Goal: Task Accomplishment & Management: Manage account settings

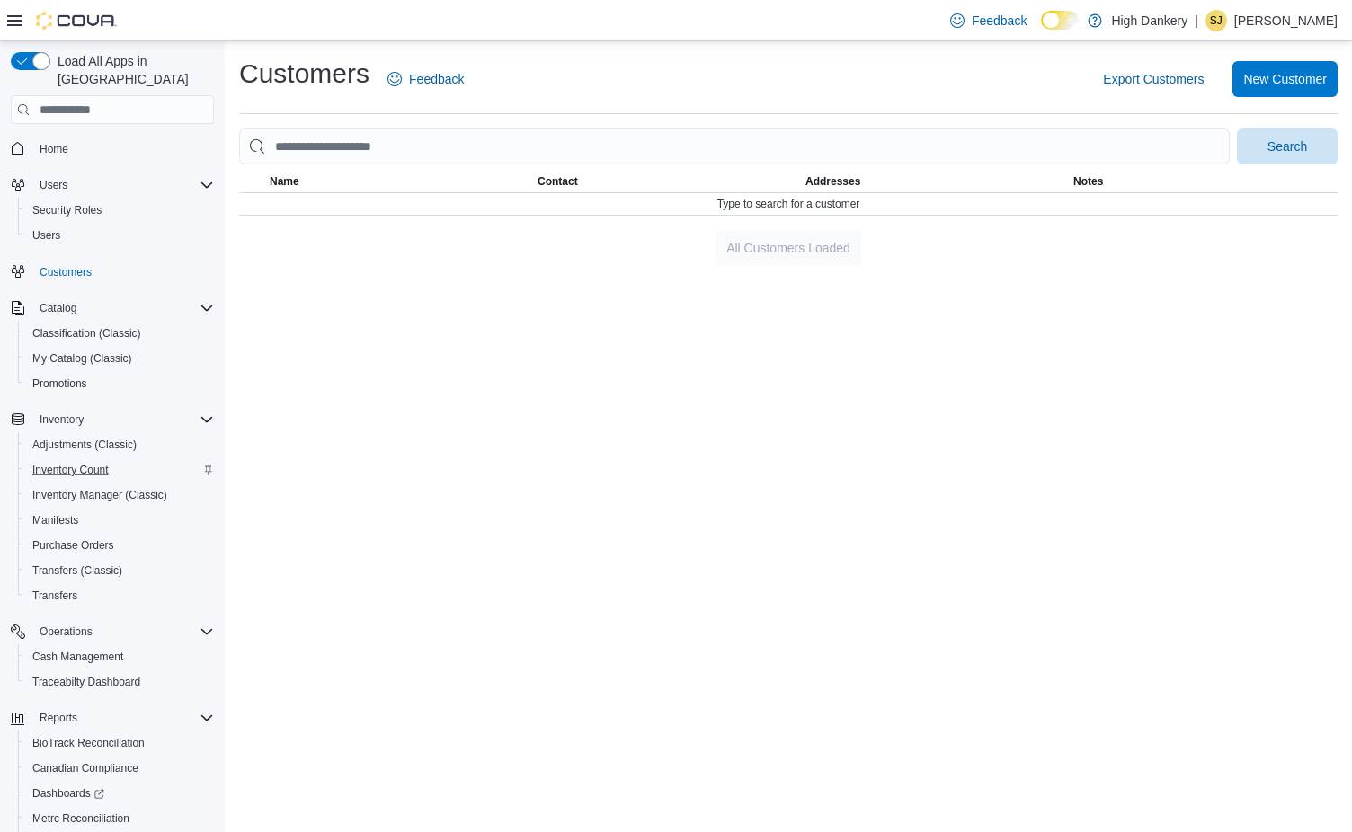
scroll to position [93, 0]
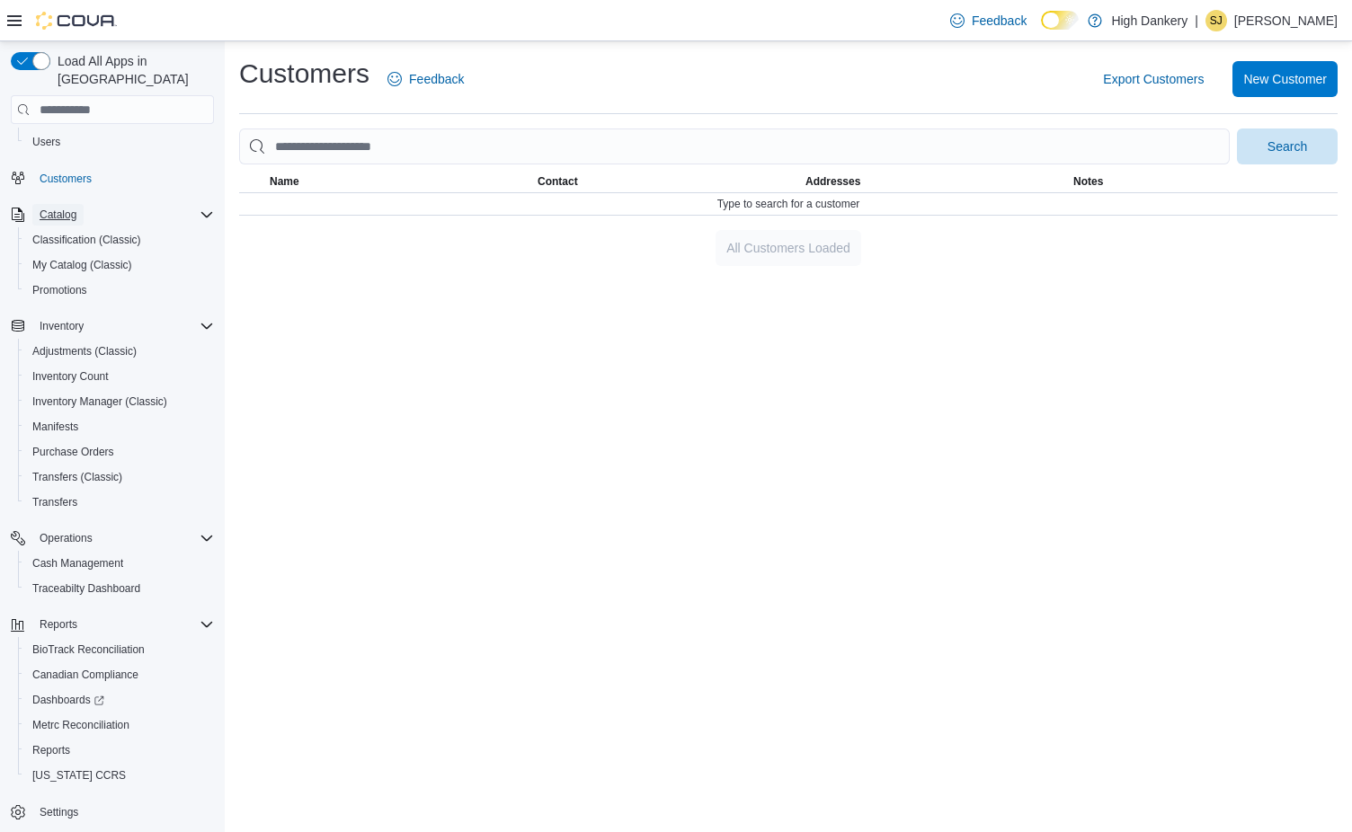
click at [65, 208] on span "Catalog" at bounding box center [58, 215] width 37 height 14
click at [68, 283] on span "Catalog" at bounding box center [58, 290] width 37 height 14
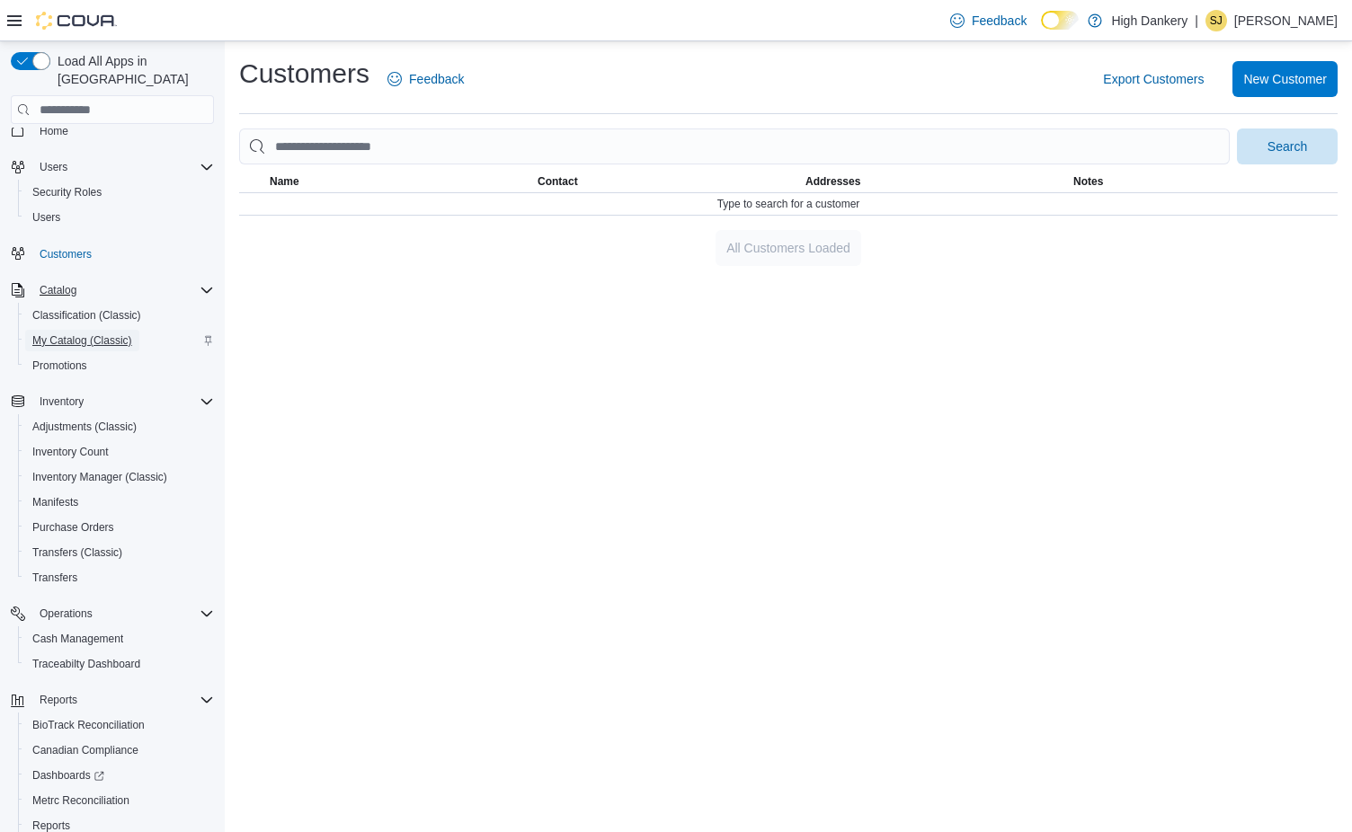
click at [74, 333] on span "My Catalog (Classic)" at bounding box center [82, 340] width 100 height 14
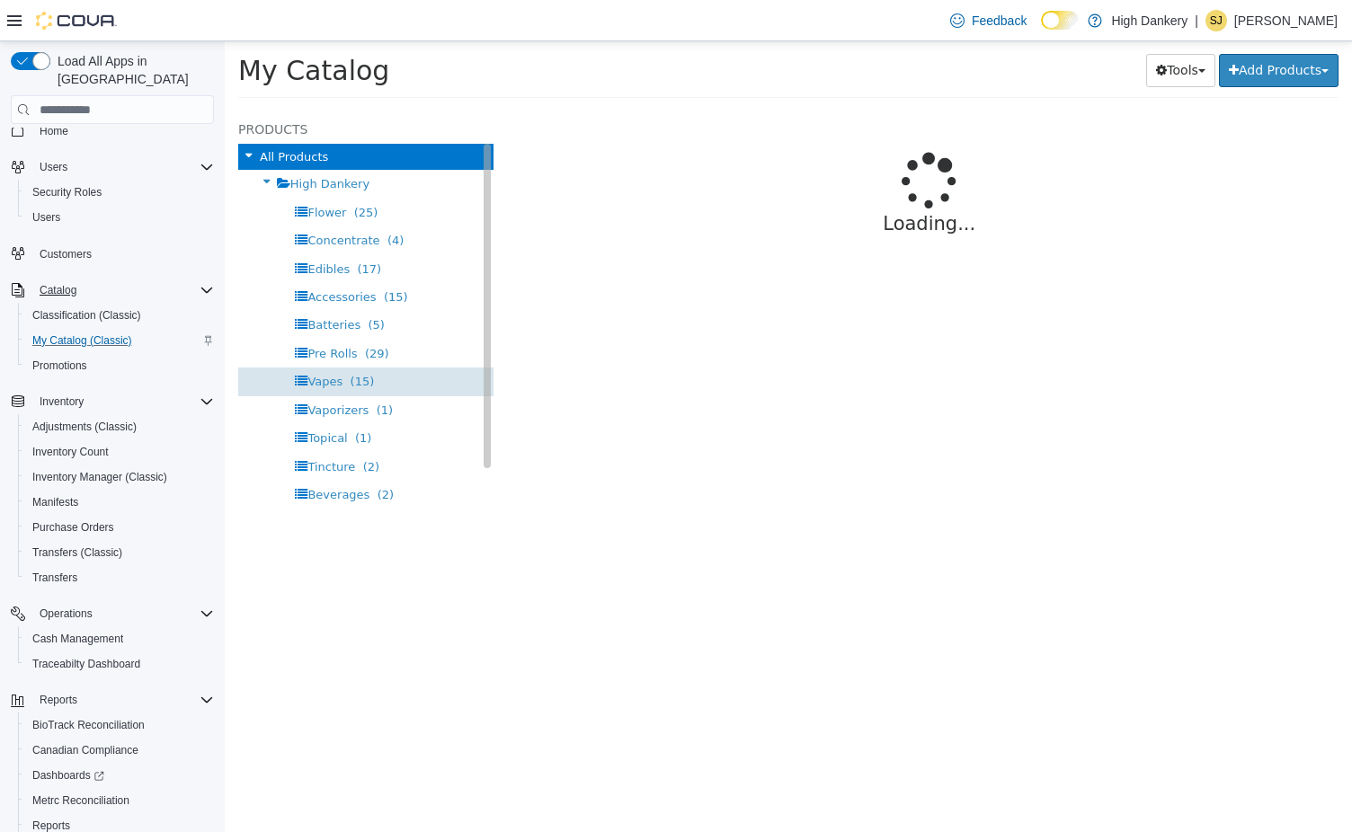
select select "**********"
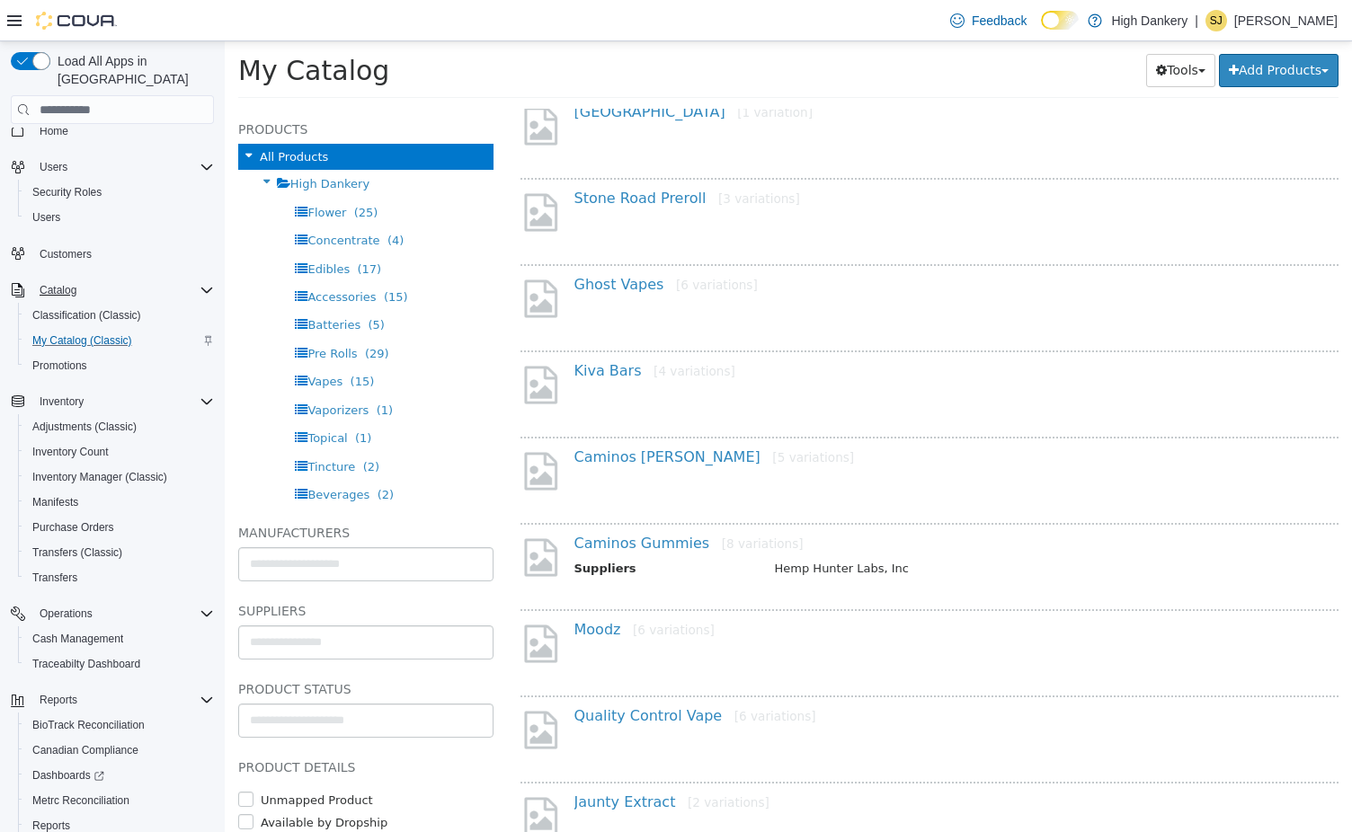
scroll to position [314, 0]
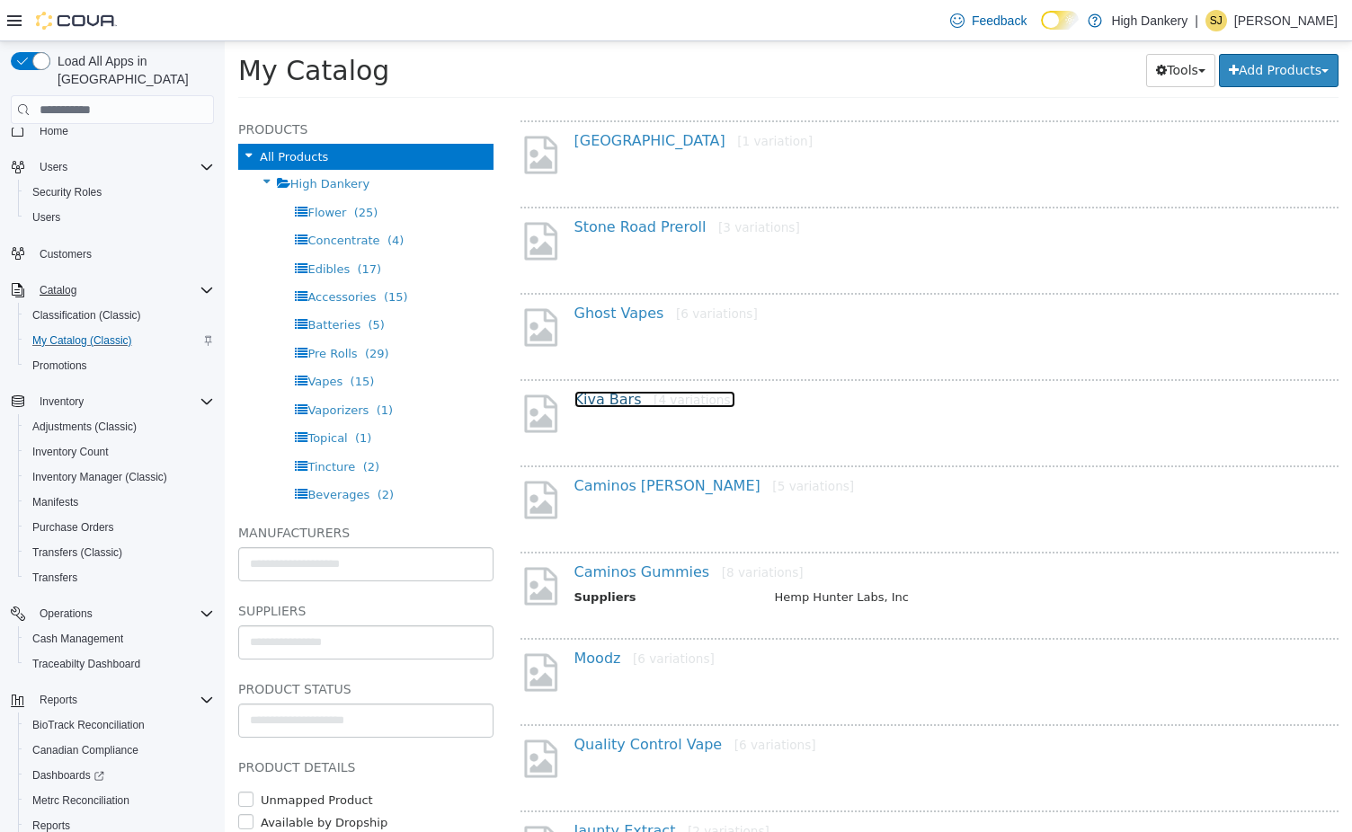
click at [604, 404] on link "Kiva Bars [4 variations]" at bounding box center [654, 399] width 161 height 17
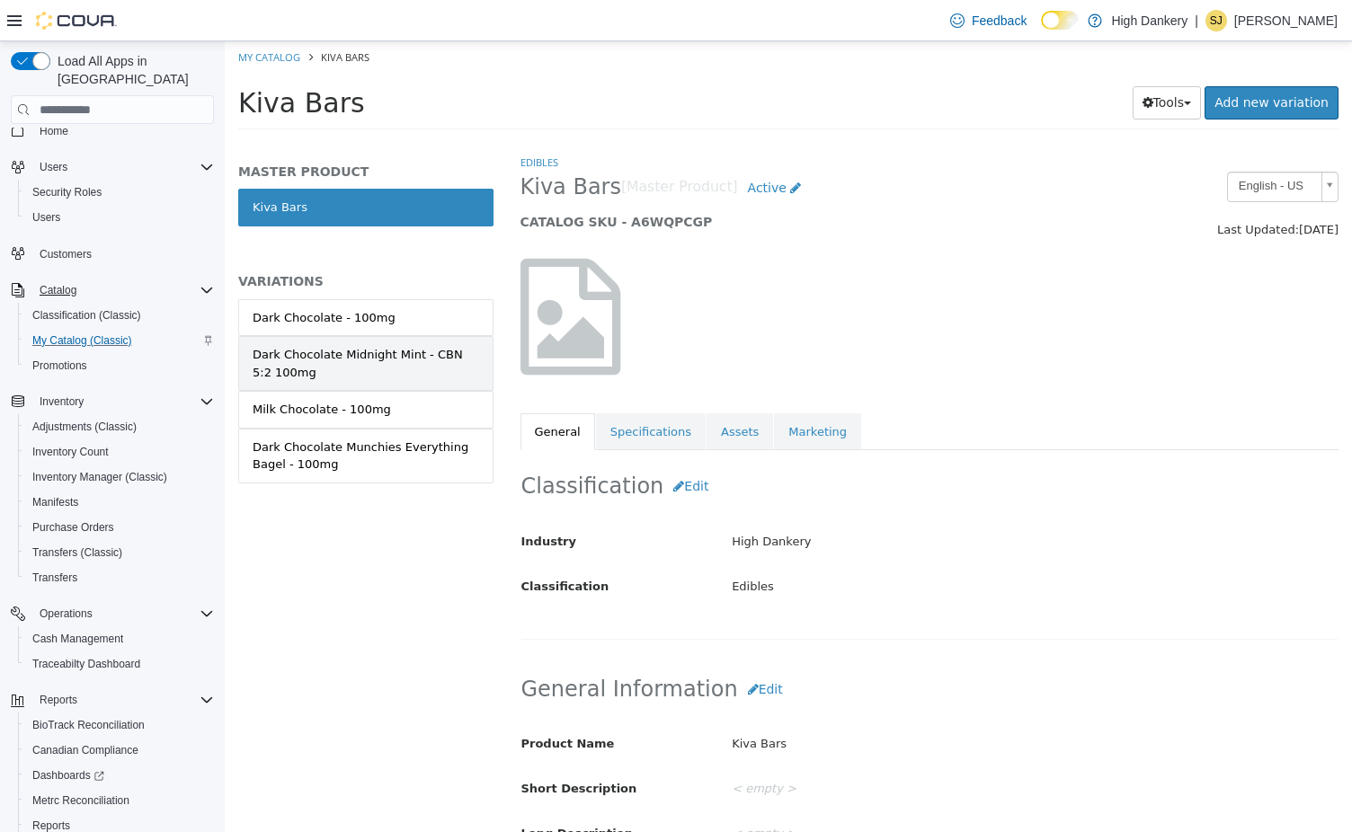
click at [420, 344] on link "Dark Chocolate Midnight Mint - CBN 5:2 100mg" at bounding box center [365, 363] width 255 height 55
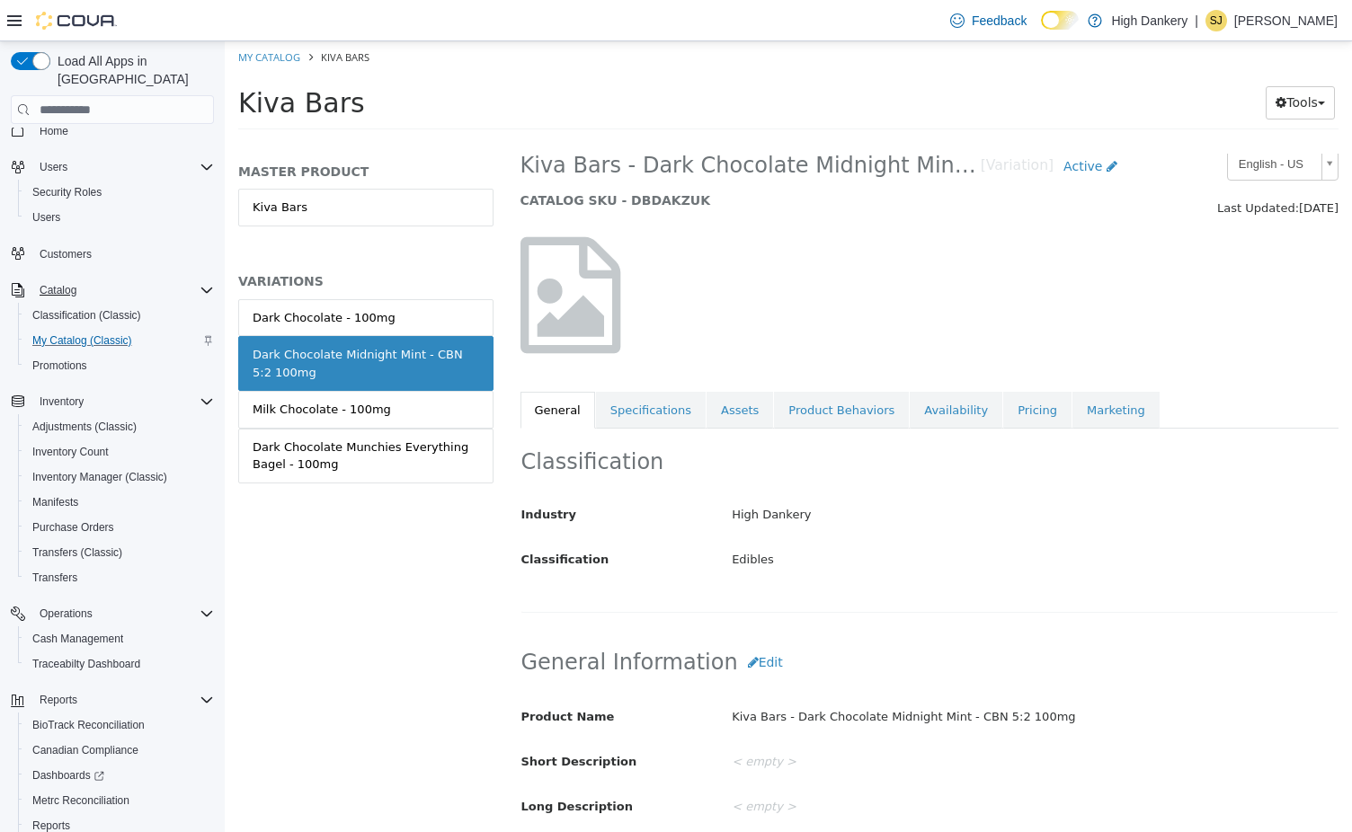
scroll to position [29, 0]
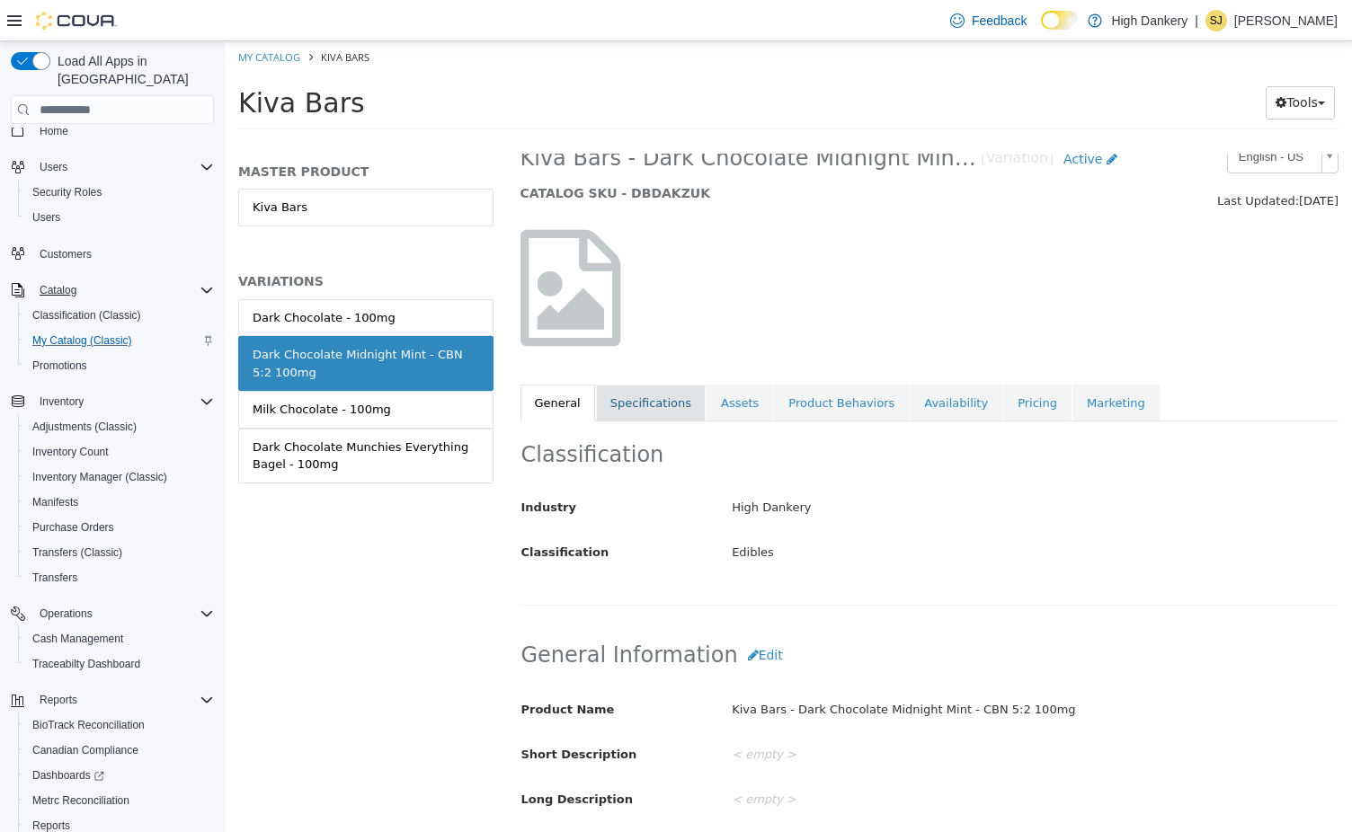
click at [664, 414] on link "Specifications" at bounding box center [651, 404] width 110 height 38
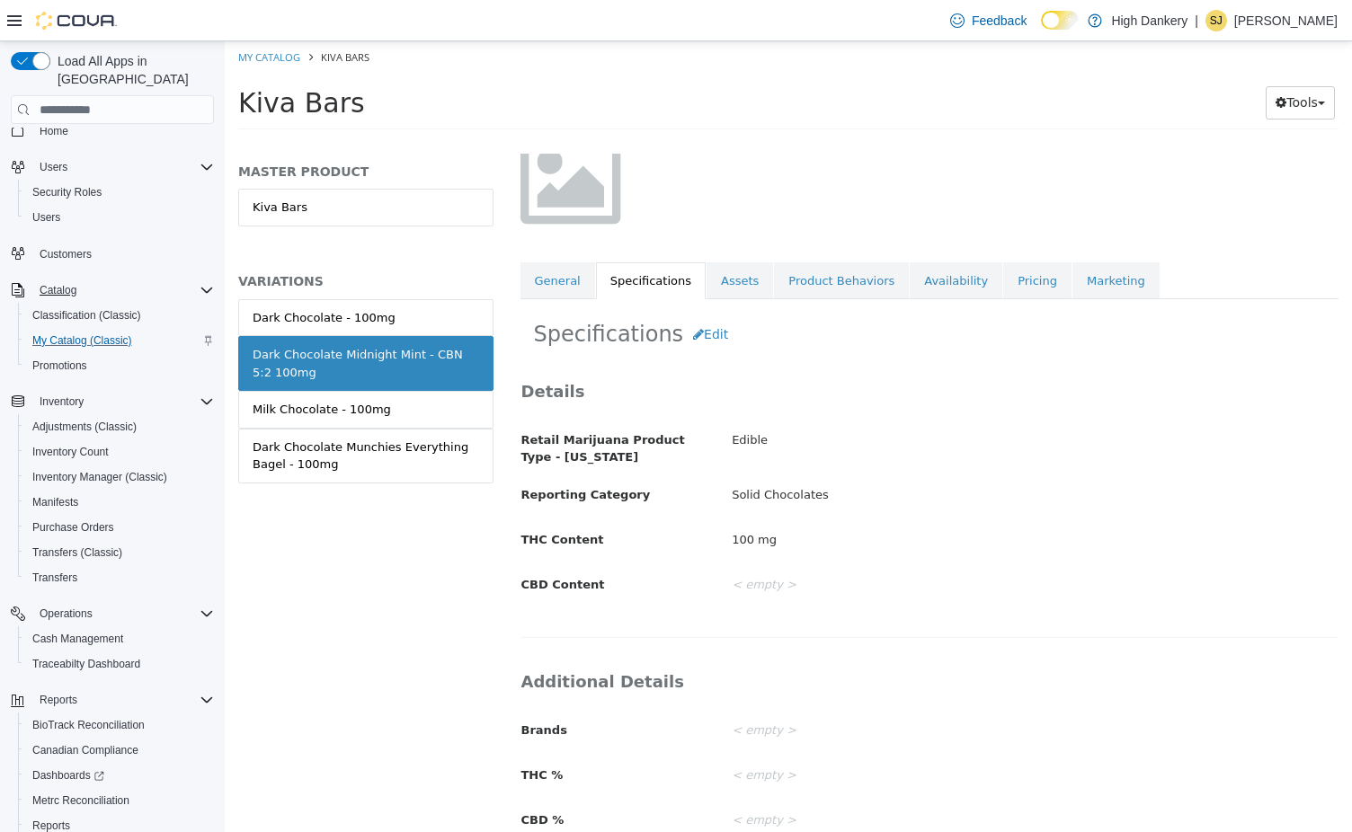
scroll to position [163, 0]
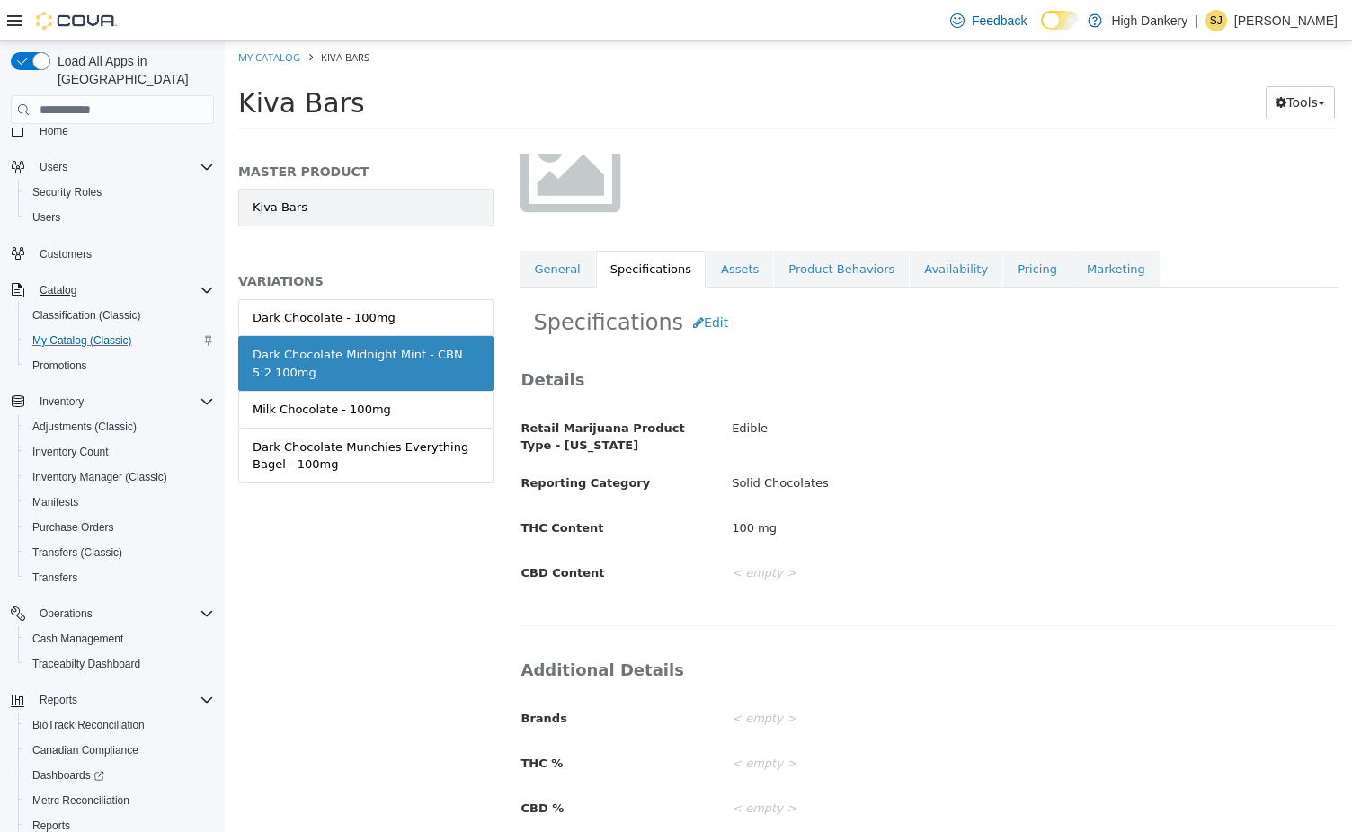
click at [311, 215] on link "Kiva Bars" at bounding box center [365, 208] width 255 height 38
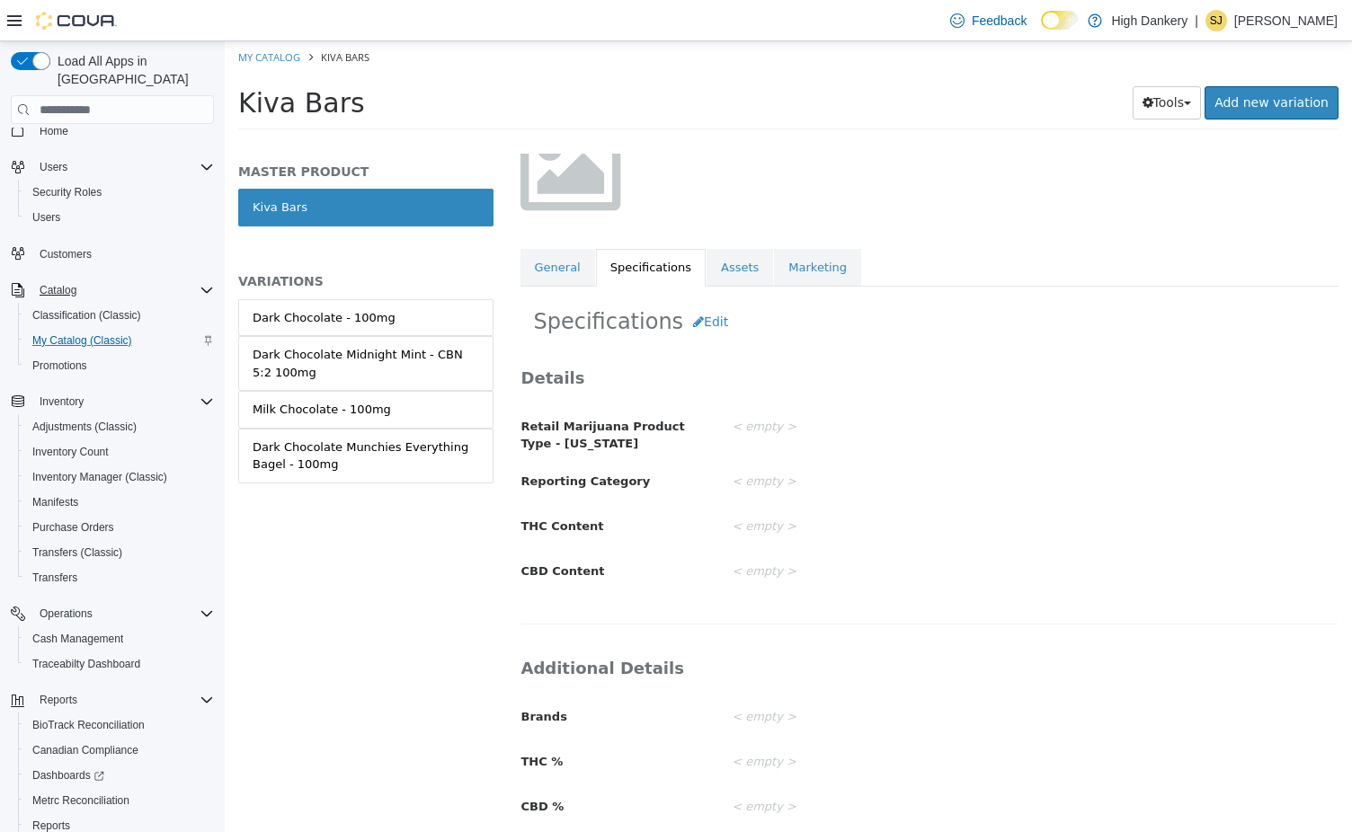
scroll to position [164, 0]
click at [704, 323] on button "Edit" at bounding box center [710, 322] width 55 height 33
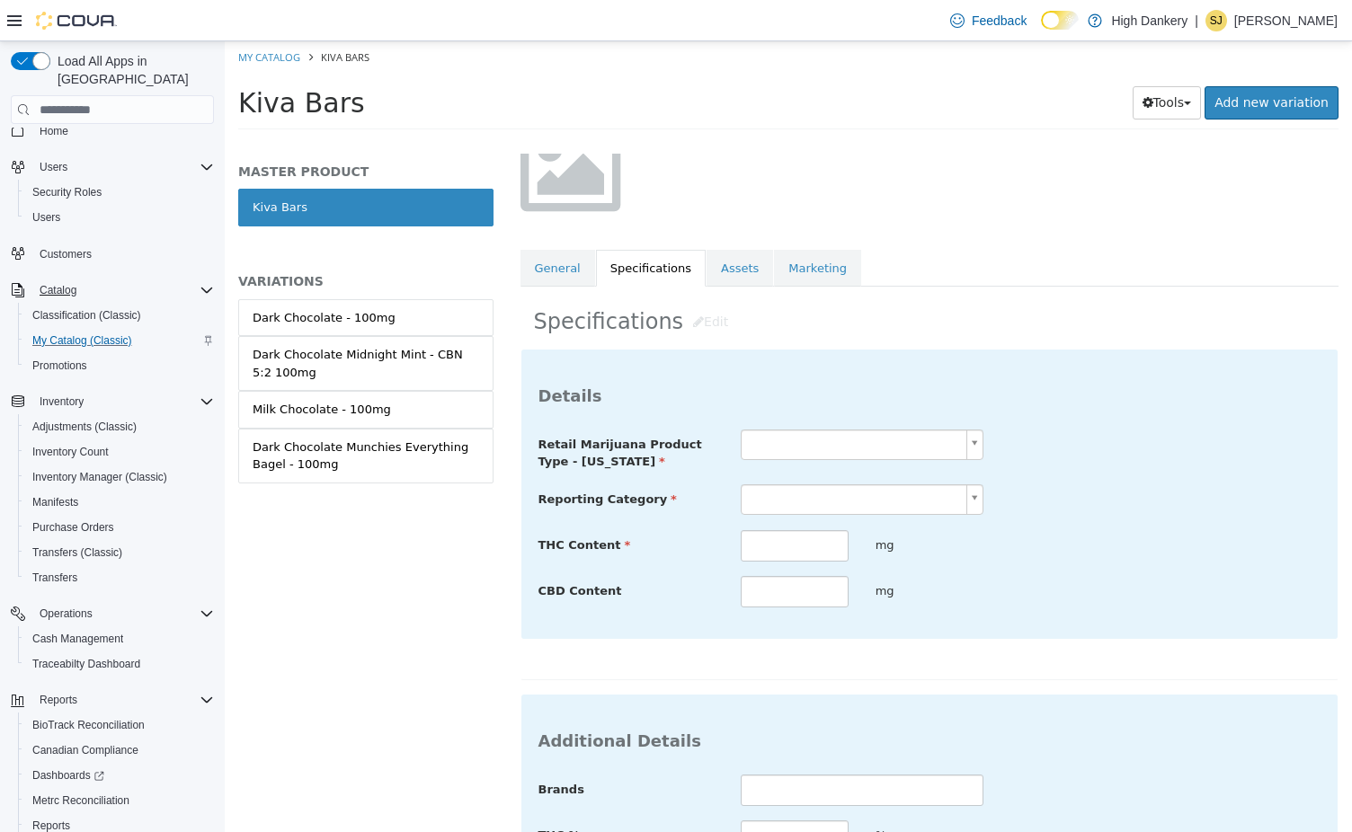
click at [761, 141] on body "Saving Bulk Changes... × My Catalog Kiva Bars Kiva Bars Tools Clone Print Label…" at bounding box center [788, 91] width 1127 height 100
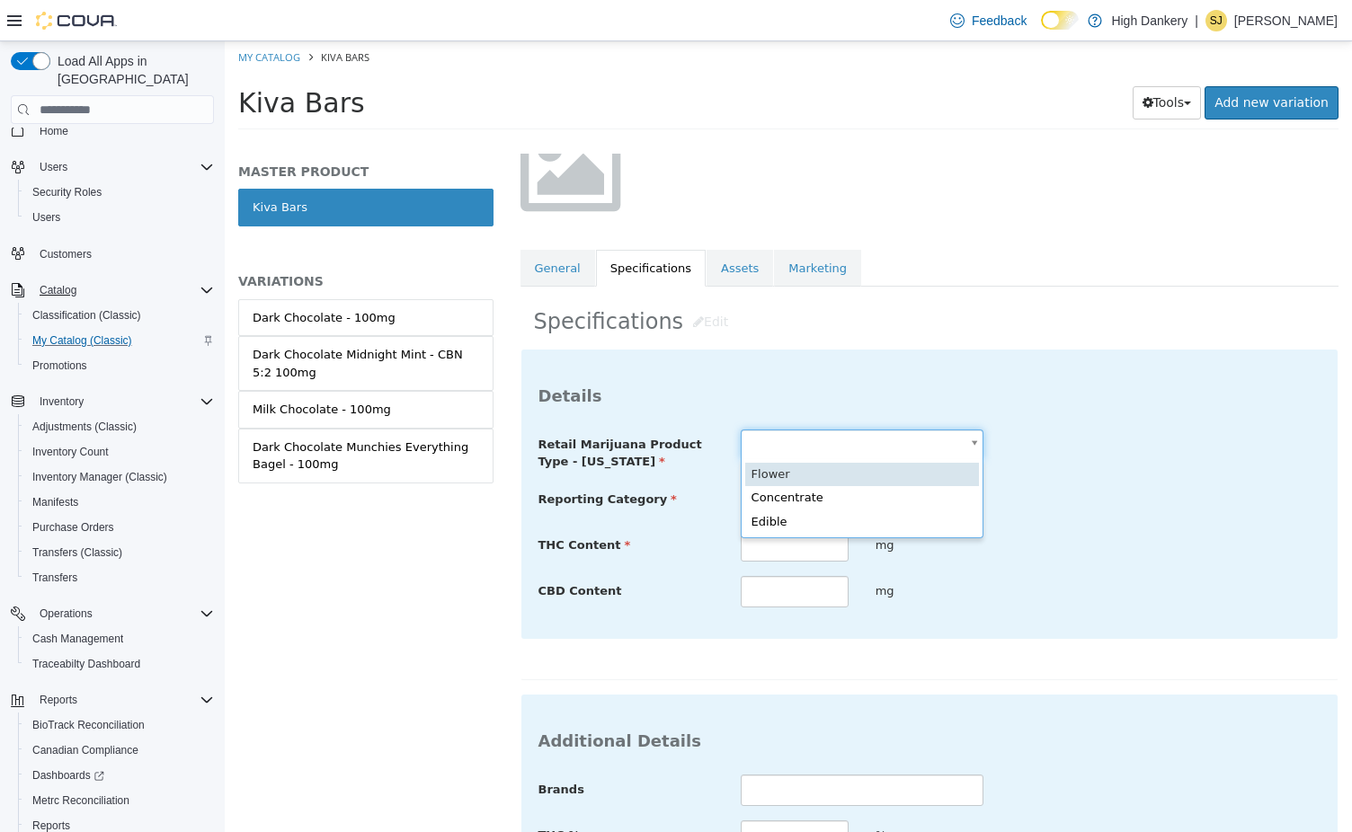
type input "******"
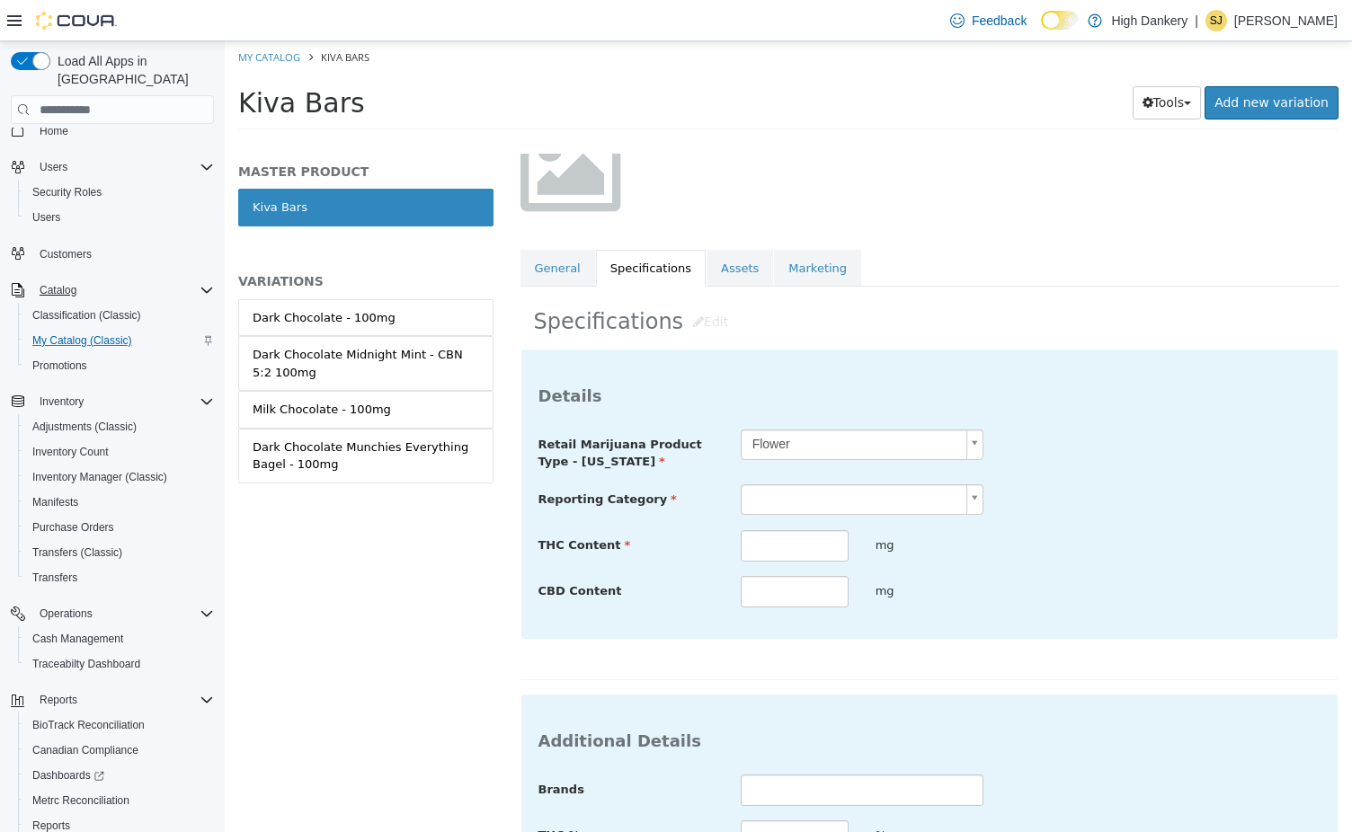
click at [771, 481] on div "Retail Marijuana Product Type - [US_STATE] Flower ****** Reporting Category THC…" at bounding box center [929, 519] width 783 height 179
click at [774, 141] on body "Saving Bulk Changes... × My Catalog Kiva Bars Kiva Bars Tools Clone Print Label…" at bounding box center [788, 91] width 1127 height 100
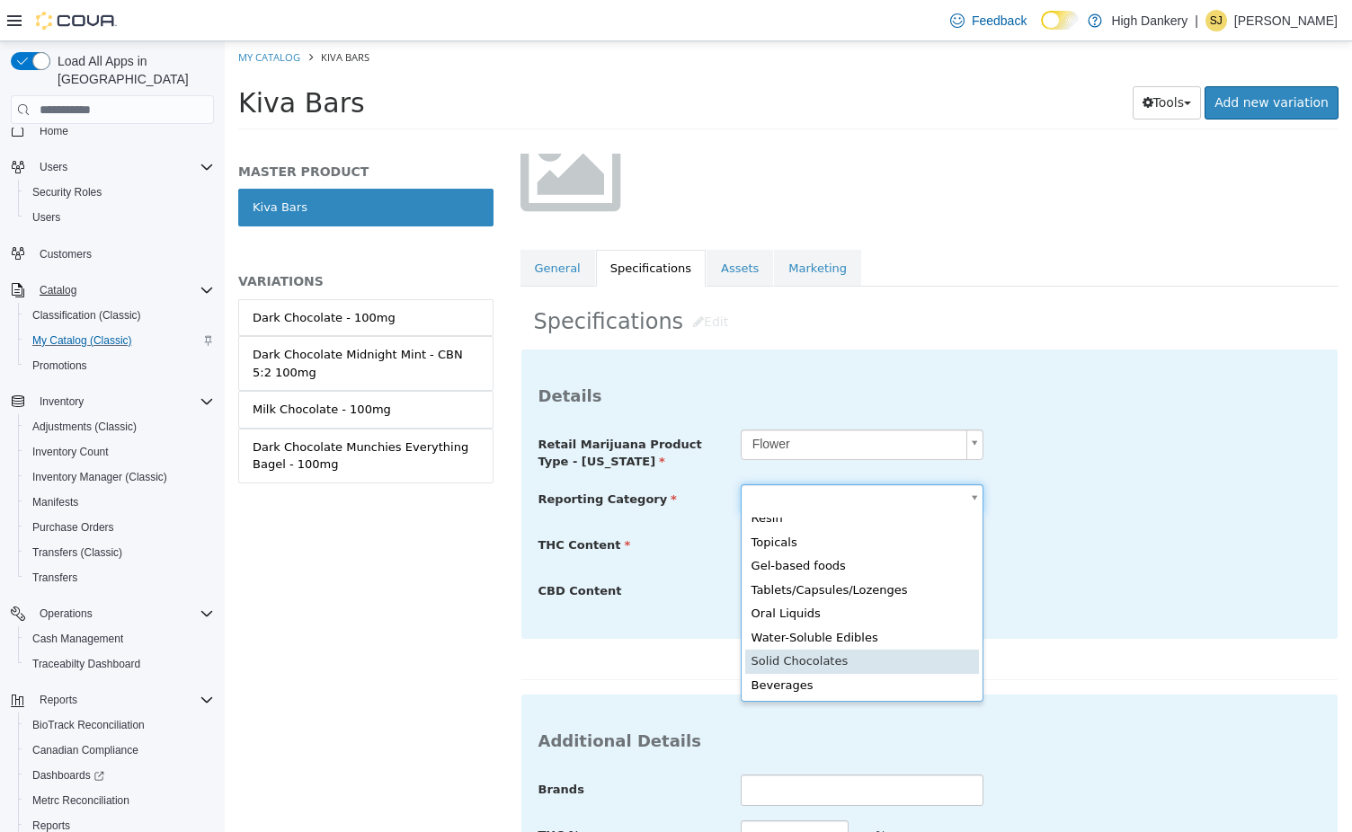
scroll to position [0, 12]
type input "**********"
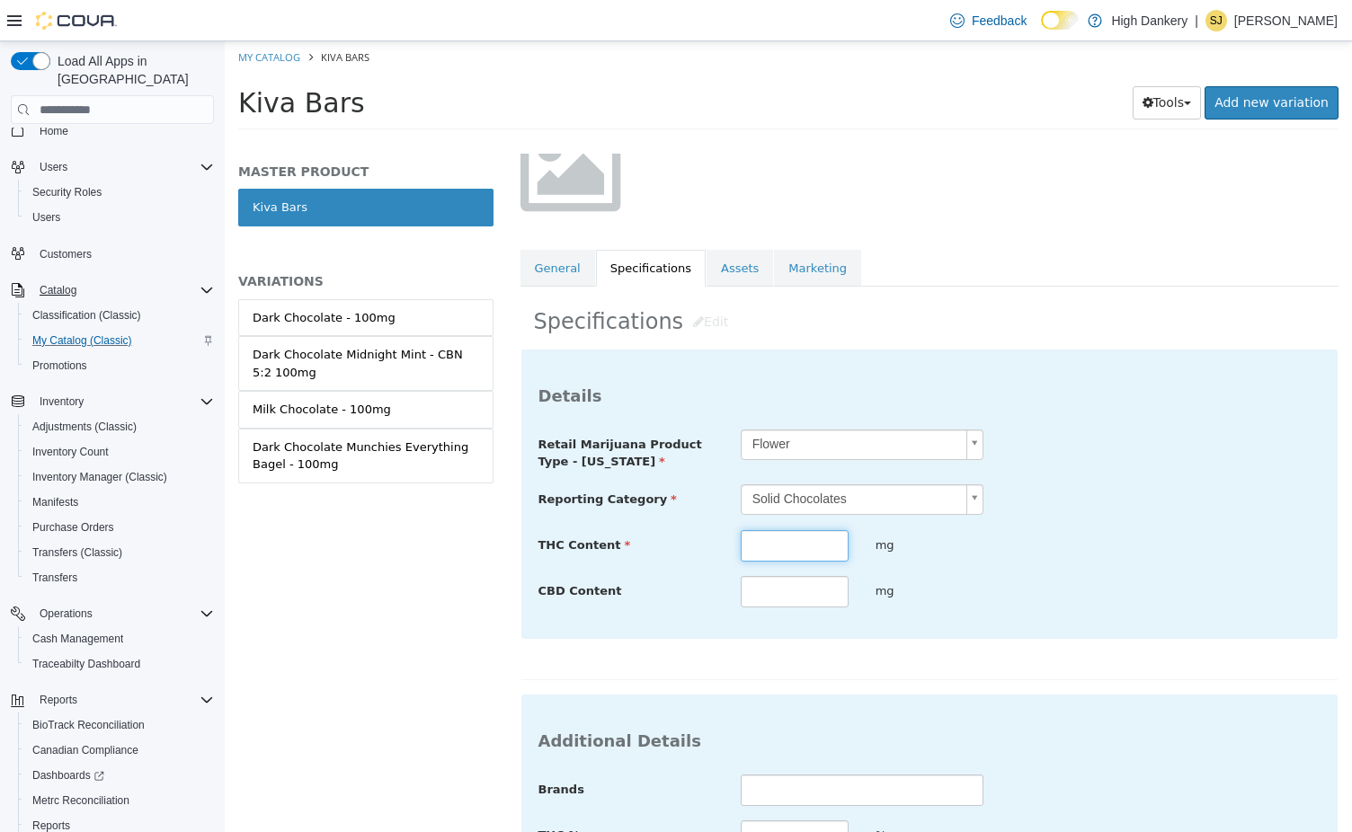
click at [778, 539] on input "text" at bounding box center [795, 545] width 108 height 31
type input "***"
click at [766, 796] on input "text" at bounding box center [862, 790] width 243 height 31
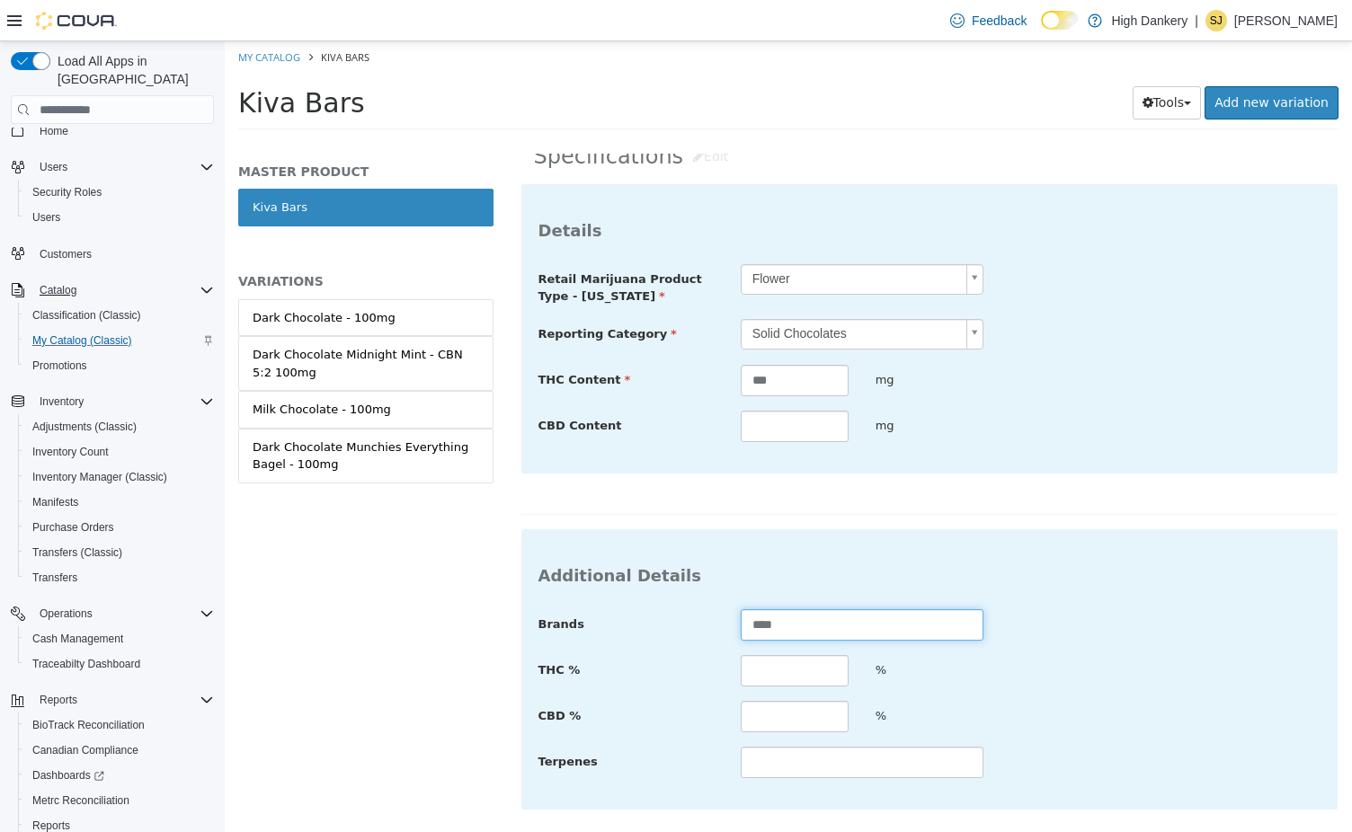
scroll to position [431, 0]
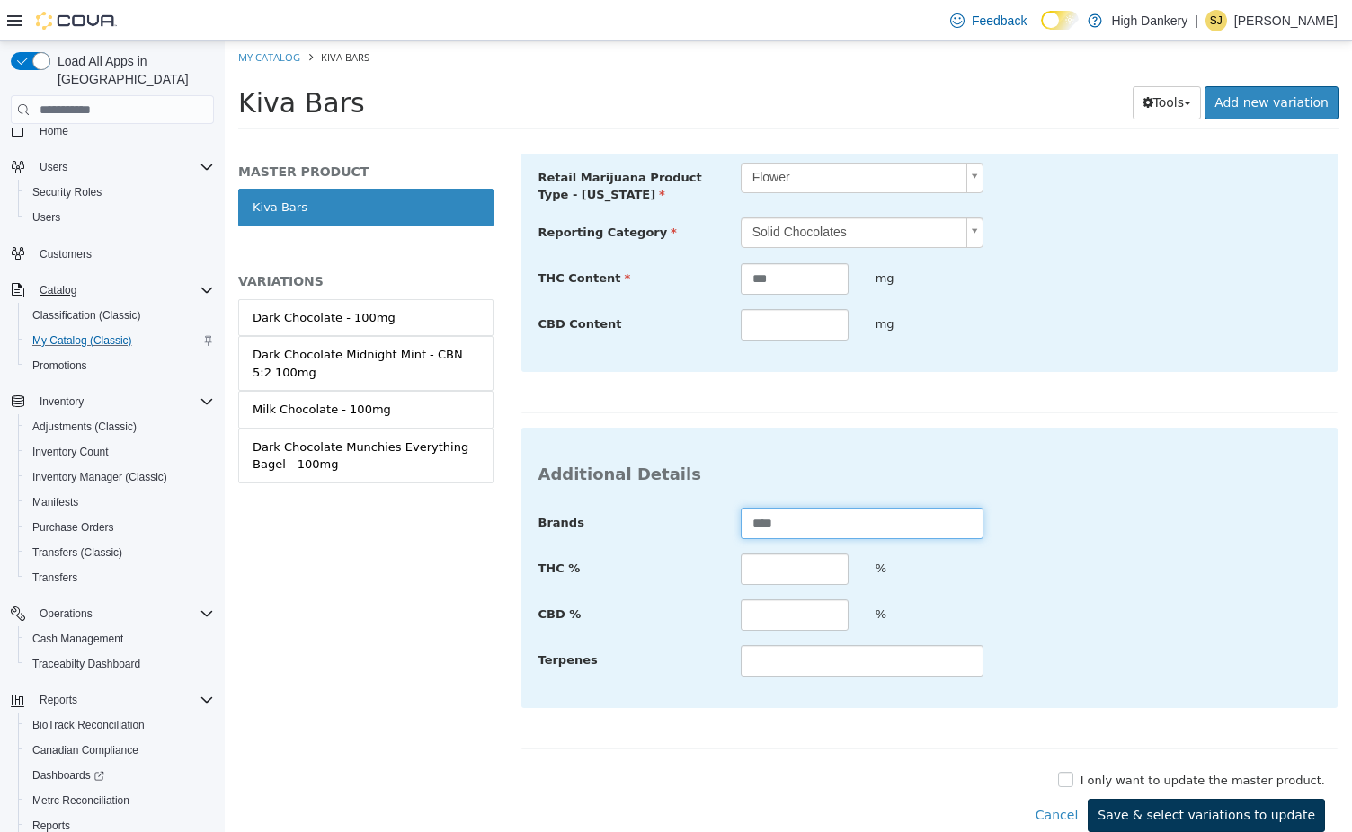
type input "****"
click at [1150, 816] on button "Save & select variations to update" at bounding box center [1206, 815] width 237 height 33
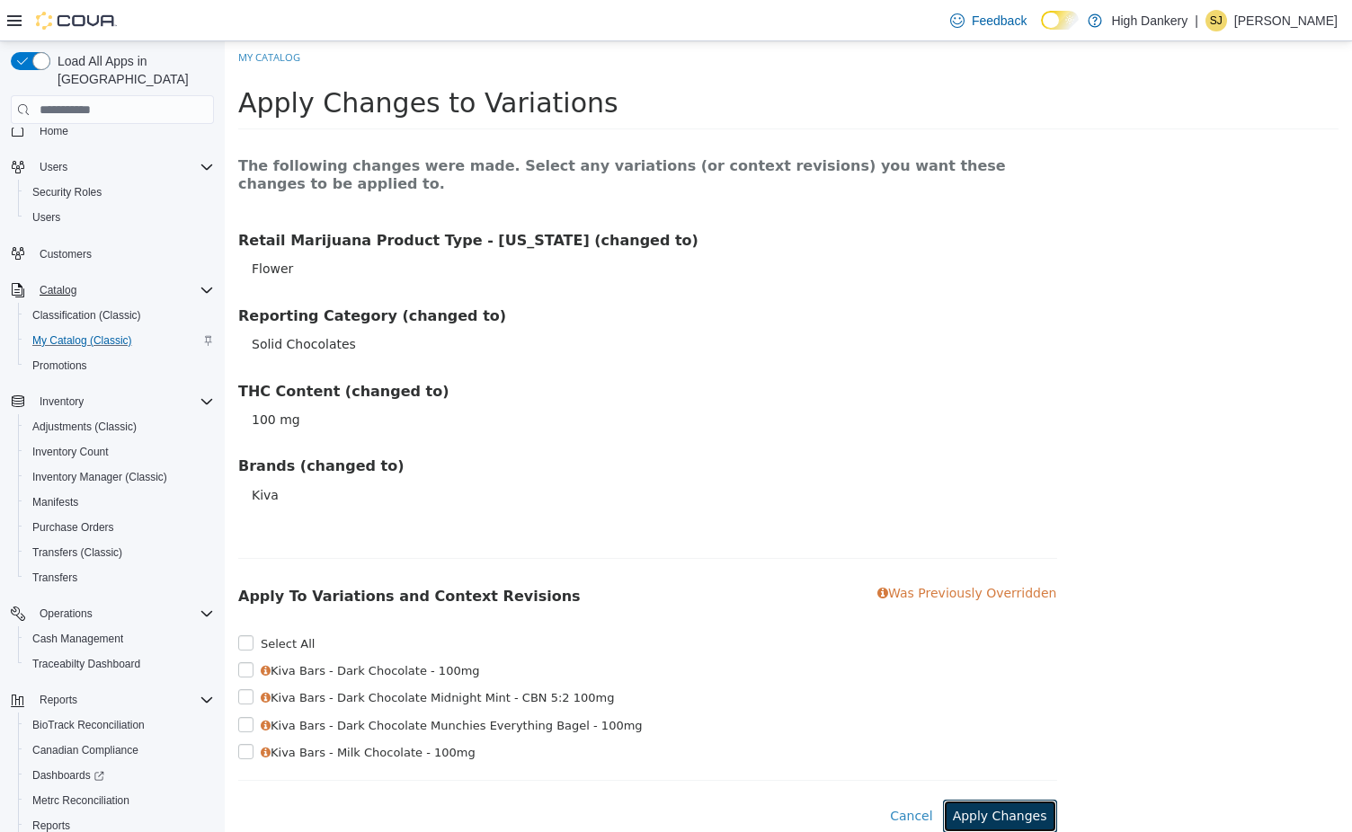
click at [1023, 807] on button "Apply Changes" at bounding box center [1000, 816] width 114 height 33
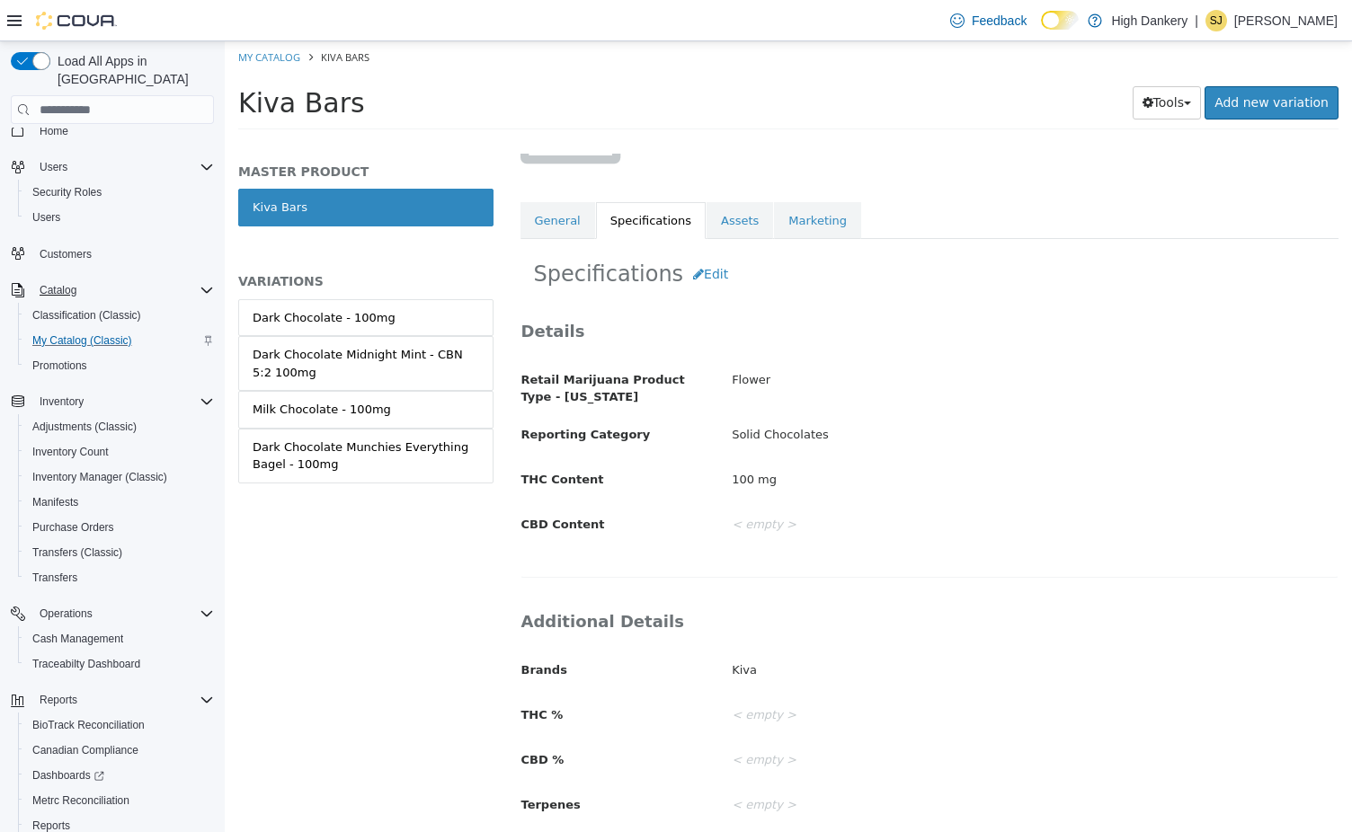
scroll to position [251, 0]
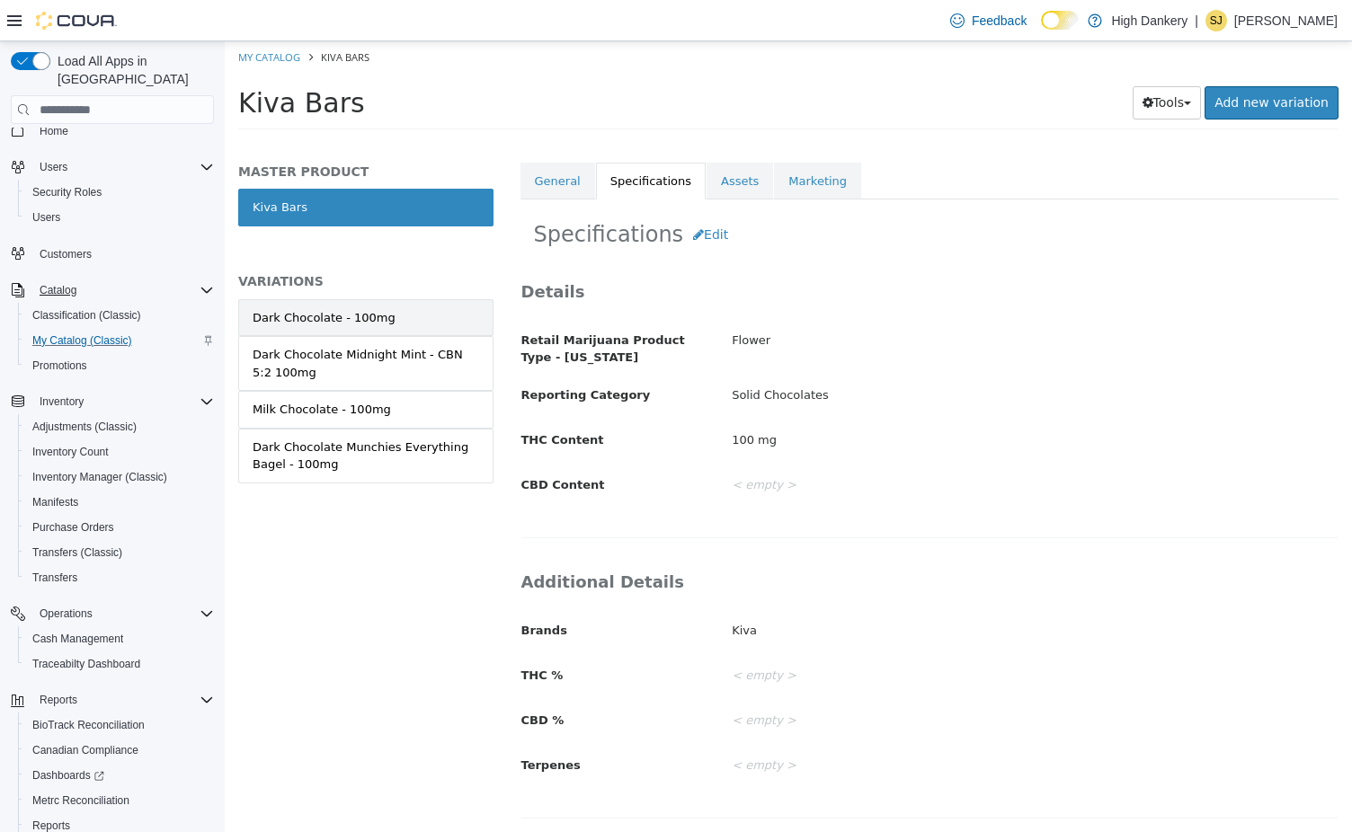
click at [384, 306] on link "Dark Chocolate - 100mg" at bounding box center [365, 318] width 255 height 38
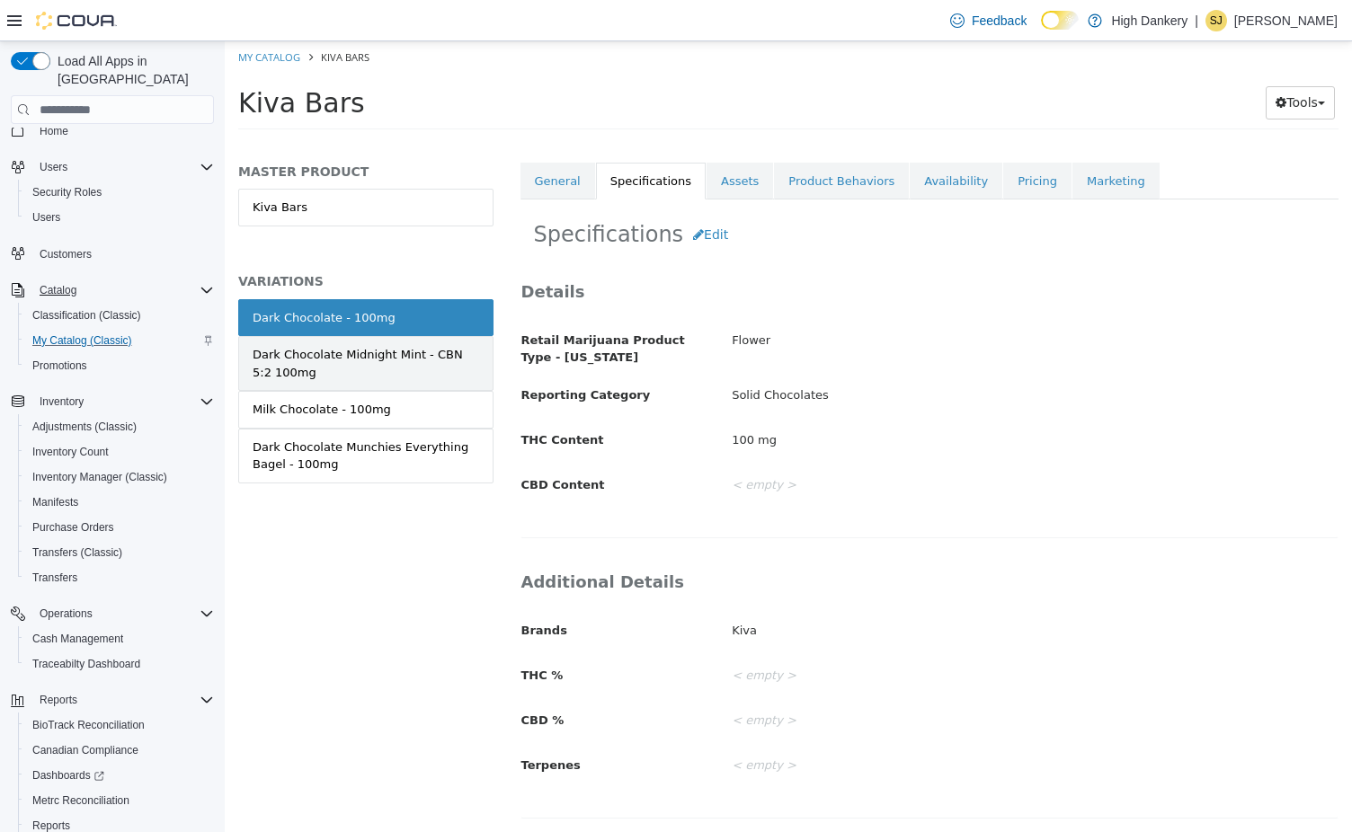
click at [377, 377] on div "Dark Chocolate Midnight Mint - CBN 5:2 100mg" at bounding box center [366, 363] width 226 height 35
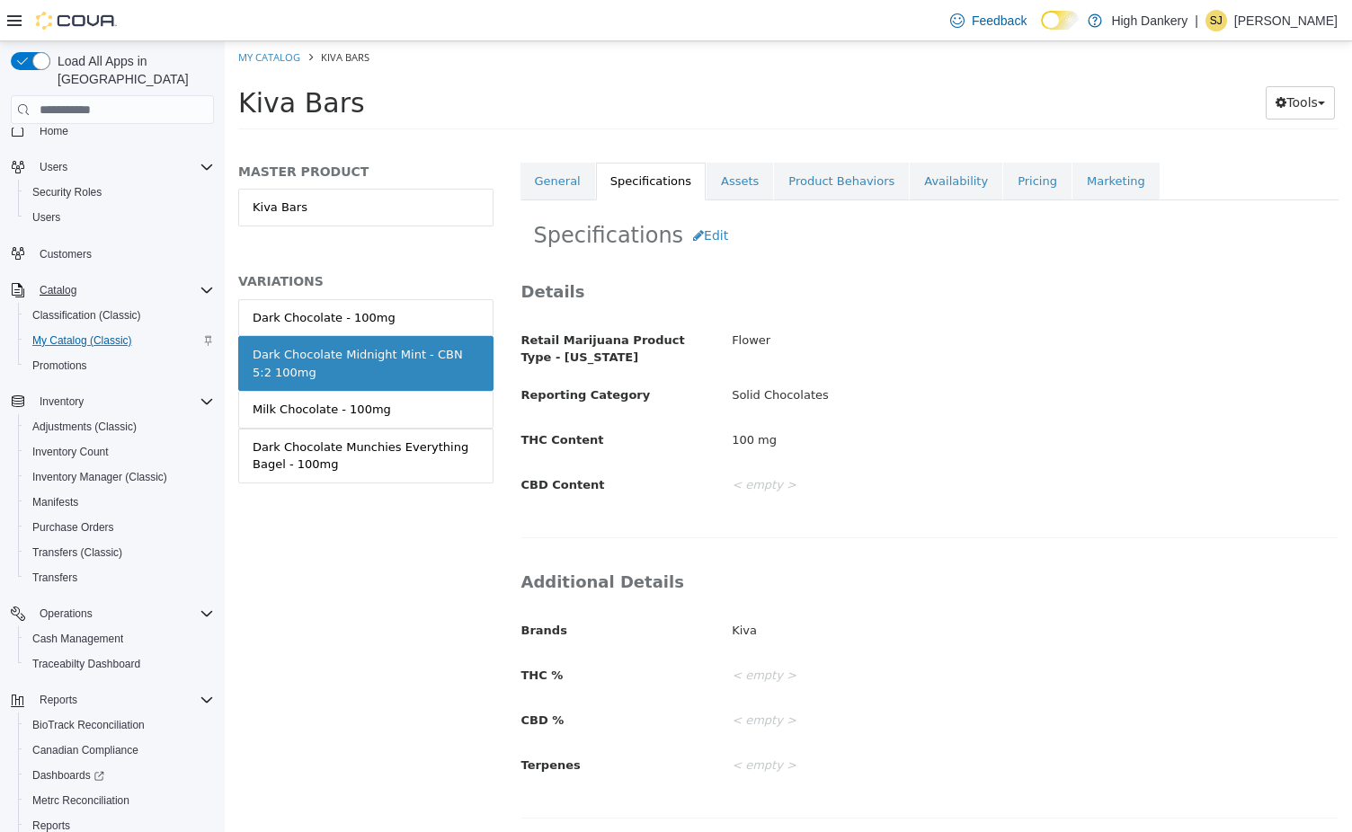
scroll to position [251, 0]
click at [731, 189] on link "Assets" at bounding box center [739, 182] width 67 height 38
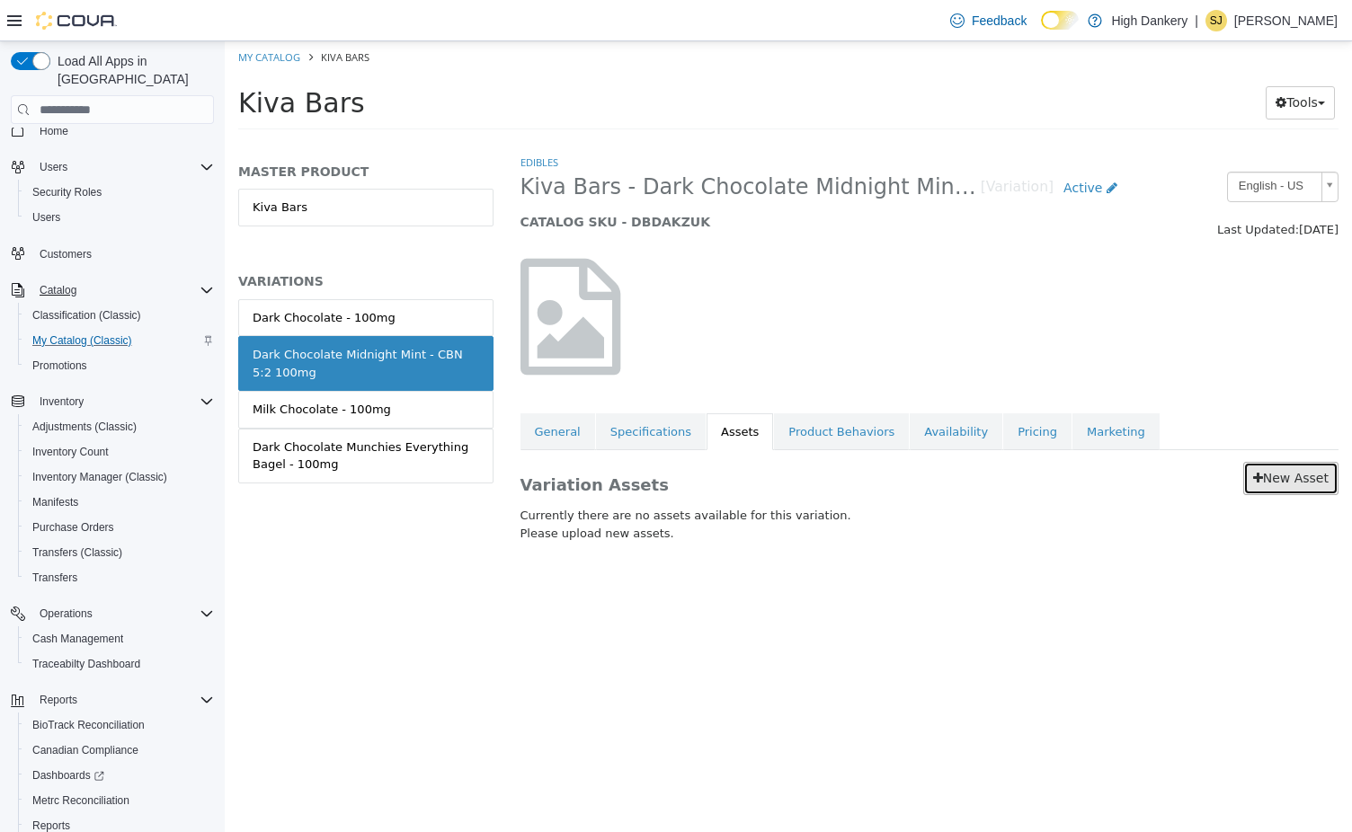
click at [1301, 469] on link "New Asset" at bounding box center [1290, 478] width 95 height 33
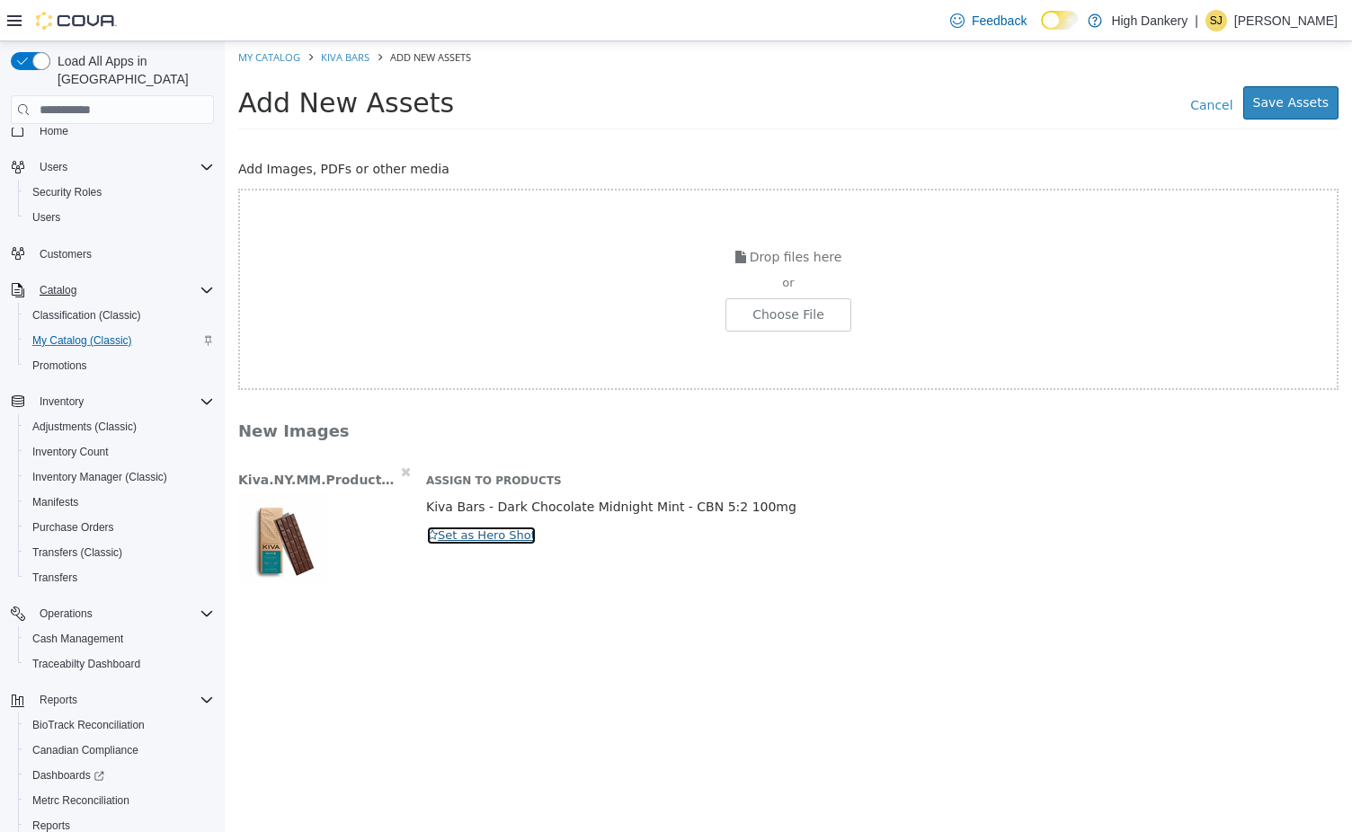
click at [491, 543] on button "Set as Hero Shot" at bounding box center [481, 536] width 111 height 20
click at [1309, 104] on button "Save Assets" at bounding box center [1290, 102] width 95 height 33
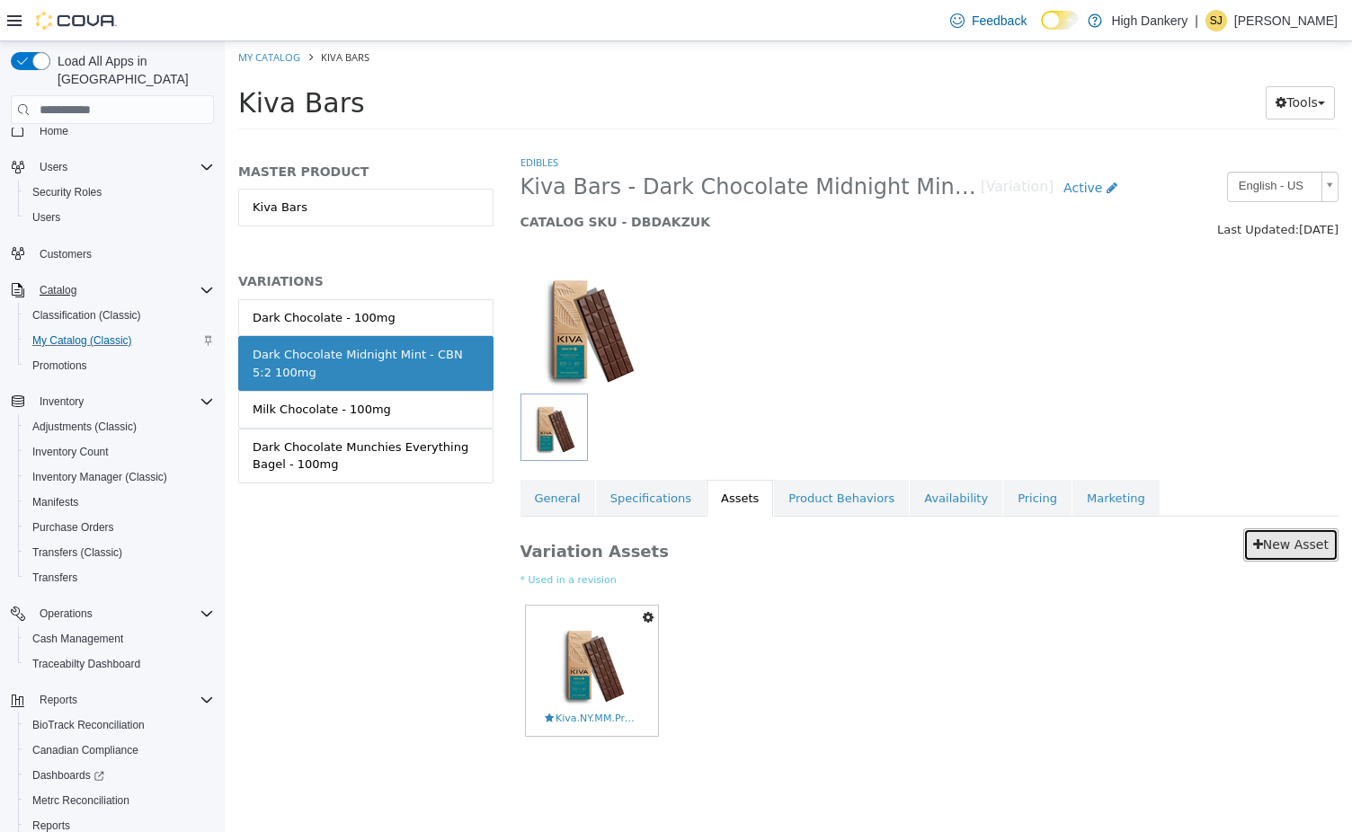
click at [1274, 541] on link "New Asset" at bounding box center [1290, 544] width 95 height 33
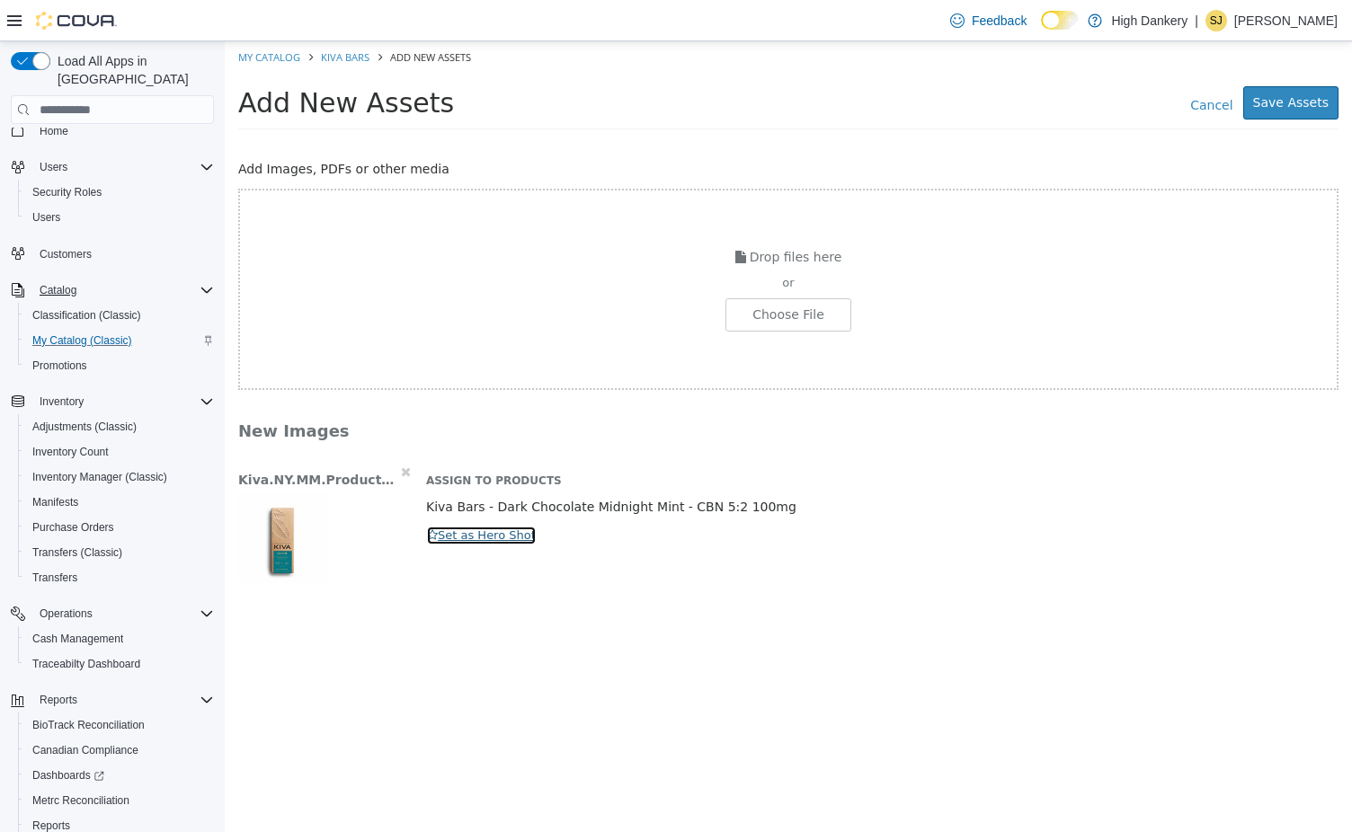
click at [479, 539] on button "Set as Hero Shot" at bounding box center [481, 536] width 111 height 20
click at [1289, 101] on button "Save Assets" at bounding box center [1290, 102] width 95 height 33
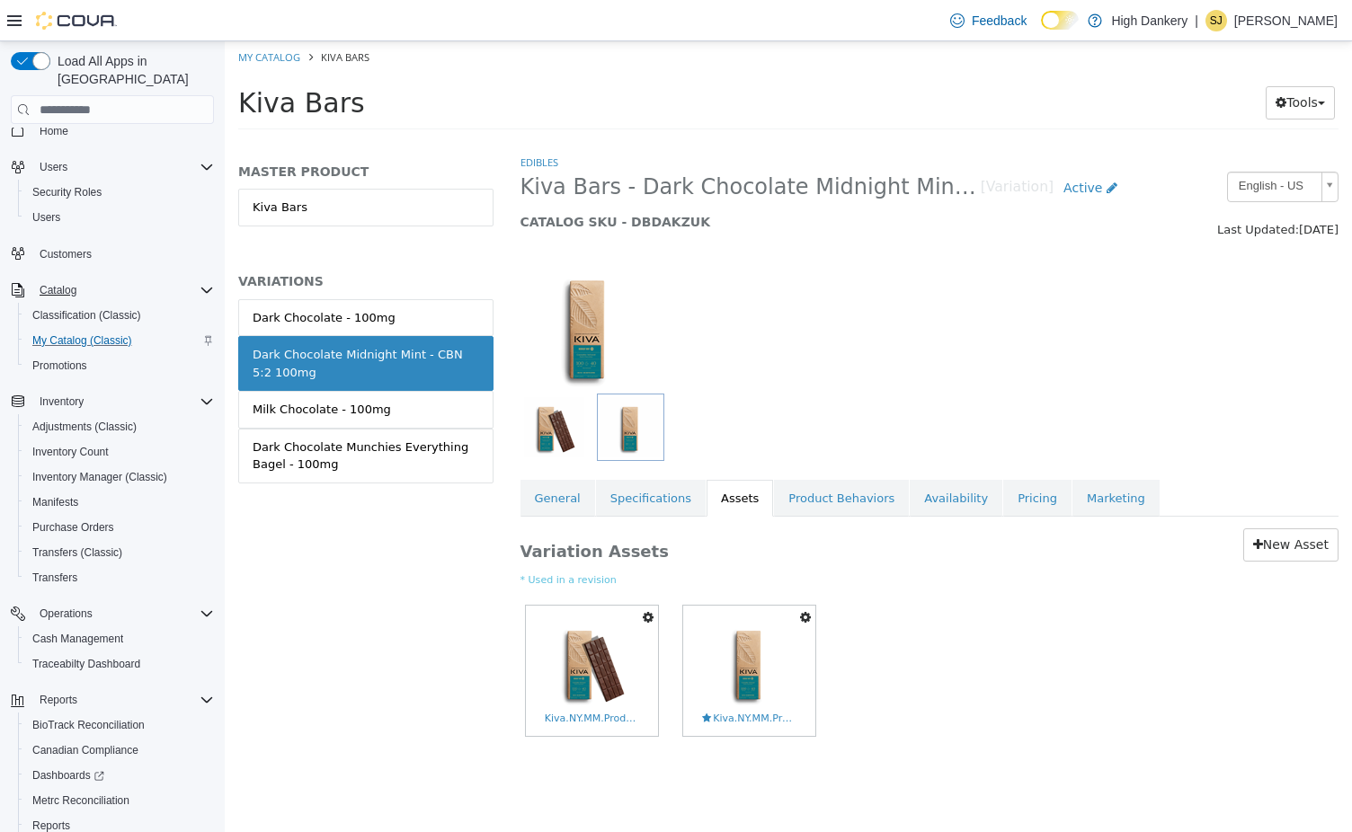
click at [644, 614] on icon "button" at bounding box center [648, 617] width 11 height 13
click at [613, 646] on link "Set As Hero Shot" at bounding box center [586, 649] width 142 height 24
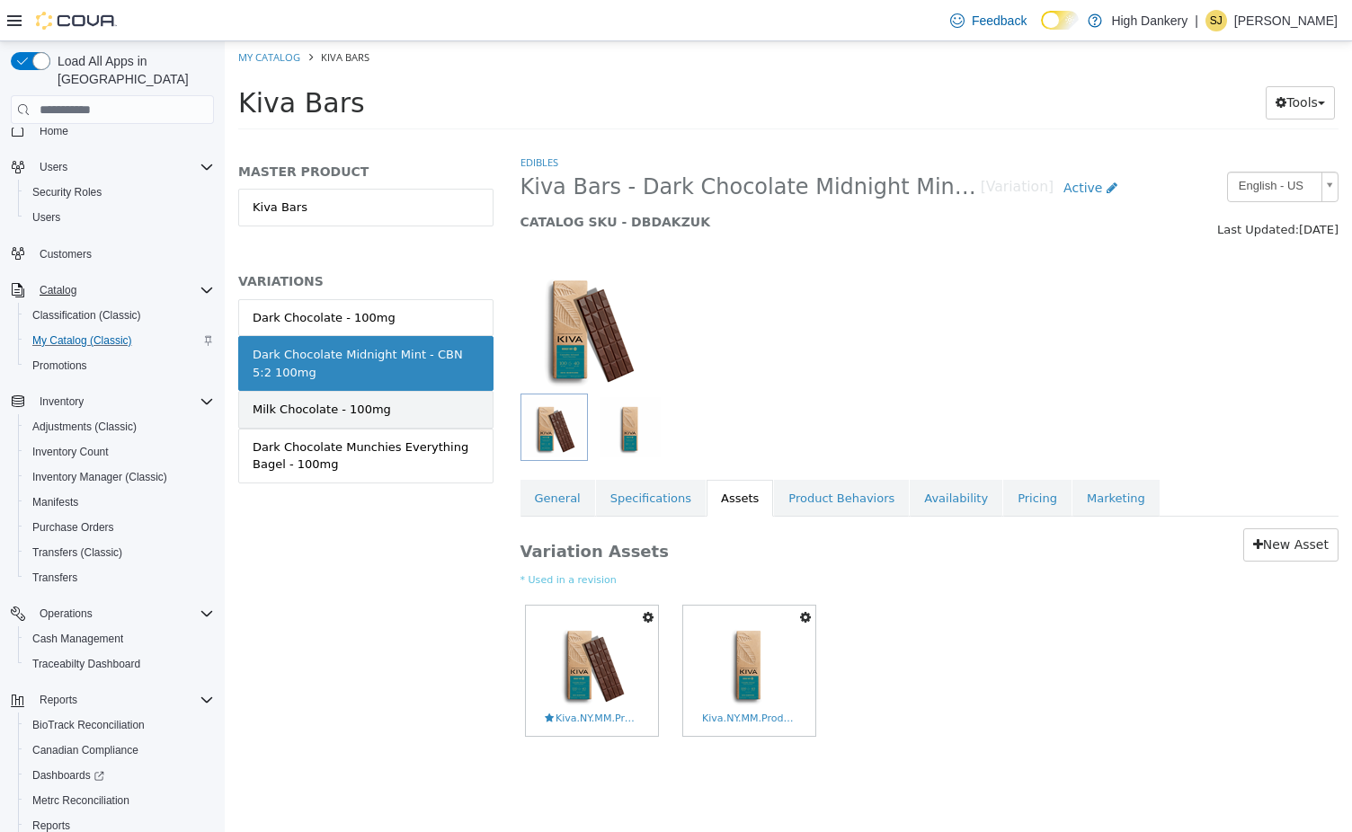
click at [365, 410] on div "Milk Chocolate - 100mg" at bounding box center [322, 410] width 138 height 18
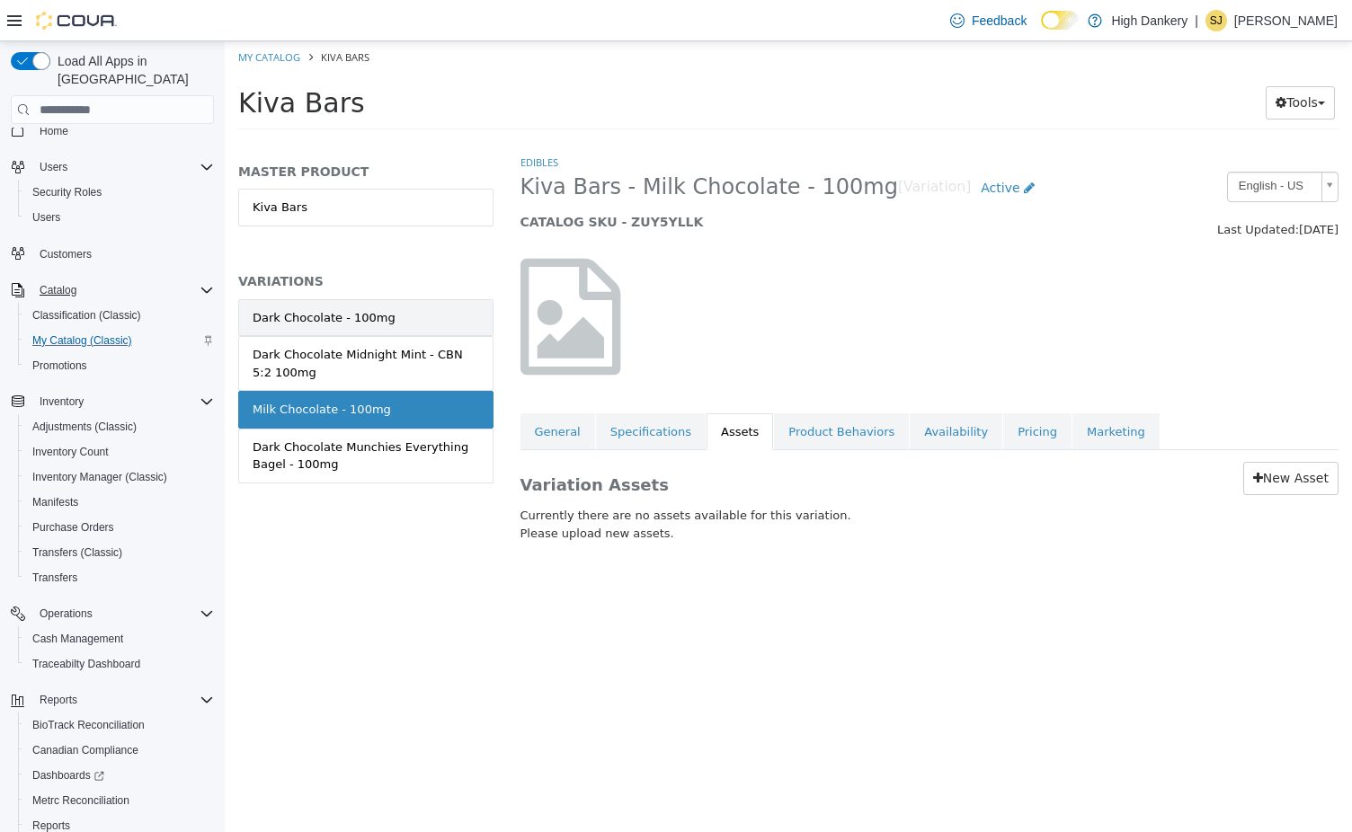
click at [346, 319] on div "Dark Chocolate - 100mg" at bounding box center [324, 318] width 143 height 18
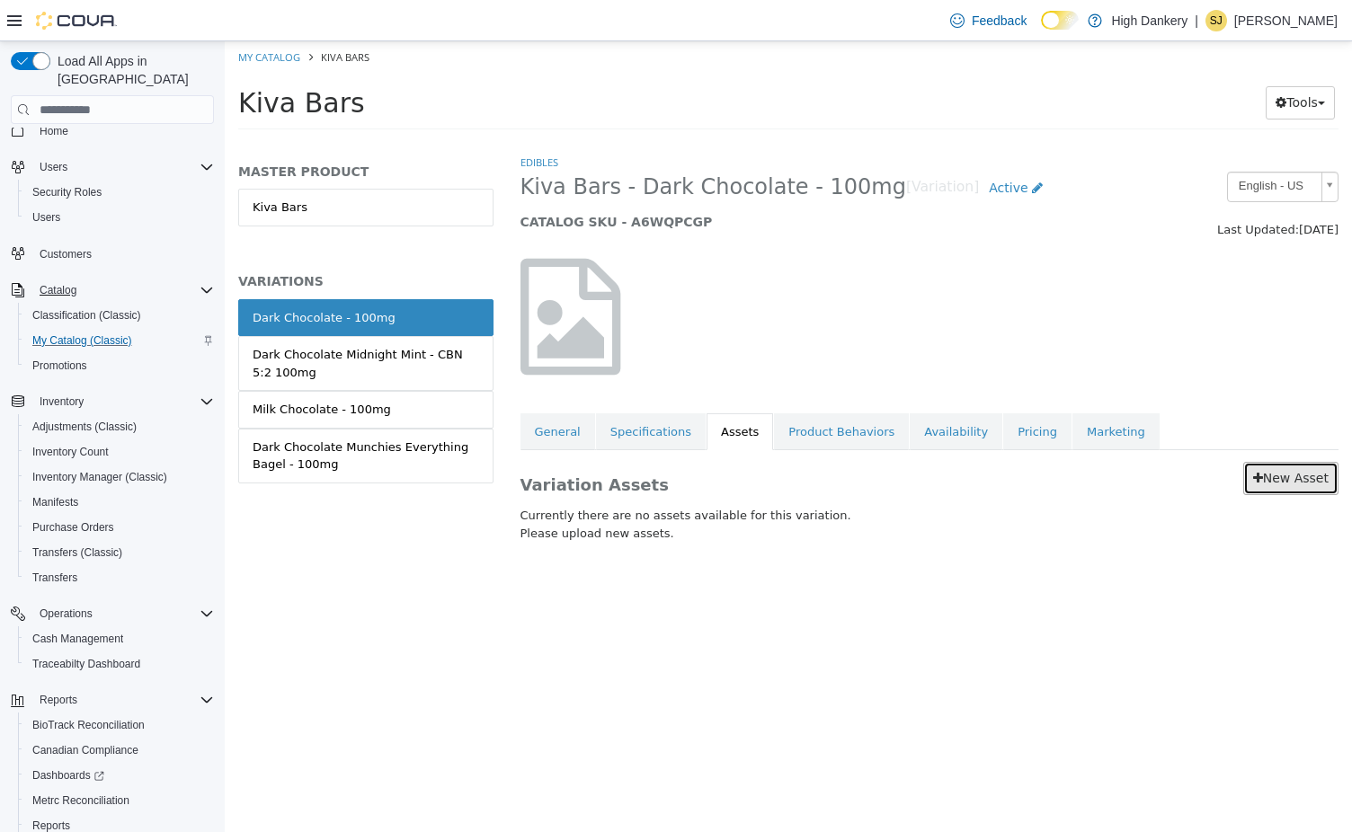
click at [1289, 486] on link "New Asset" at bounding box center [1290, 478] width 95 height 33
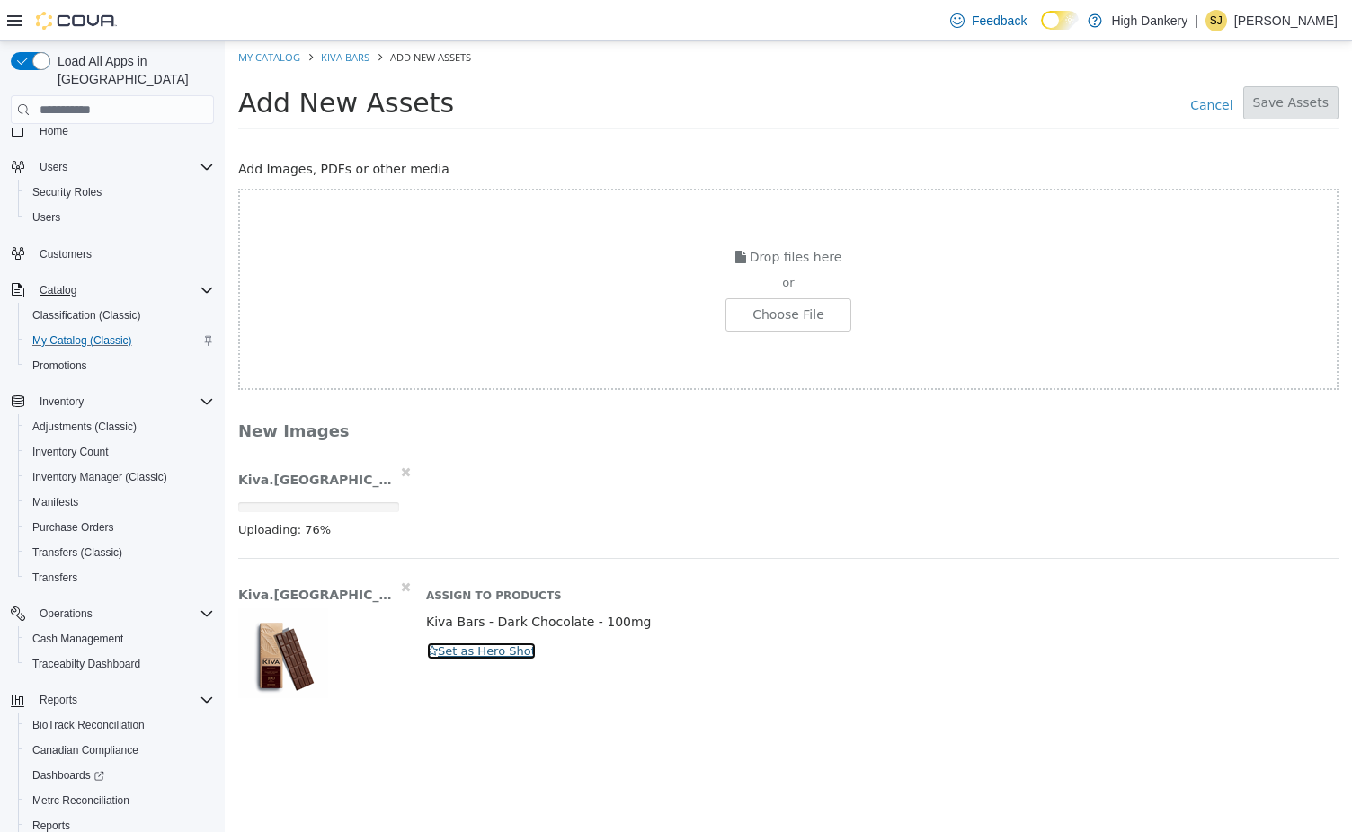
click at [469, 654] on button "Set as Hero Shot" at bounding box center [481, 652] width 111 height 20
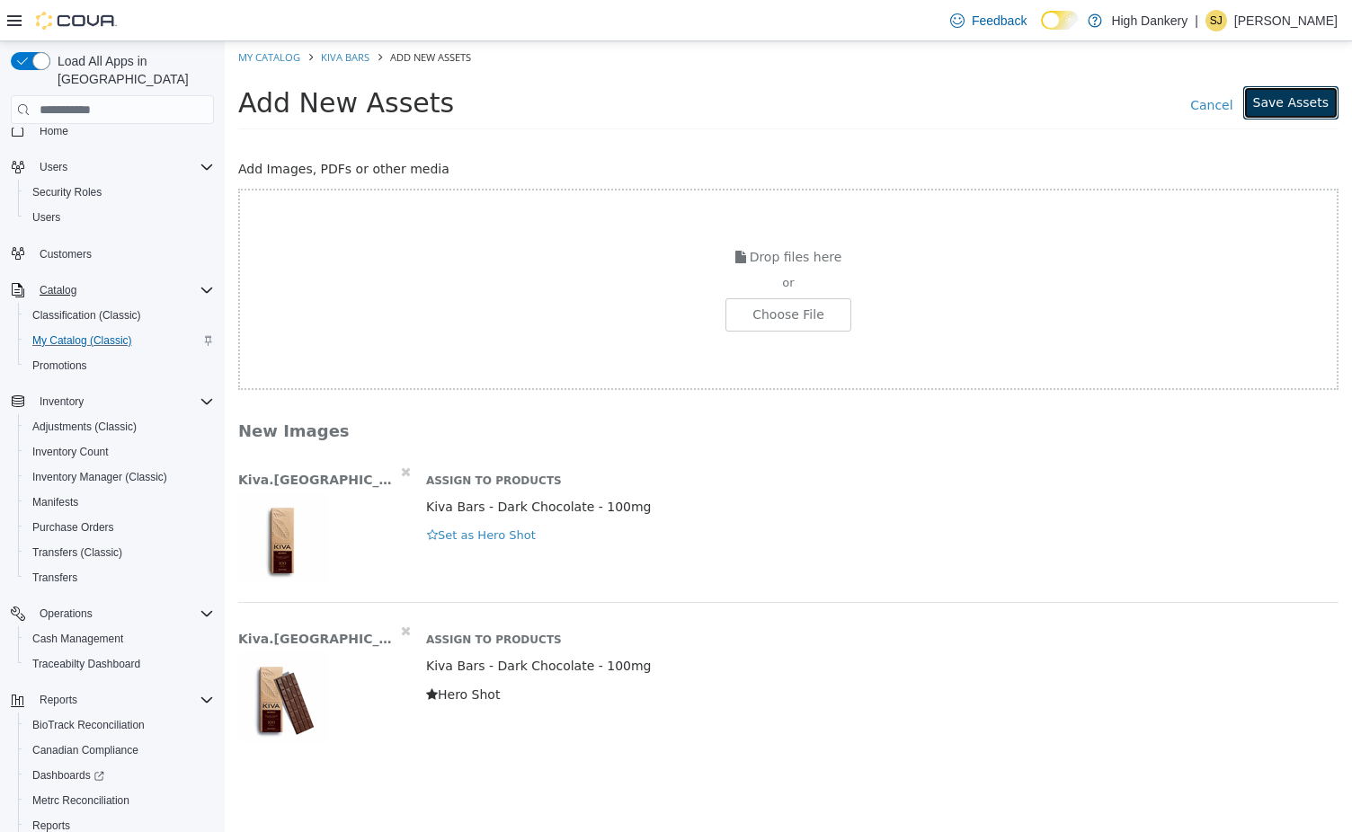
click at [1294, 101] on button "Save Assets" at bounding box center [1290, 102] width 95 height 33
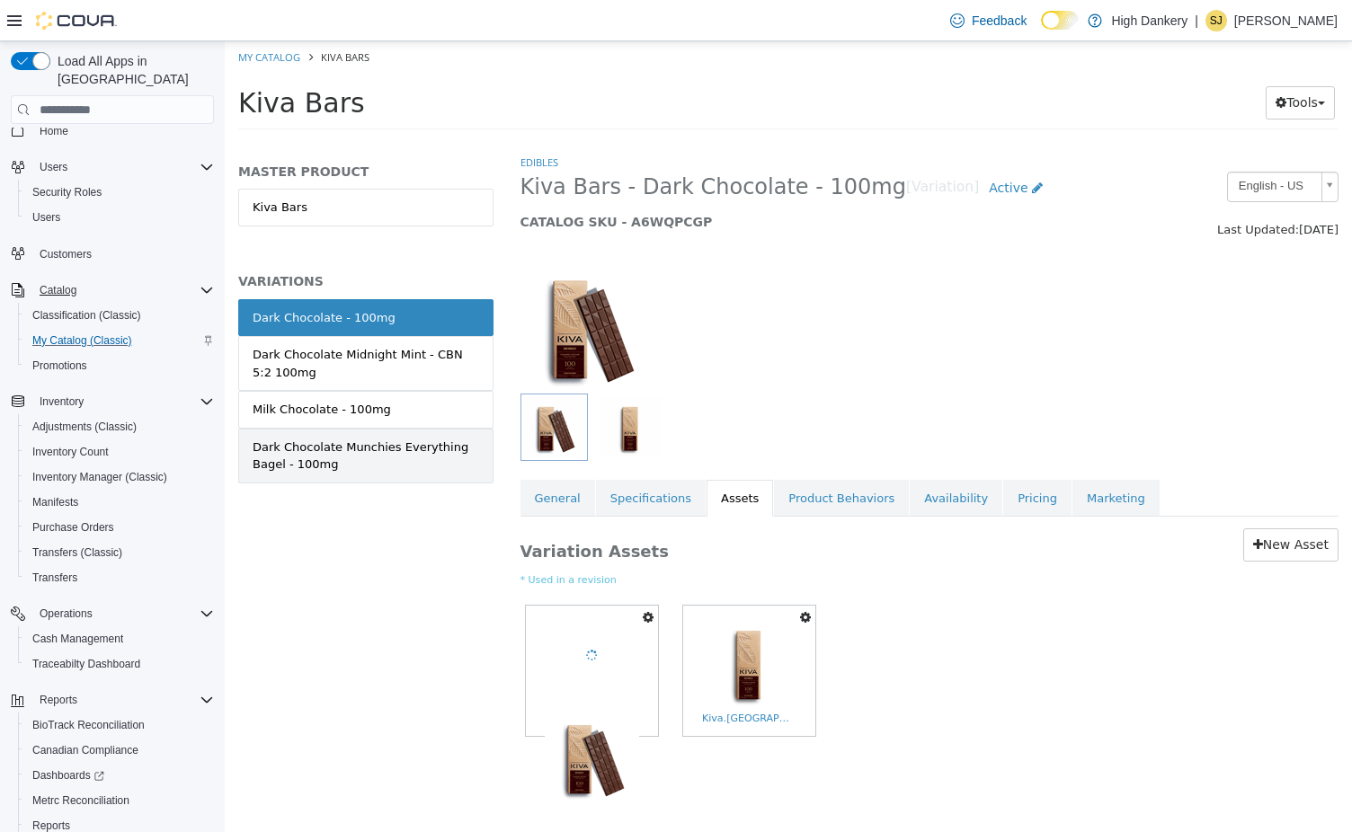
click at [428, 457] on div "Dark Chocolate Munchies Everything Bagel - 100mg" at bounding box center [366, 456] width 226 height 35
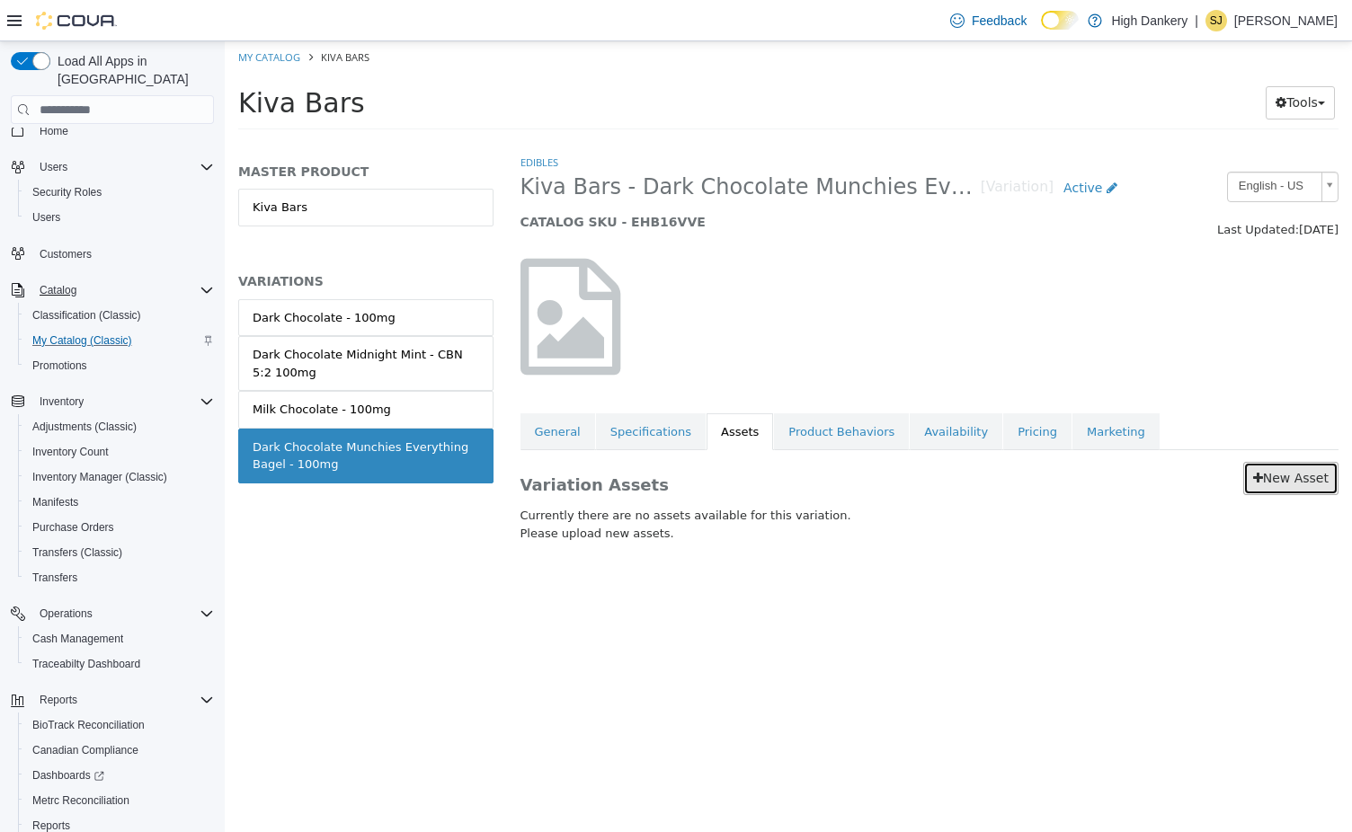
click at [1309, 463] on link "New Asset" at bounding box center [1290, 478] width 95 height 33
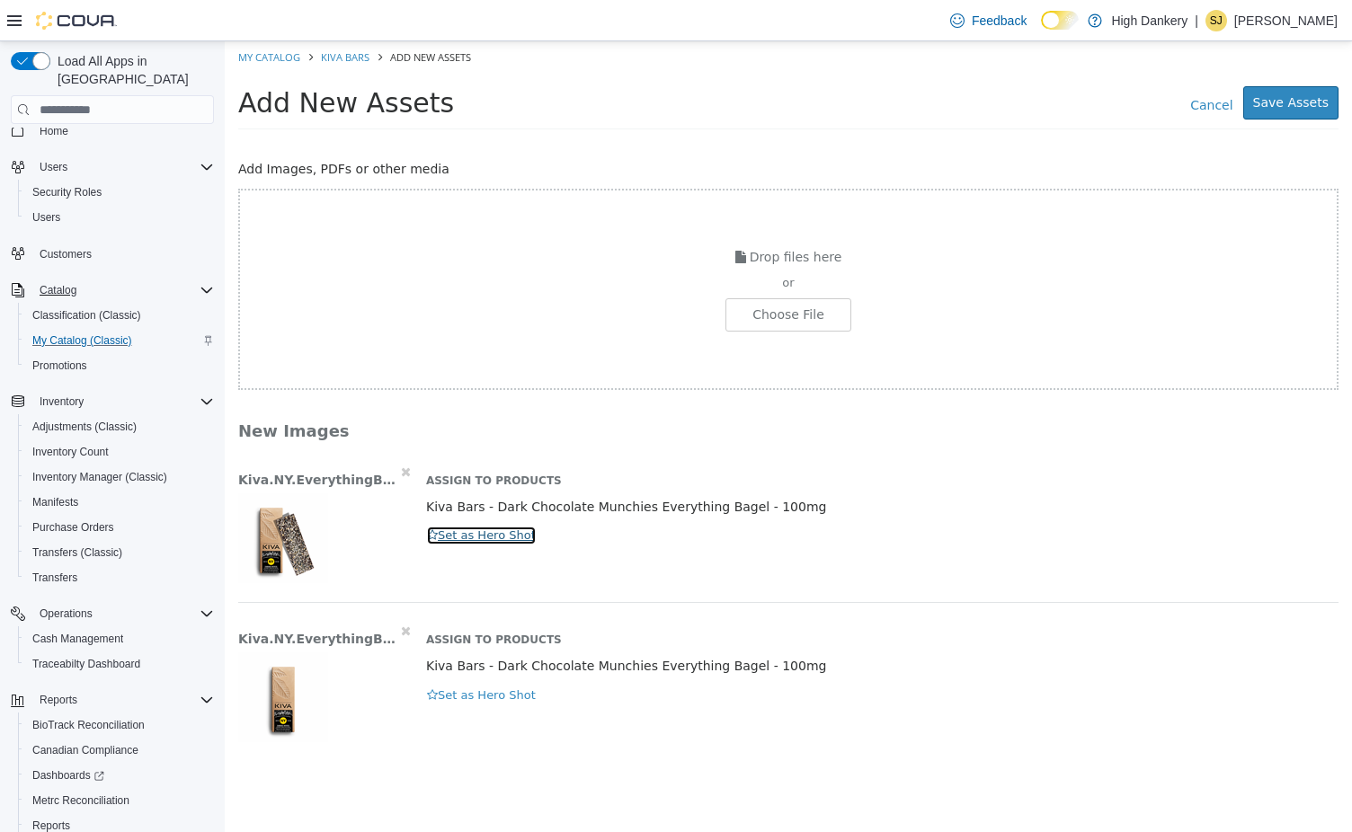
click at [428, 536] on icon "button" at bounding box center [432, 535] width 11 height 12
click at [1276, 113] on button "Save Assets" at bounding box center [1290, 102] width 95 height 33
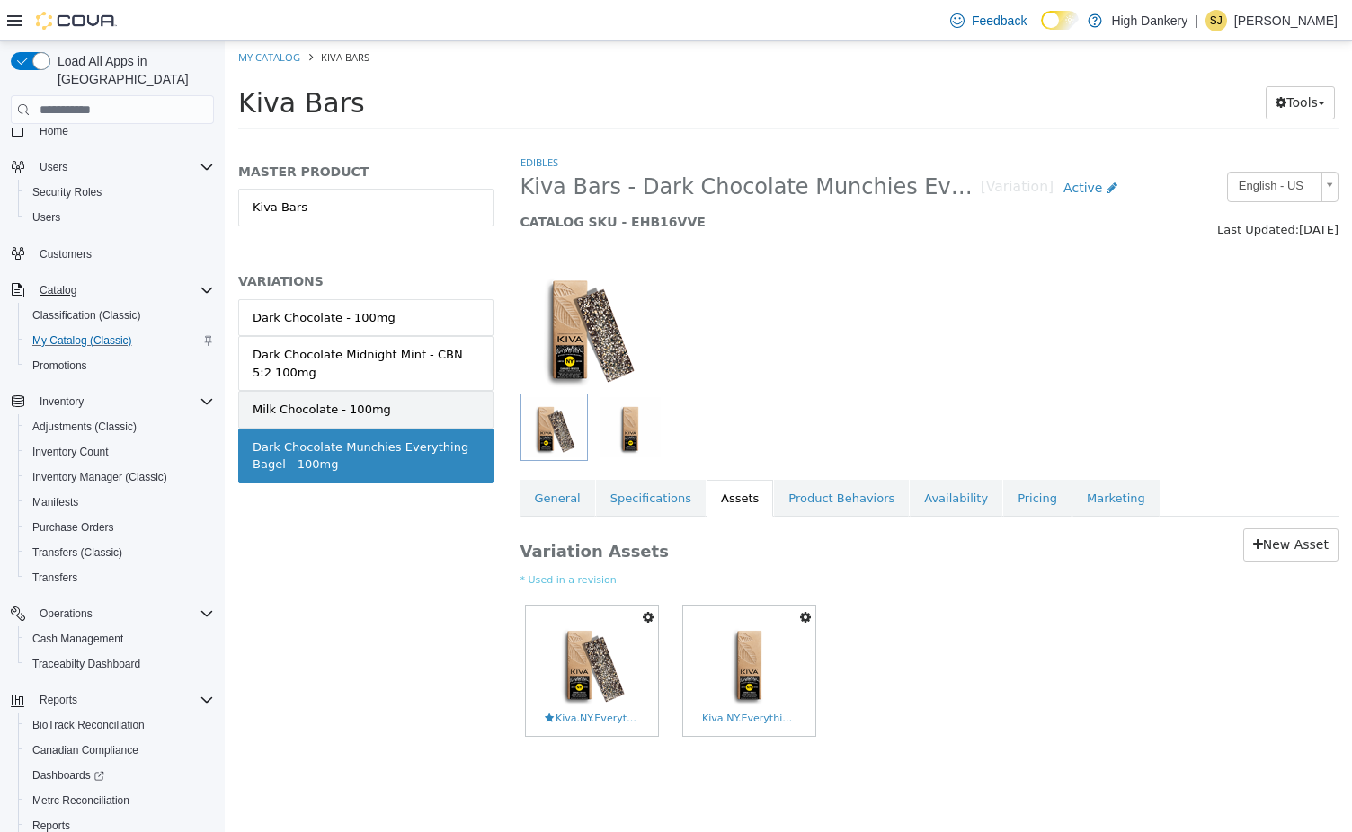
click at [375, 409] on div "Milk Chocolate - 100mg" at bounding box center [322, 410] width 138 height 18
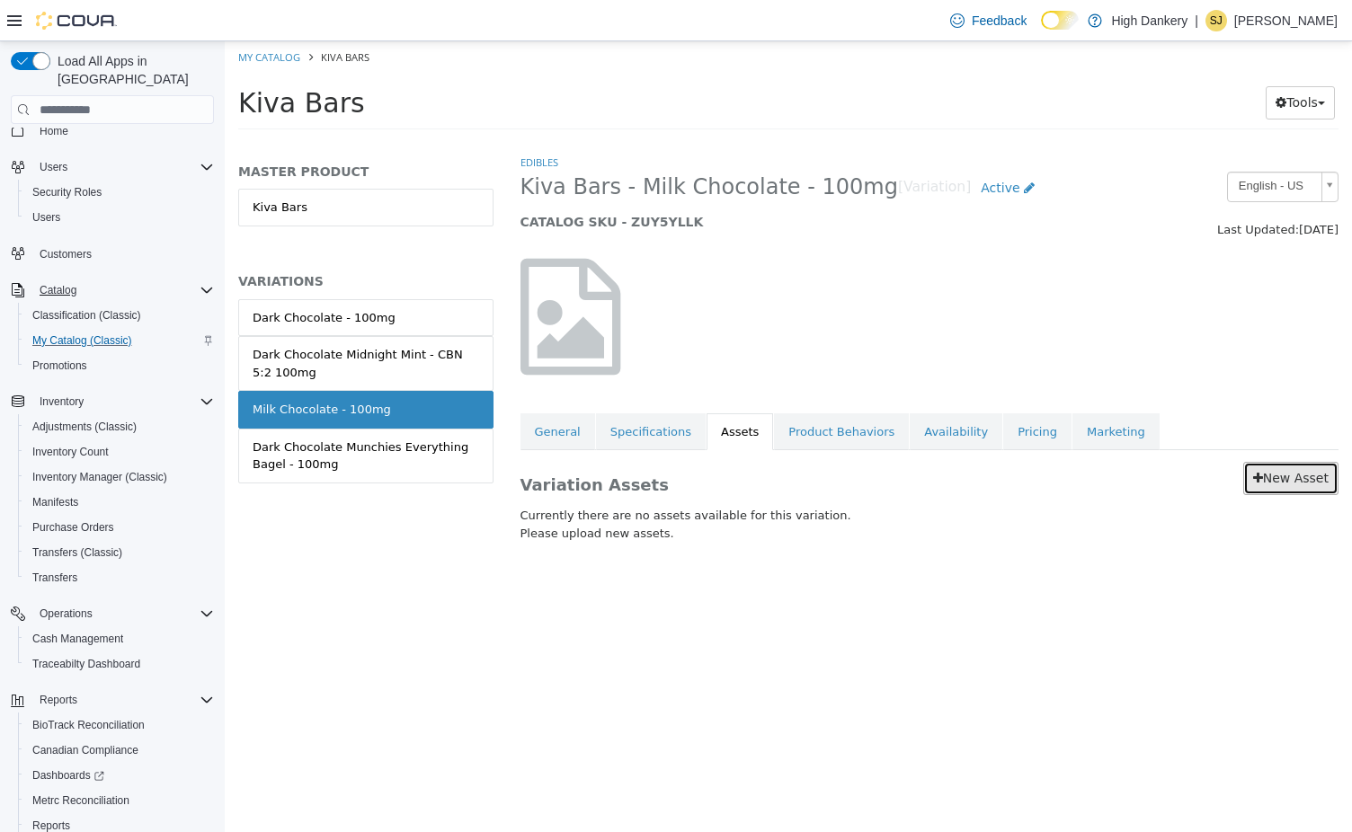
click at [1284, 465] on link "New Asset" at bounding box center [1290, 478] width 95 height 33
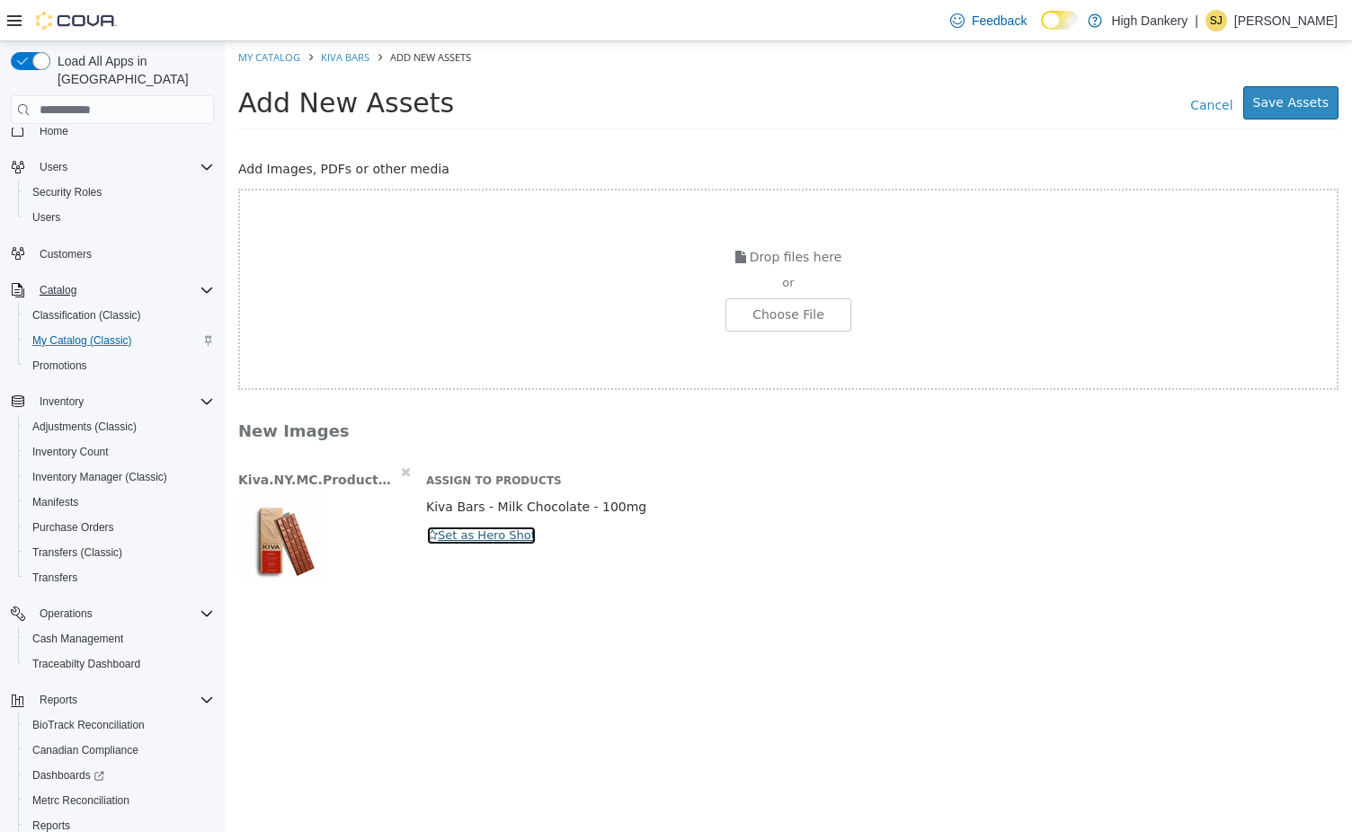
click at [524, 540] on button "Set as Hero Shot" at bounding box center [481, 536] width 111 height 20
click at [765, 458] on div "Kiva.NY.MC.ProductMenu_wBar-2860x2860-01ba49b.png Assign to Products Kiva Bars …" at bounding box center [788, 527] width 1100 height 149
click at [1262, 116] on button "Save Assets" at bounding box center [1290, 102] width 95 height 33
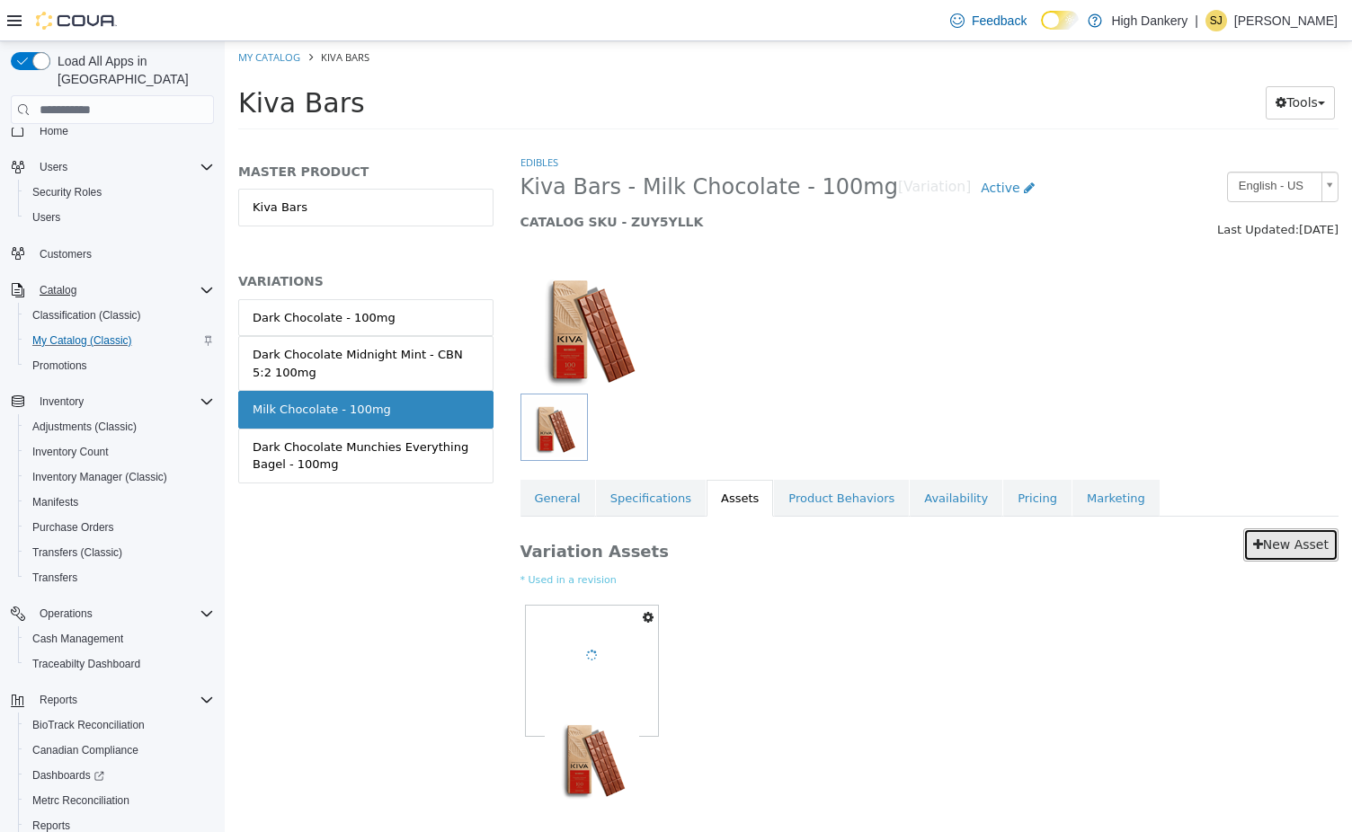
click at [1277, 550] on link "New Asset" at bounding box center [1290, 544] width 95 height 33
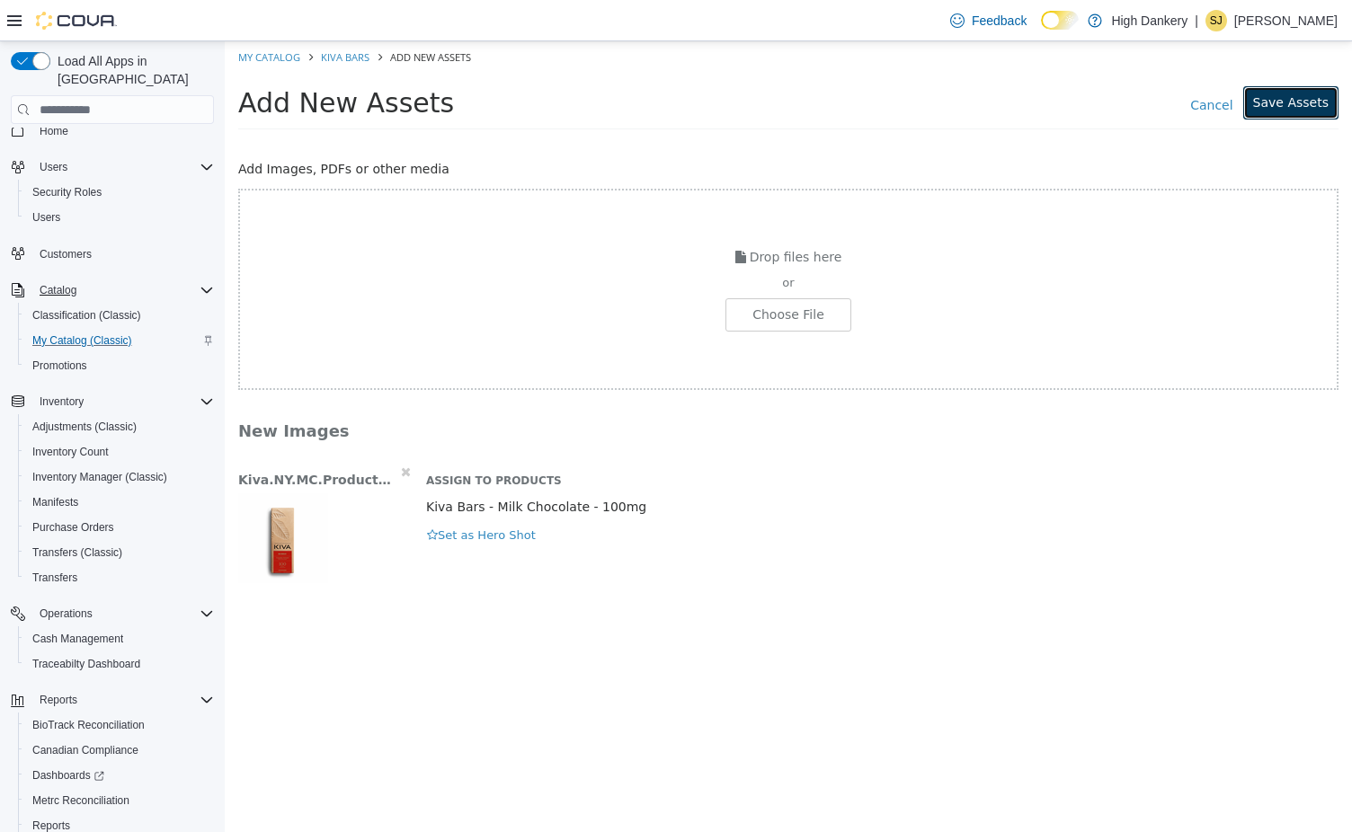
click at [1292, 101] on button "Save Assets" at bounding box center [1290, 102] width 95 height 33
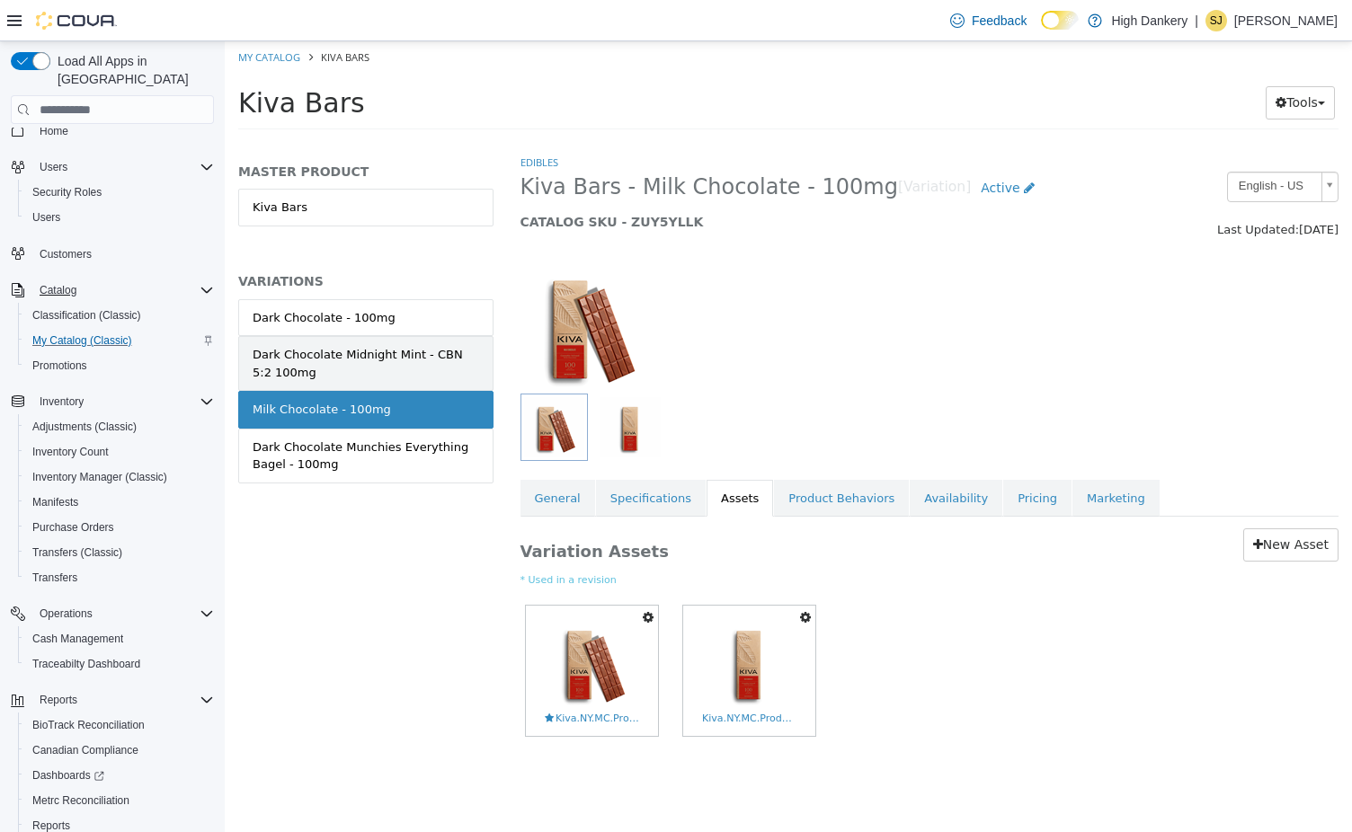
click at [335, 342] on link "Dark Chocolate Midnight Mint - CBN 5:2 100mg" at bounding box center [365, 363] width 255 height 55
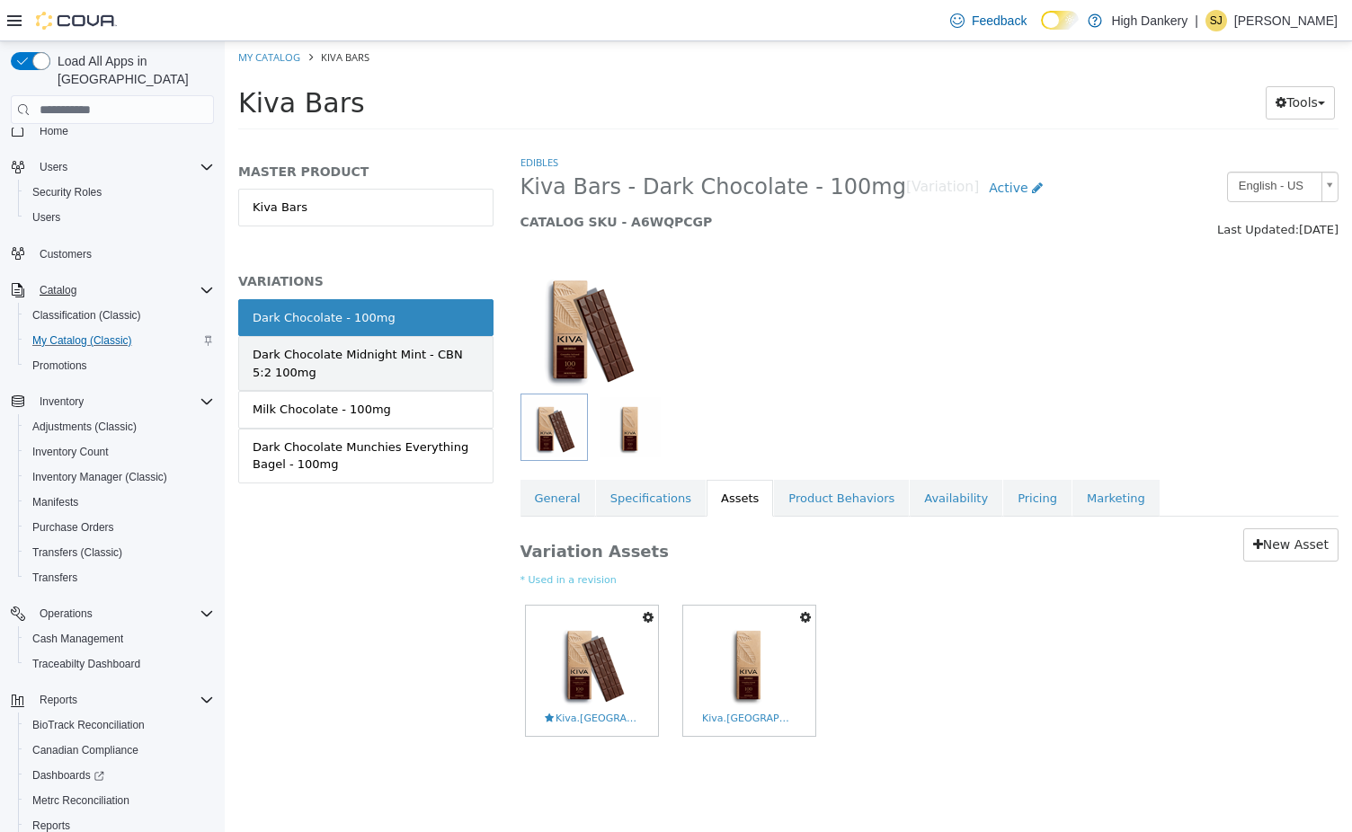
click at [354, 364] on div "Dark Chocolate Midnight Mint - CBN 5:2 100mg" at bounding box center [366, 363] width 226 height 35
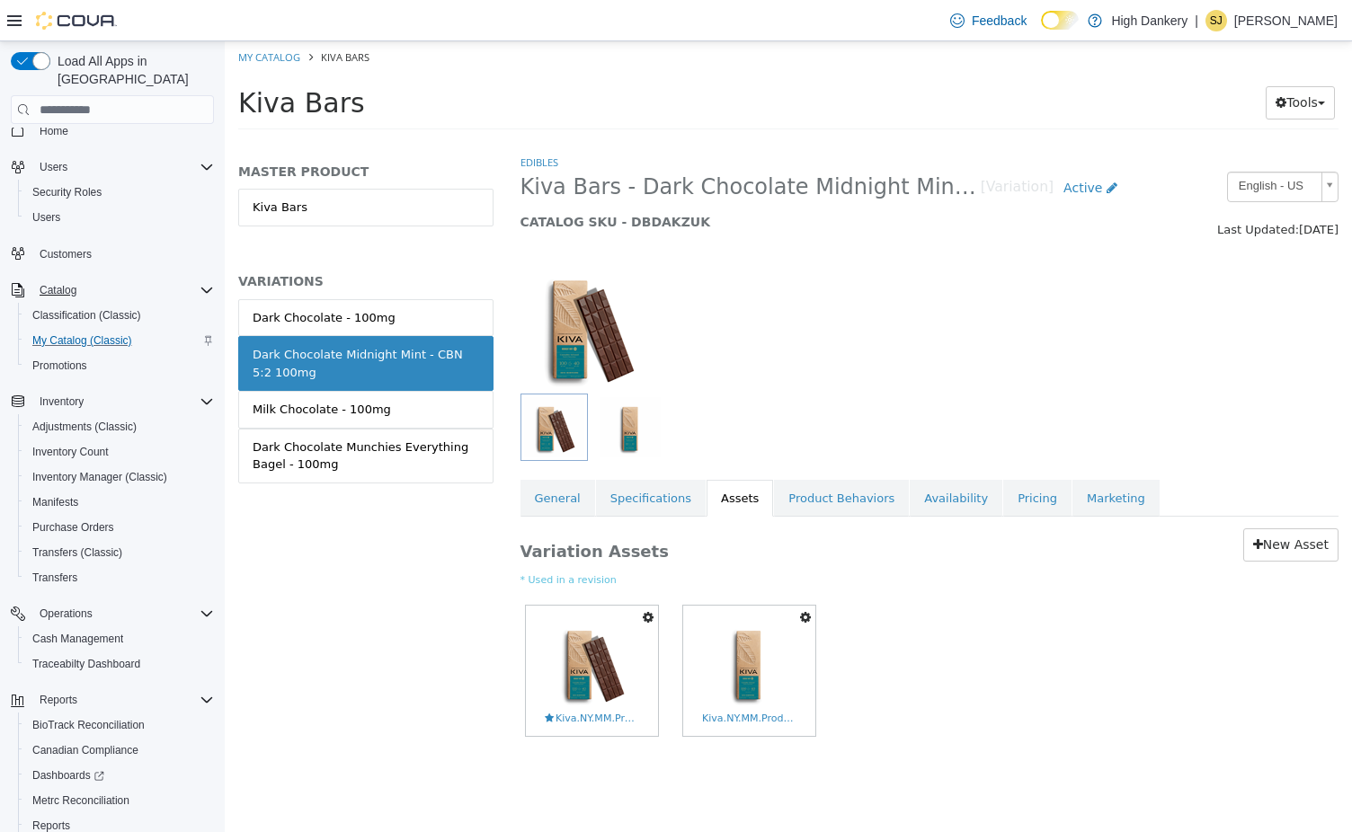
click at [365, 407] on div "Milk Chocolate - 100mg" at bounding box center [322, 410] width 138 height 18
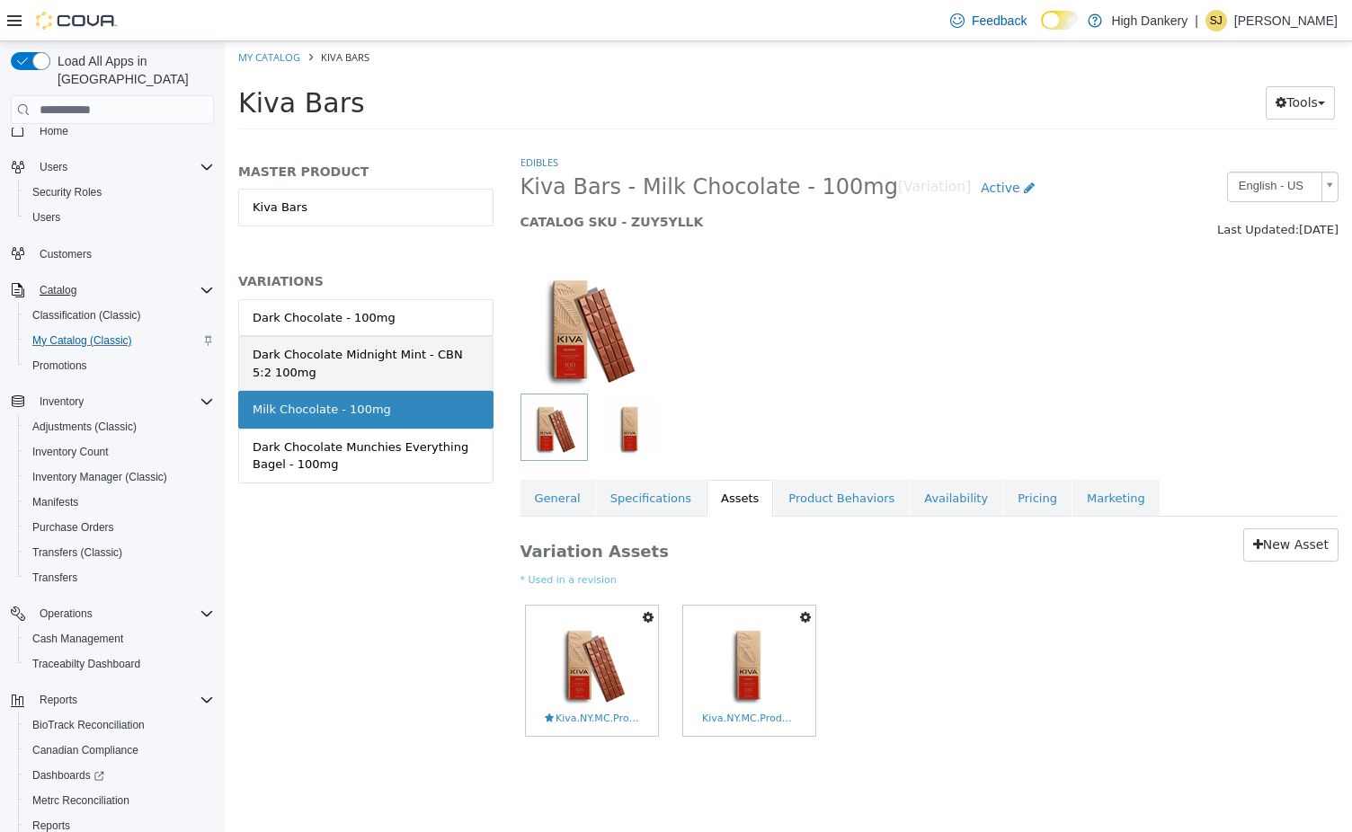
click at [359, 350] on div "Dark Chocolate Midnight Mint - CBN 5:2 100mg" at bounding box center [366, 363] width 226 height 35
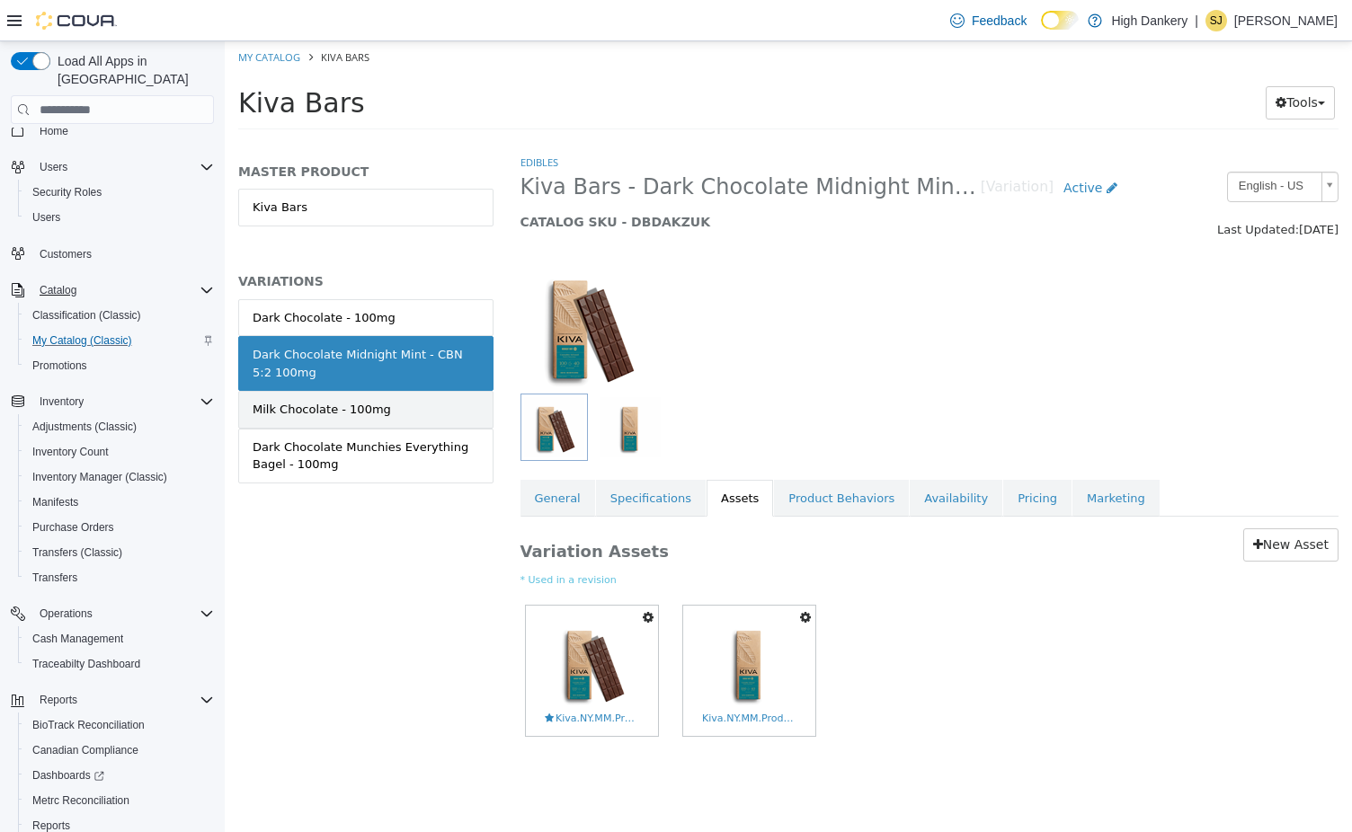
click at [380, 407] on link "Milk Chocolate - 100mg" at bounding box center [365, 410] width 255 height 38
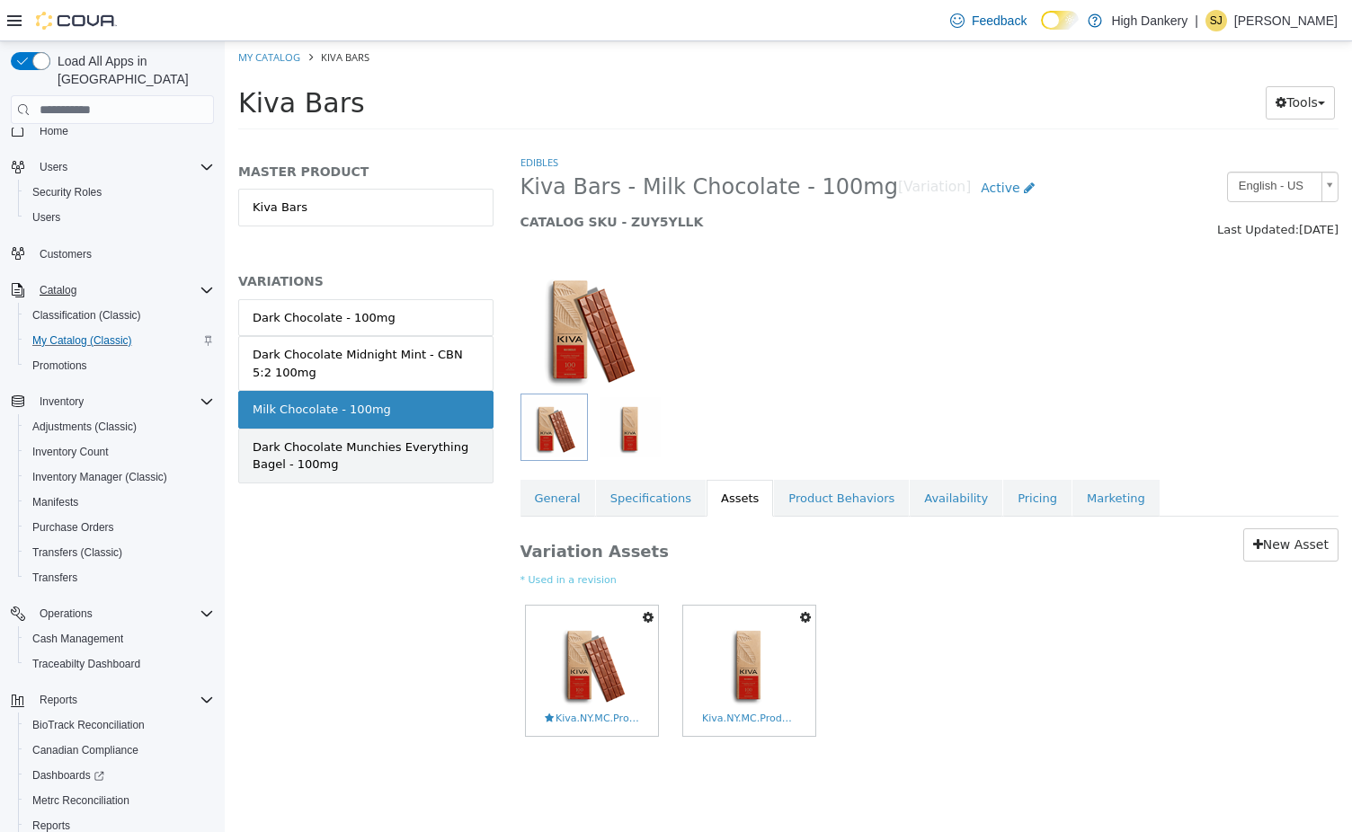
click at [379, 446] on div "Dark Chocolate Munchies Everything Bagel - 100mg" at bounding box center [366, 456] width 226 height 35
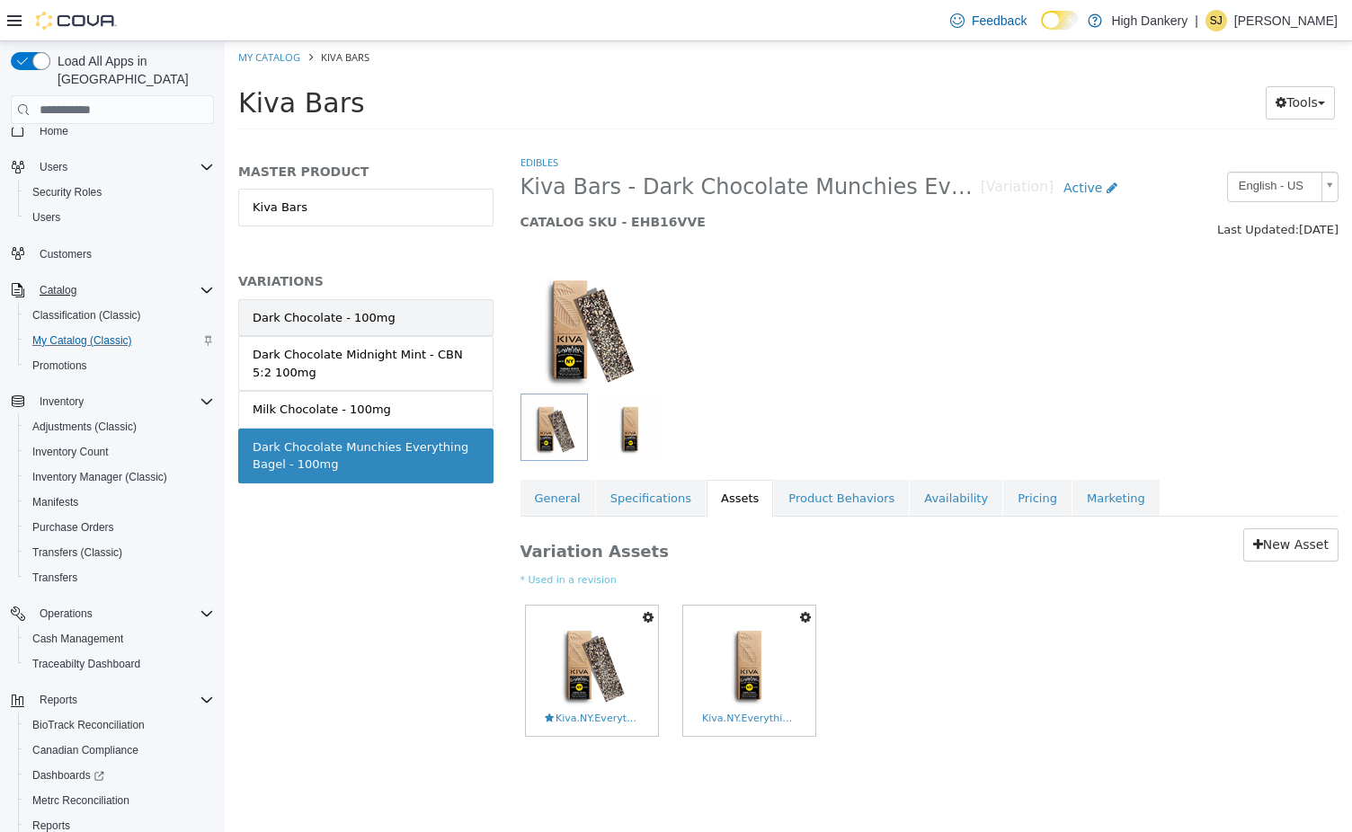
click at [360, 309] on link "Dark Chocolate - 100mg" at bounding box center [365, 318] width 255 height 38
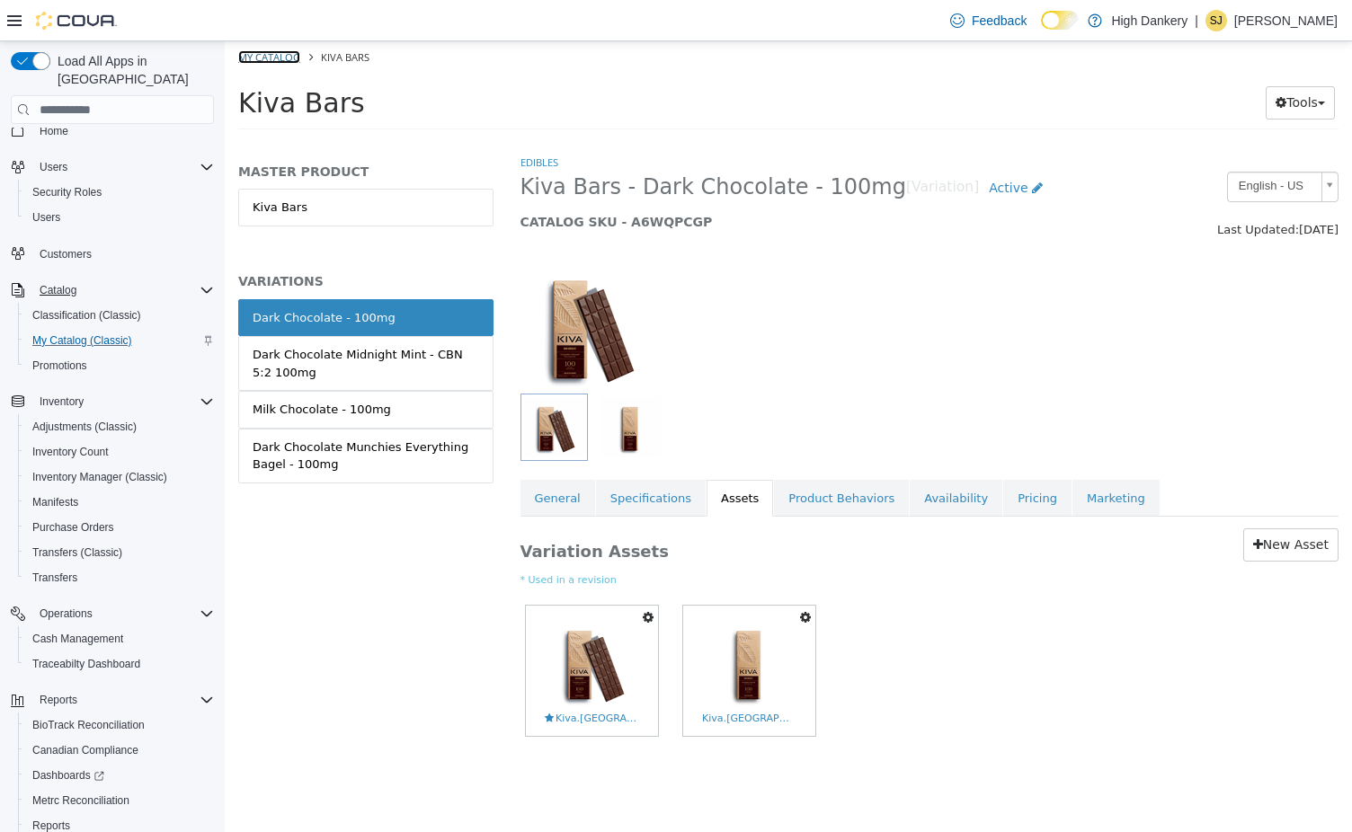
click at [273, 61] on link "My Catalog" at bounding box center [269, 56] width 62 height 13
select select "**********"
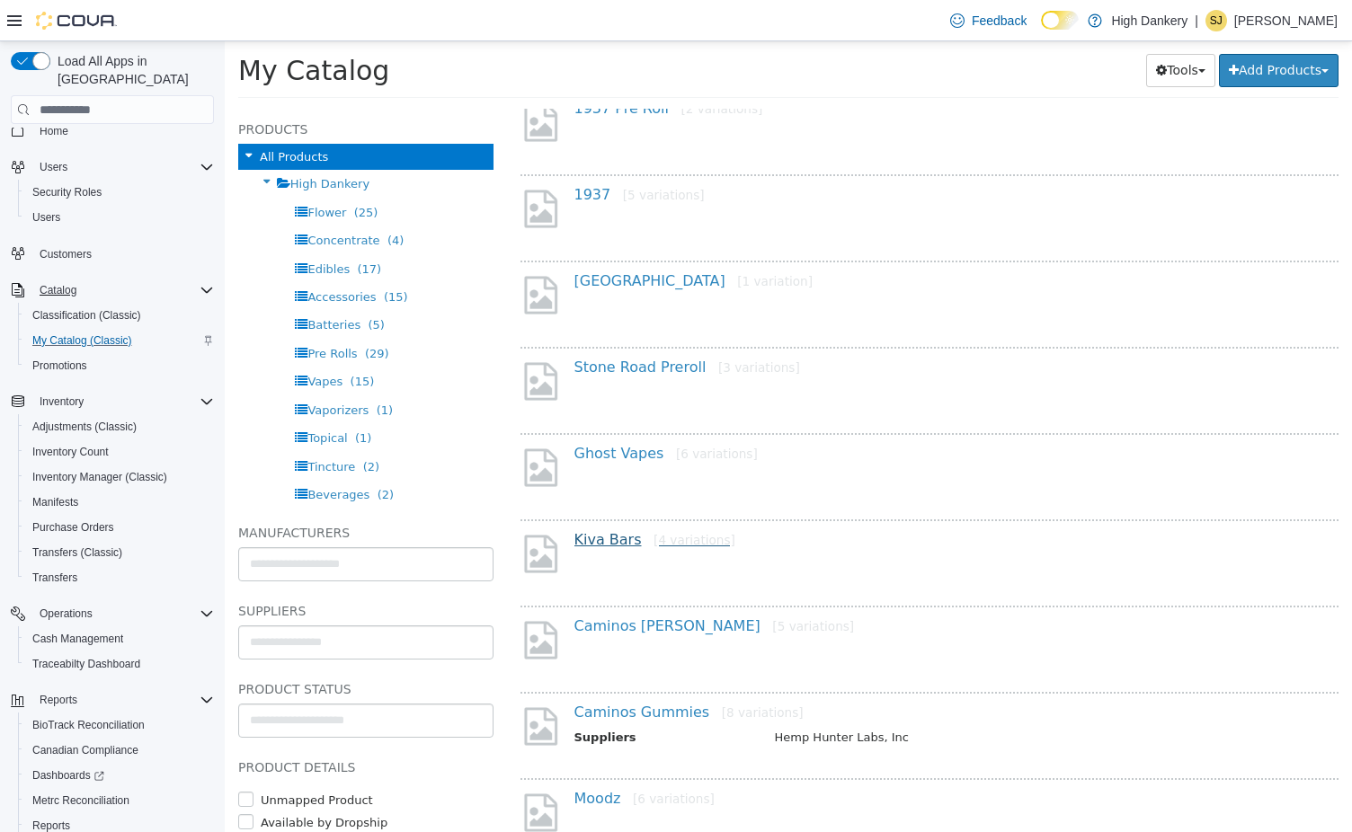
scroll to position [175, 0]
click at [625, 626] on link "Caminos [PERSON_NAME] [5 variations]" at bounding box center [714, 624] width 280 height 17
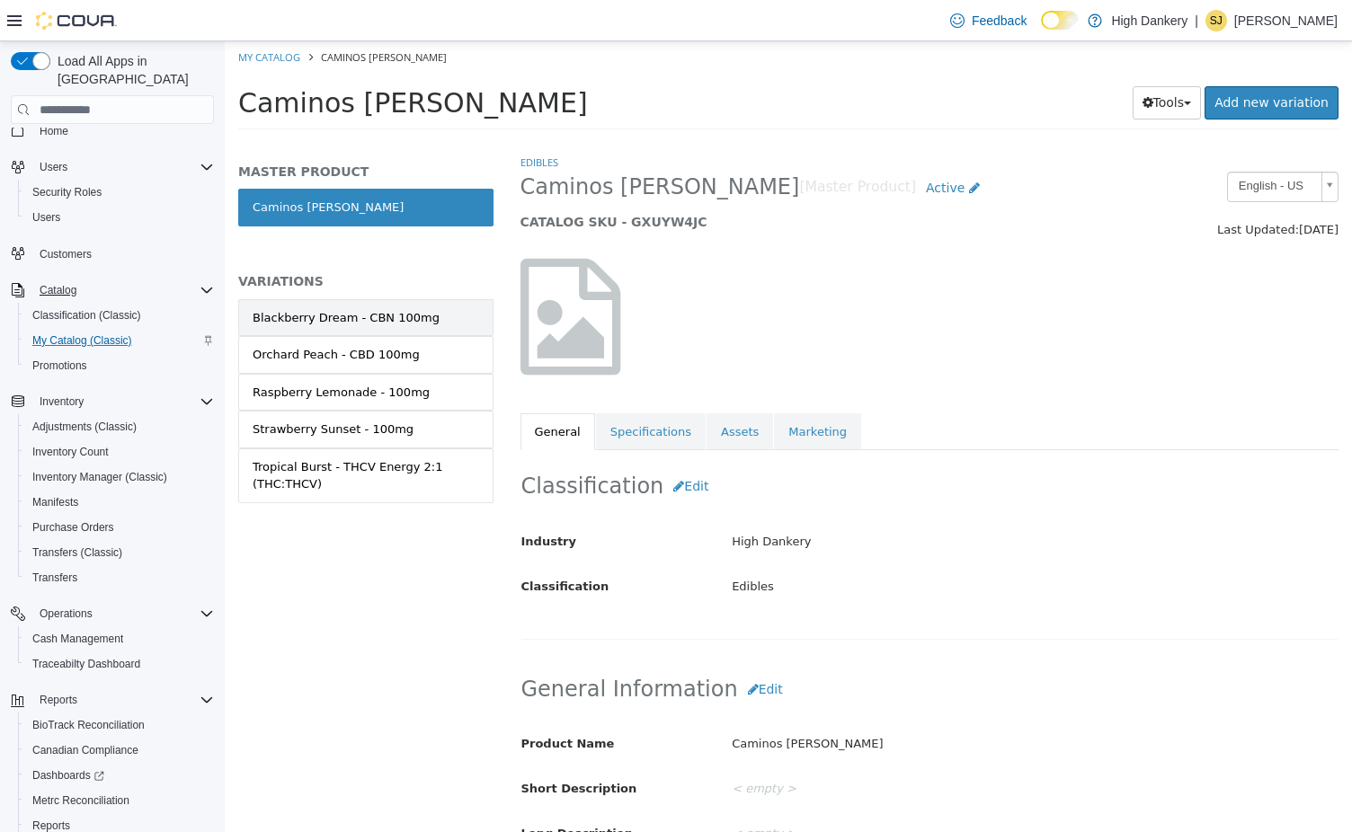
click at [388, 322] on div "Blackberry Dream - CBN 100mg" at bounding box center [346, 318] width 187 height 18
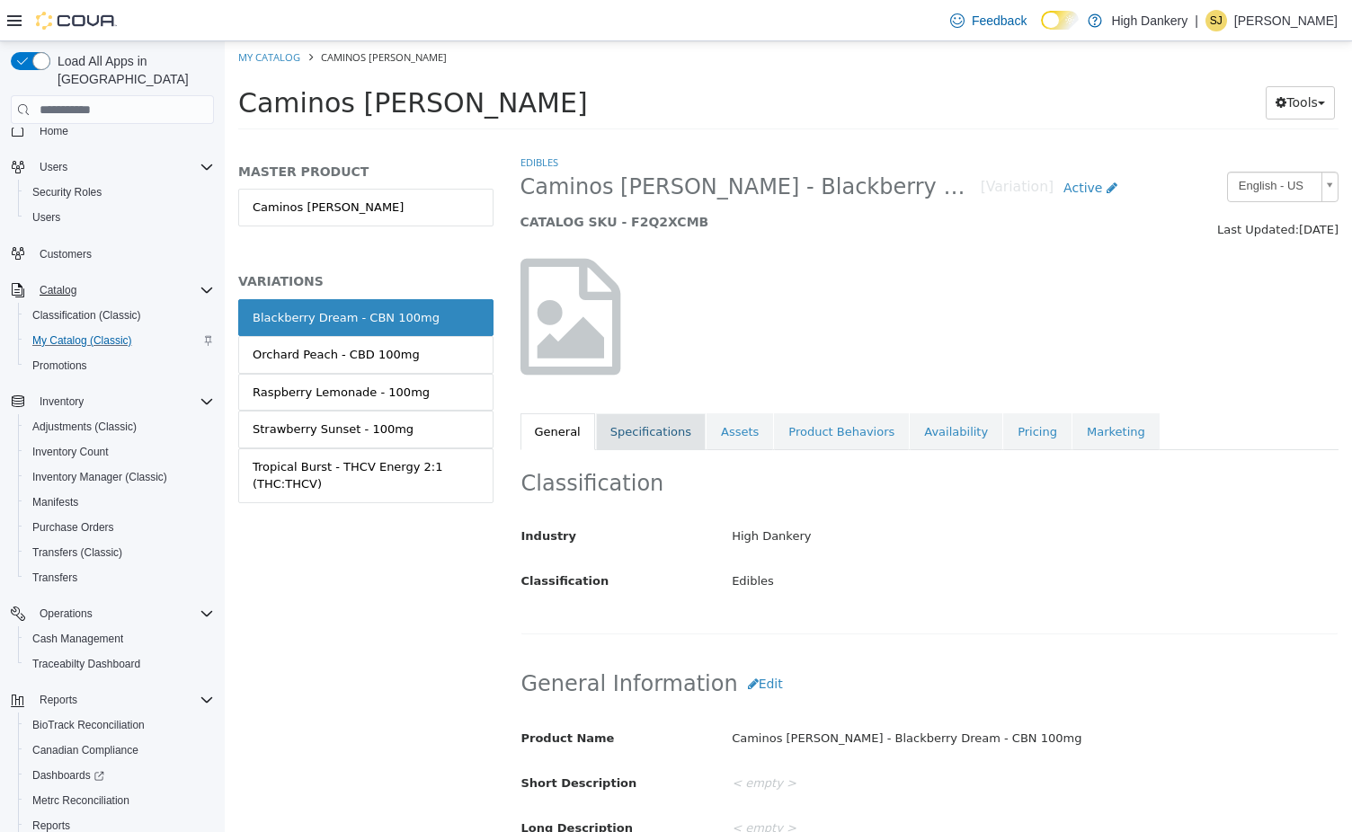
click at [650, 431] on link "Specifications" at bounding box center [651, 432] width 110 height 38
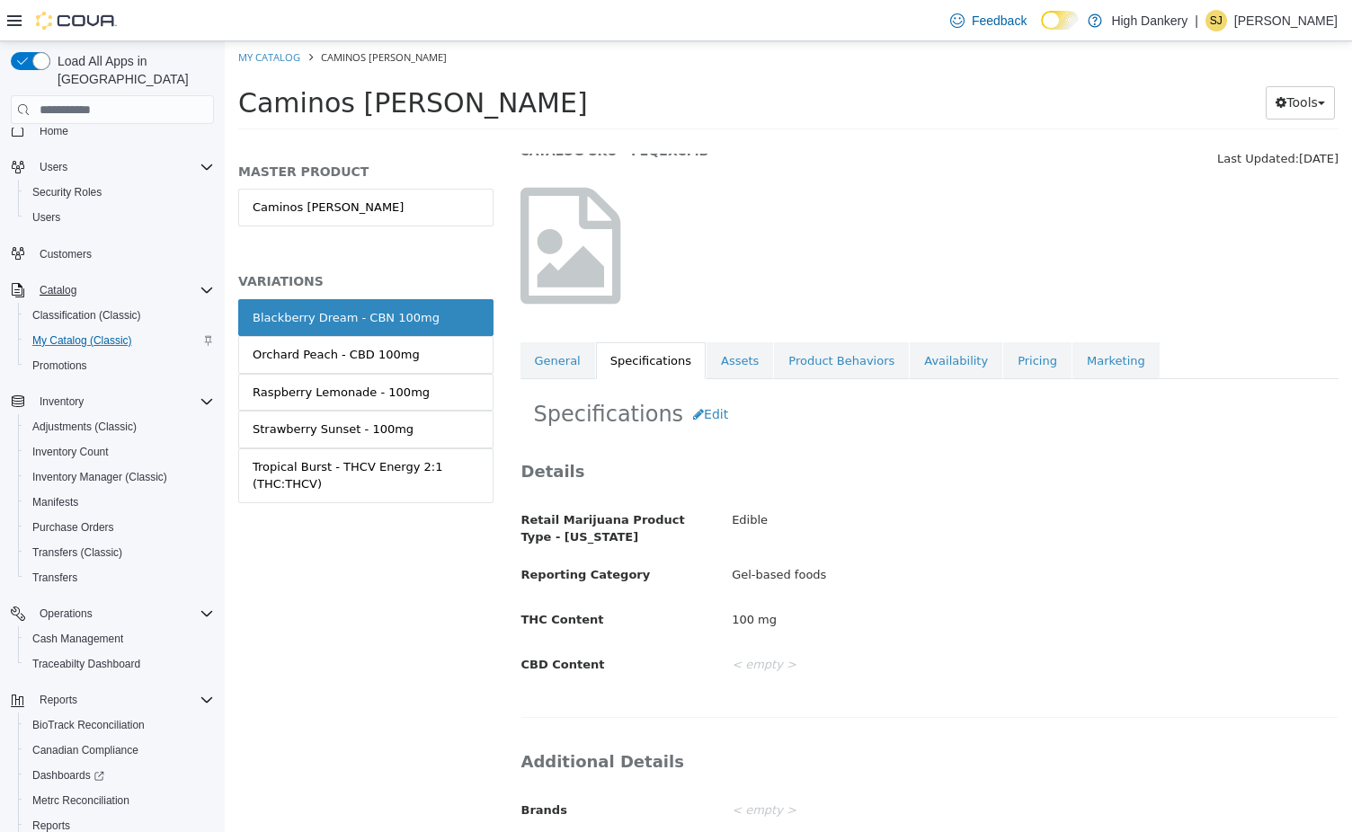
scroll to position [98, 0]
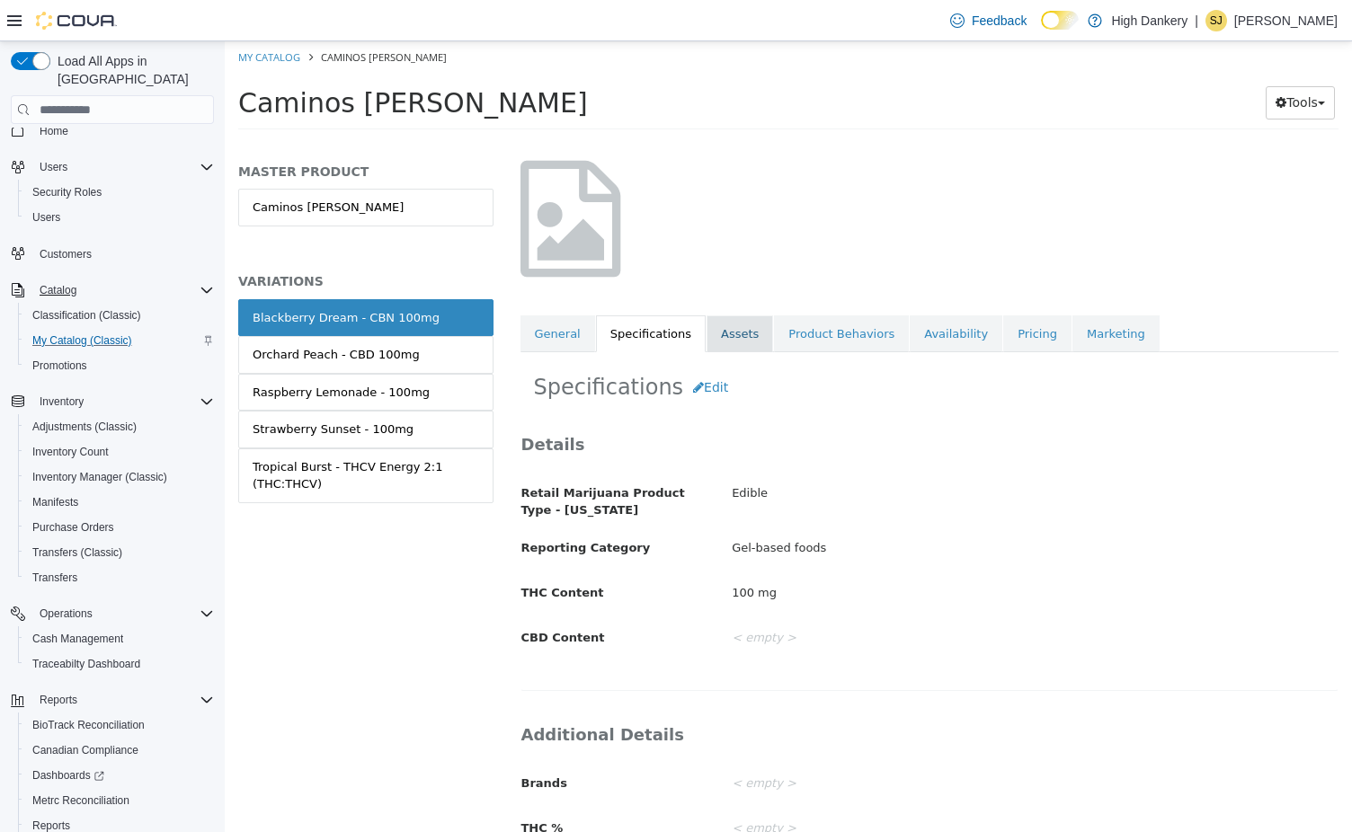
click at [706, 328] on link "Assets" at bounding box center [739, 334] width 67 height 38
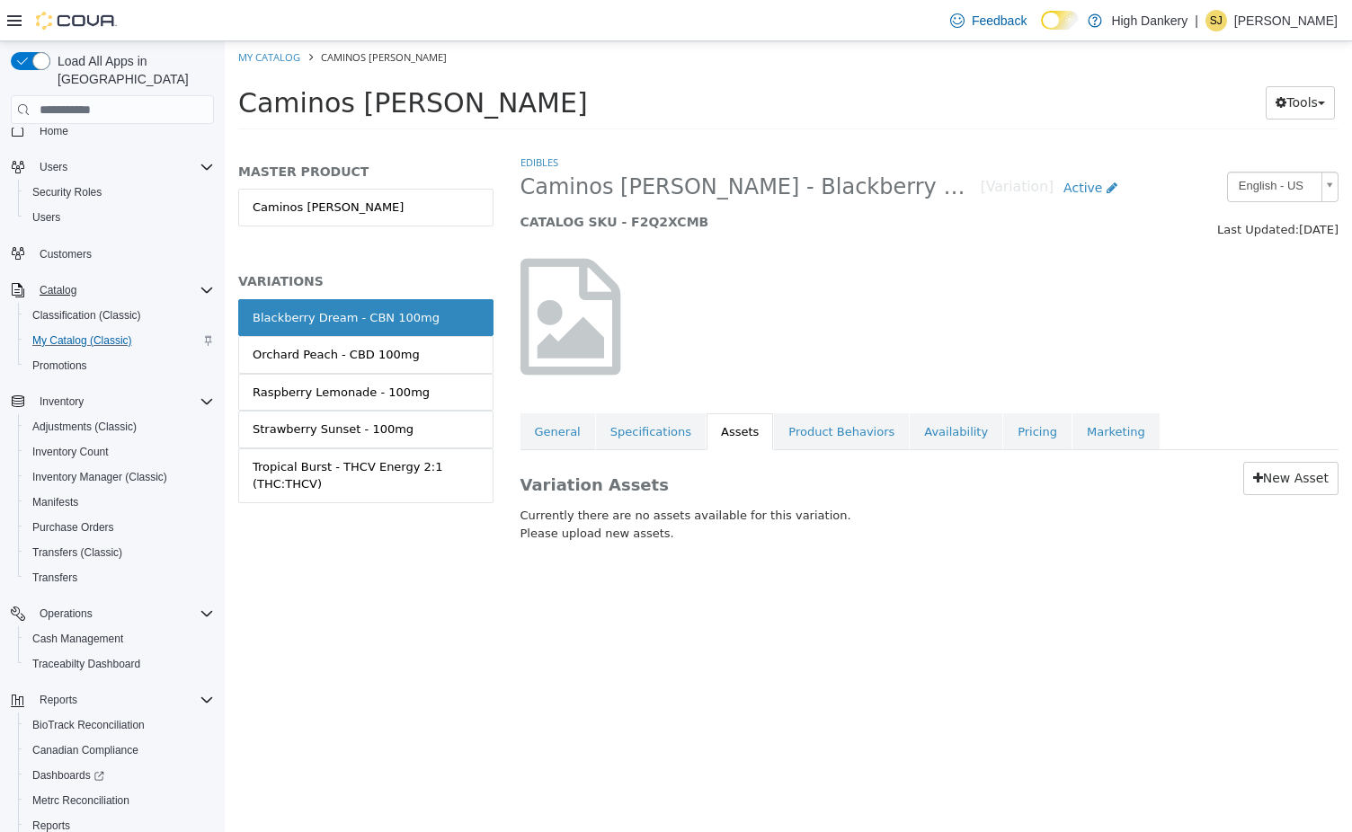
click at [1289, 496] on div "Variation Assets New Asset Currently there are no assets available for this var…" at bounding box center [930, 505] width 846 height 111
click at [1284, 475] on link "New Asset" at bounding box center [1290, 478] width 95 height 33
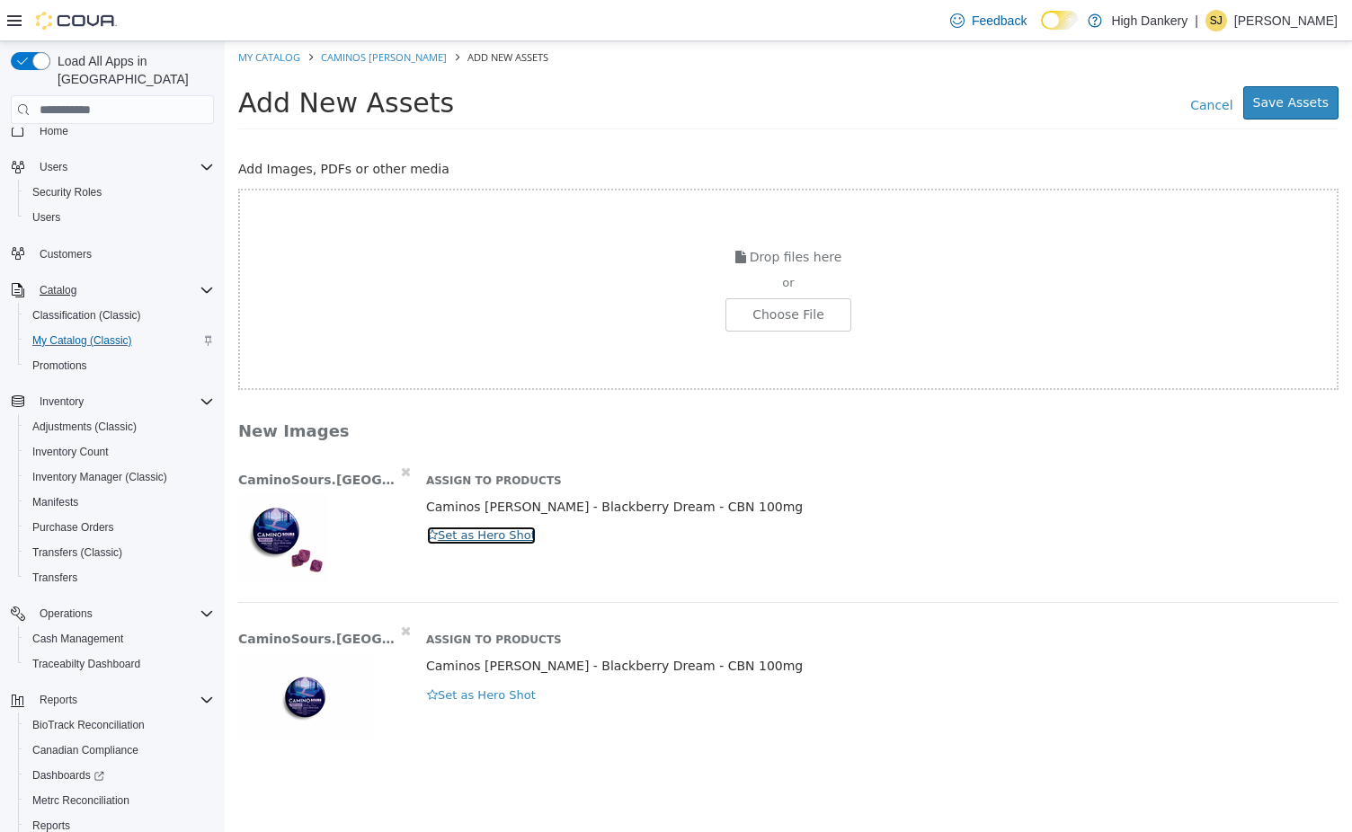
click at [453, 535] on button "Set as Hero Shot" at bounding box center [481, 536] width 111 height 20
click at [1275, 99] on button "Save Assets" at bounding box center [1290, 102] width 95 height 33
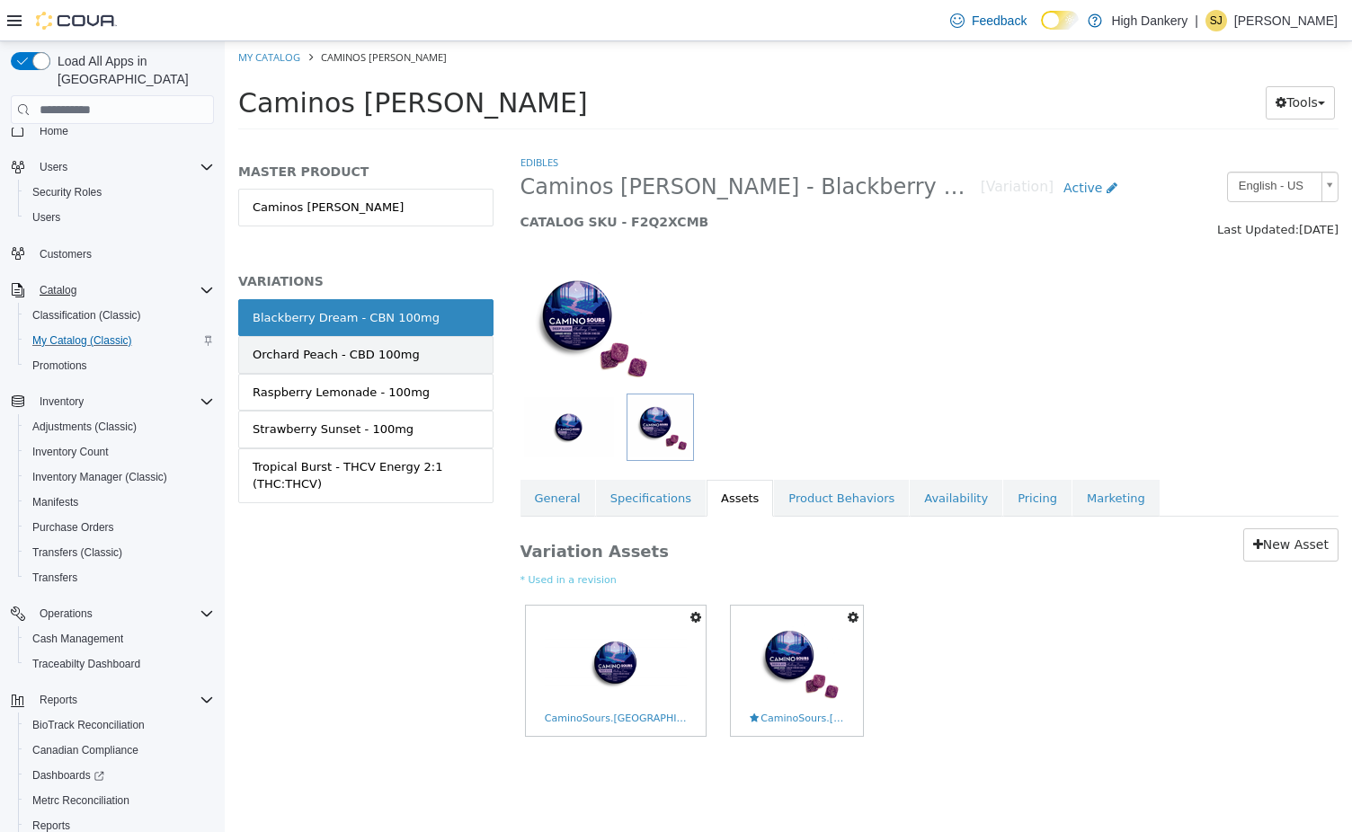
click at [373, 357] on div "Orchard Peach - CBD 100mg" at bounding box center [336, 355] width 167 height 18
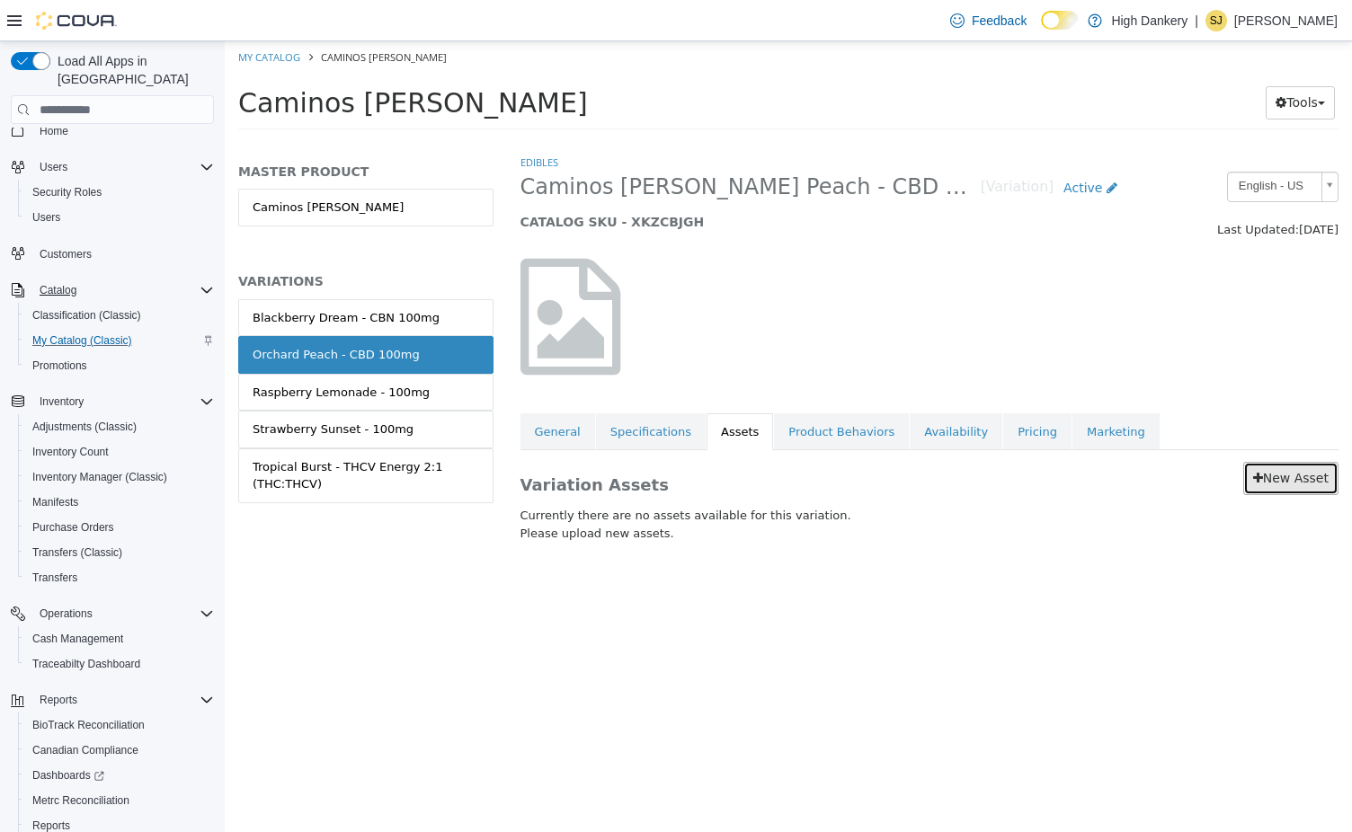
click at [1319, 487] on link "New Asset" at bounding box center [1290, 478] width 95 height 33
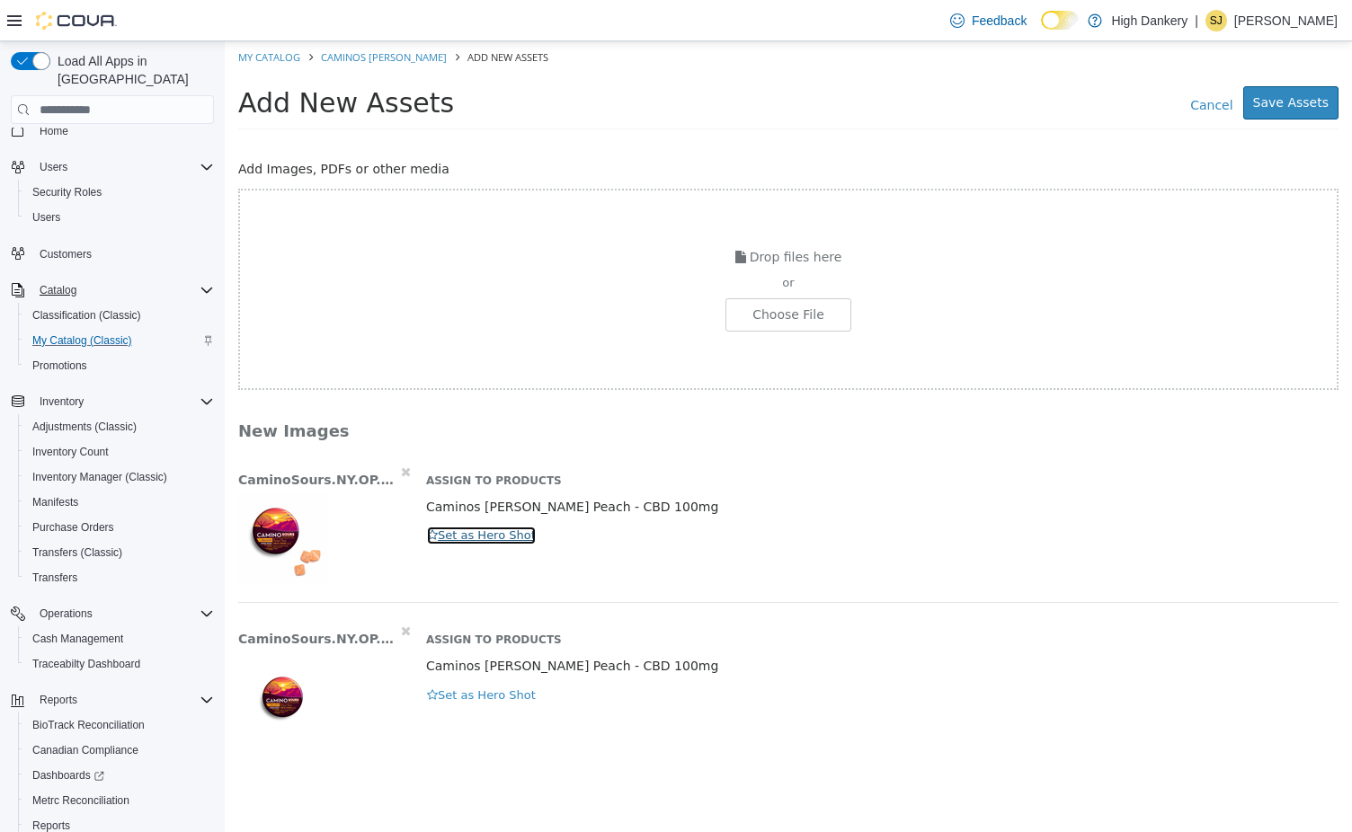
click at [484, 539] on button "Set as Hero Shot" at bounding box center [481, 536] width 111 height 20
click at [1285, 109] on button "Save Assets" at bounding box center [1290, 102] width 95 height 33
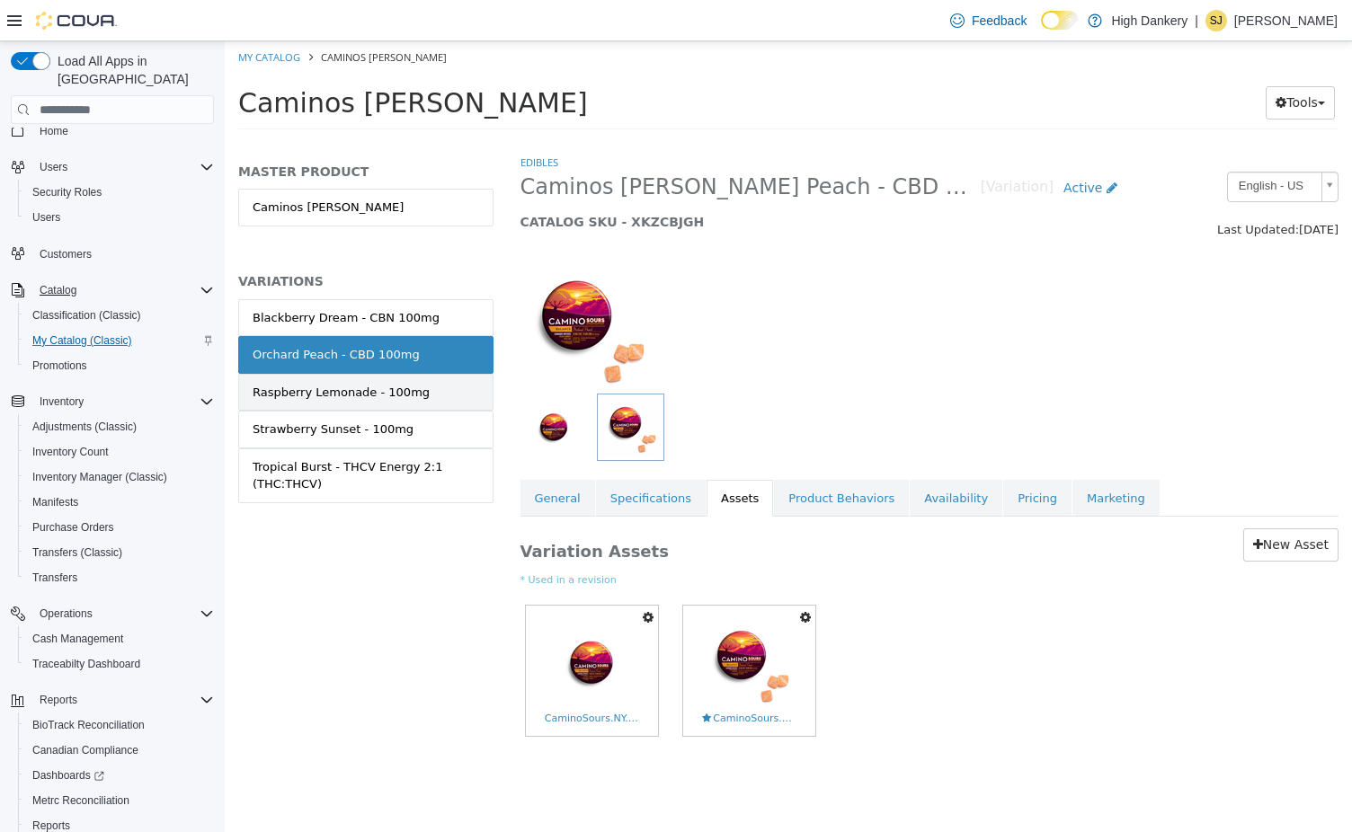
click at [315, 385] on div "Raspberry Lemonade - 100mg" at bounding box center [341, 393] width 177 height 18
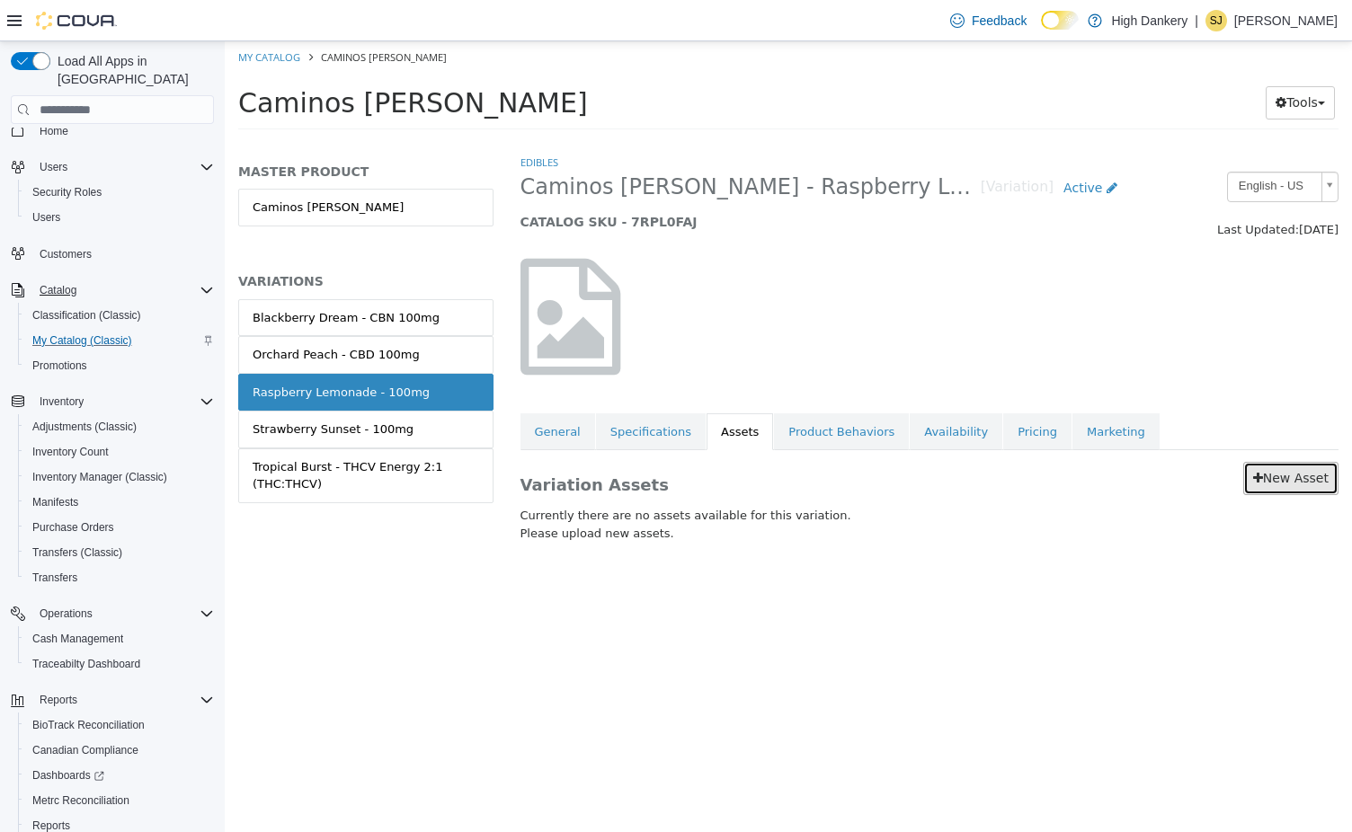
click at [1316, 484] on link "New Asset" at bounding box center [1290, 478] width 95 height 33
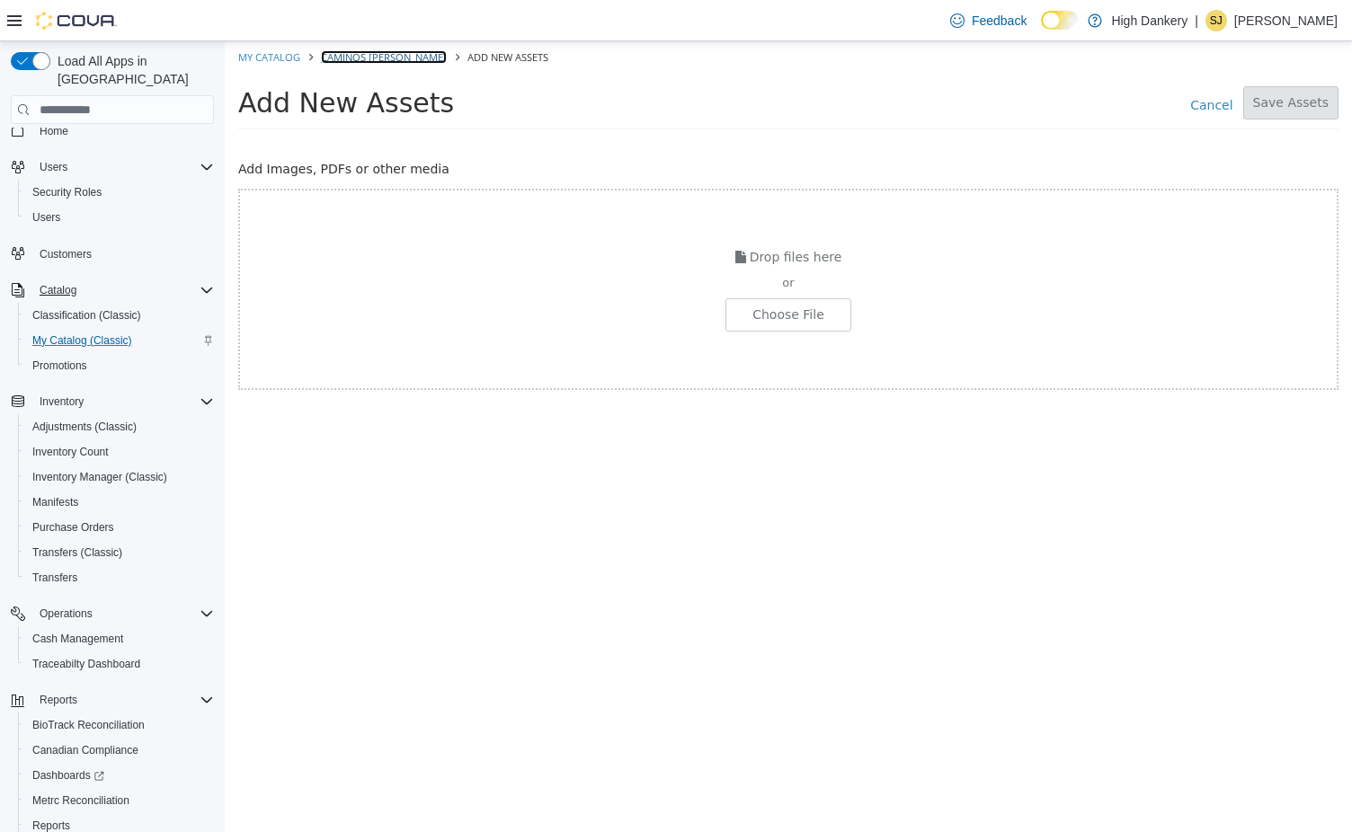
click at [376, 63] on link "Caminos [PERSON_NAME]" at bounding box center [384, 56] width 126 height 13
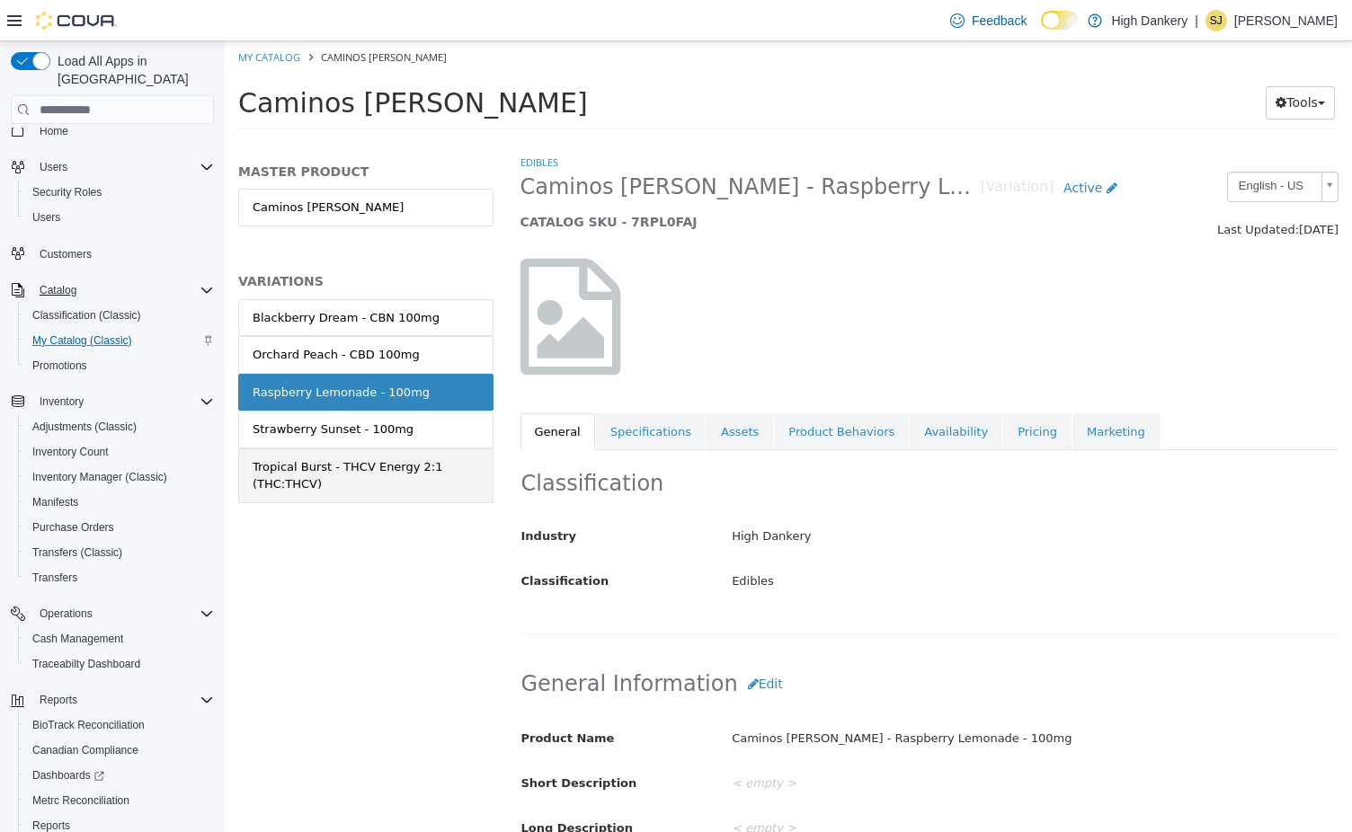
click at [412, 469] on div "Tropical Burst - THCV Energy 2:1 (THC:THCV)" at bounding box center [366, 475] width 226 height 35
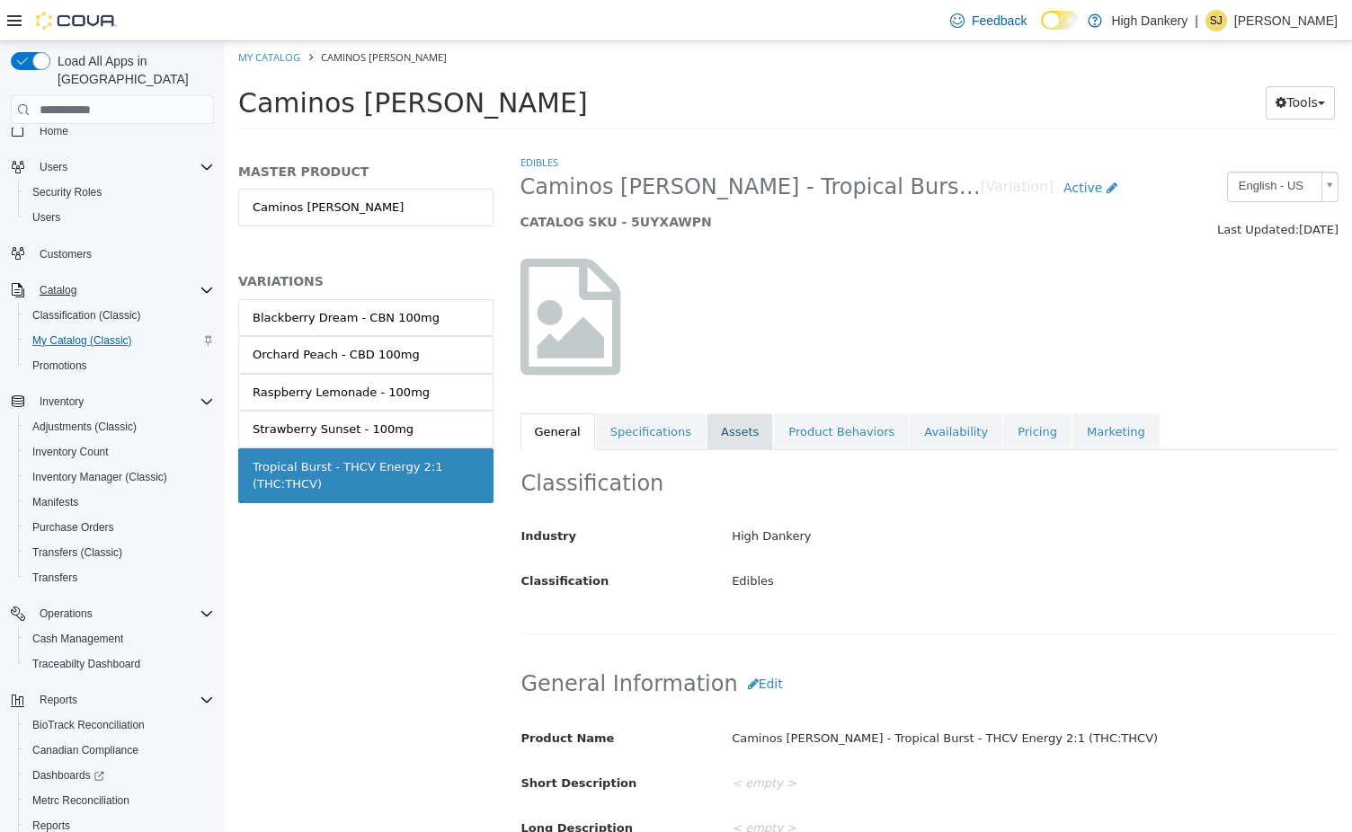
click at [716, 431] on link "Assets" at bounding box center [739, 432] width 67 height 38
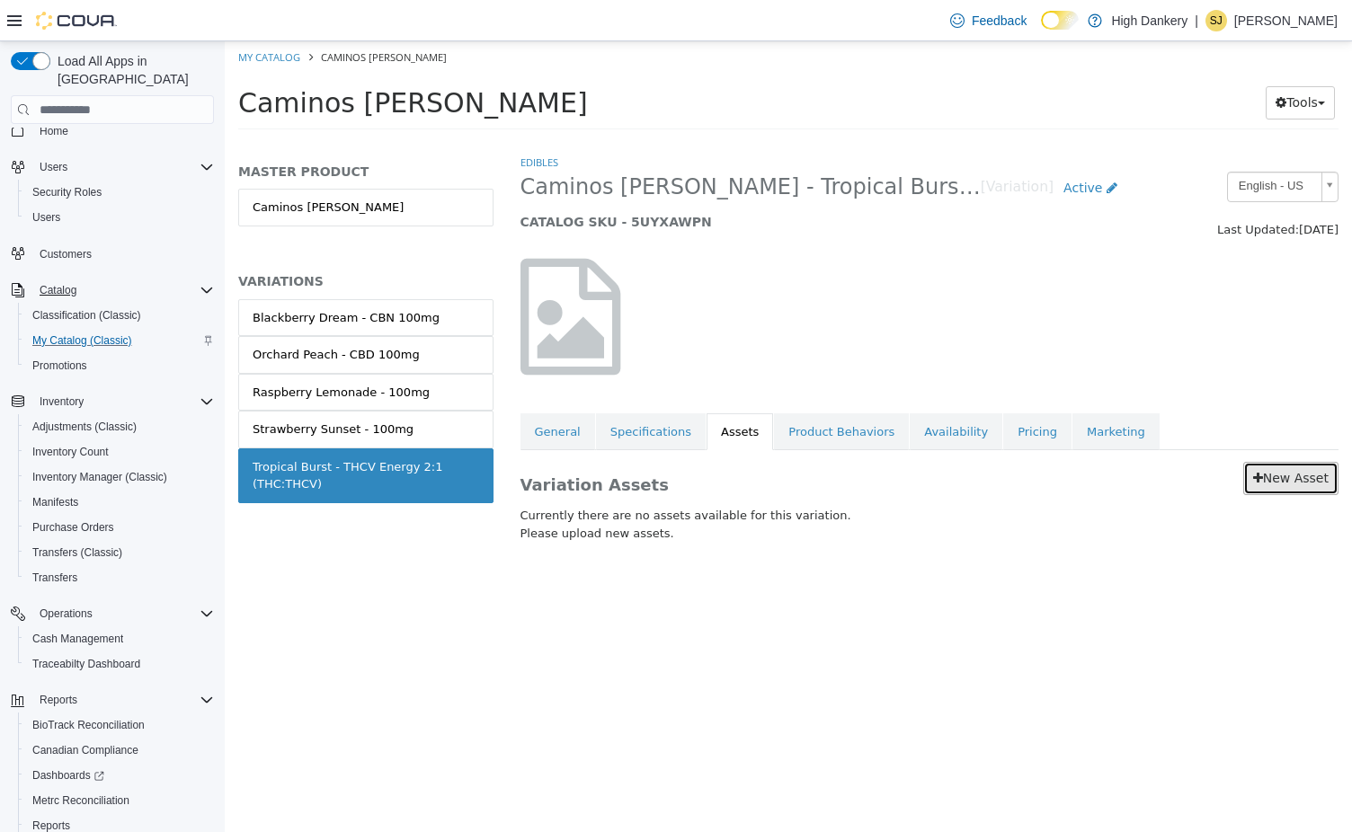
click at [1314, 474] on link "New Asset" at bounding box center [1290, 478] width 95 height 33
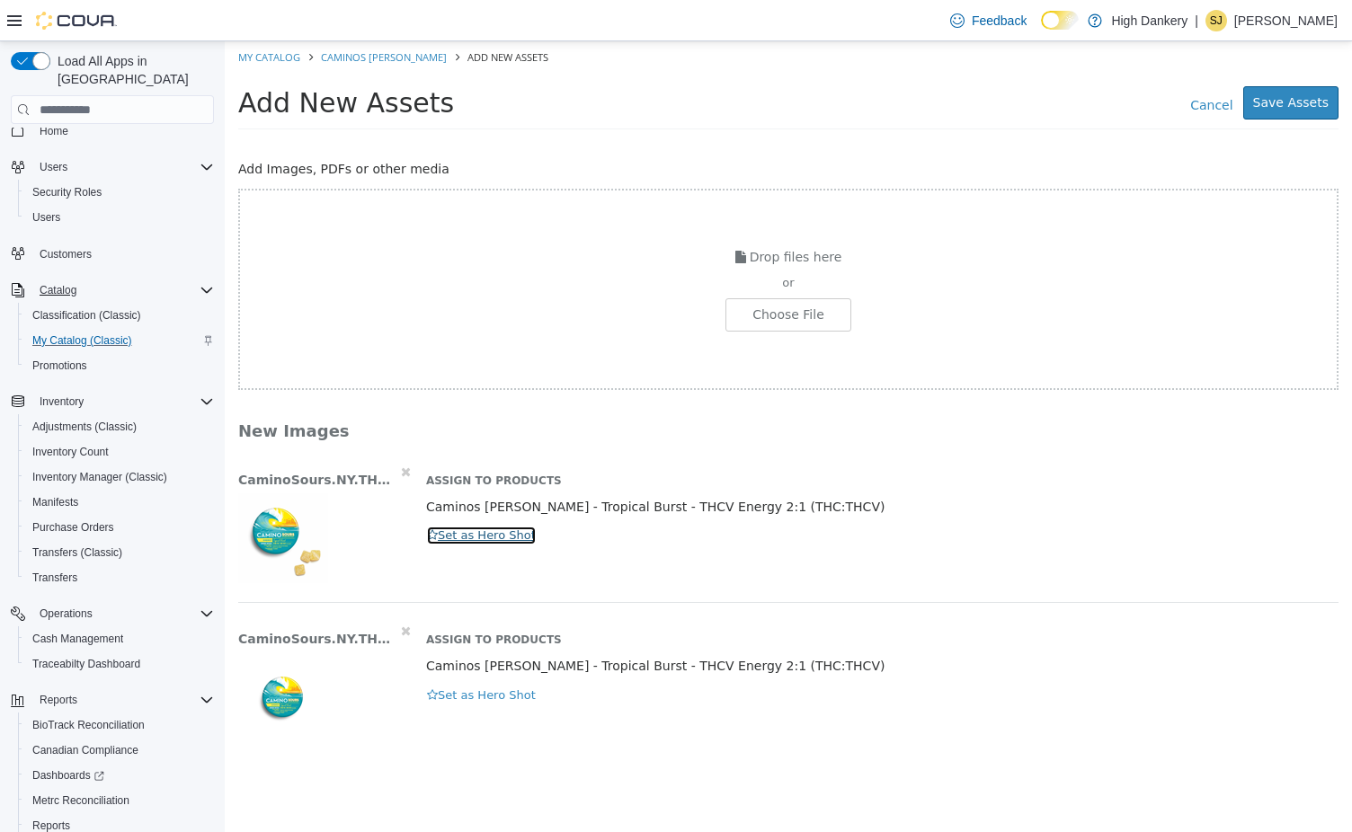
click at [455, 528] on button "Set as Hero Shot" at bounding box center [481, 536] width 111 height 20
click at [1290, 98] on button "Save Assets" at bounding box center [1290, 102] width 95 height 33
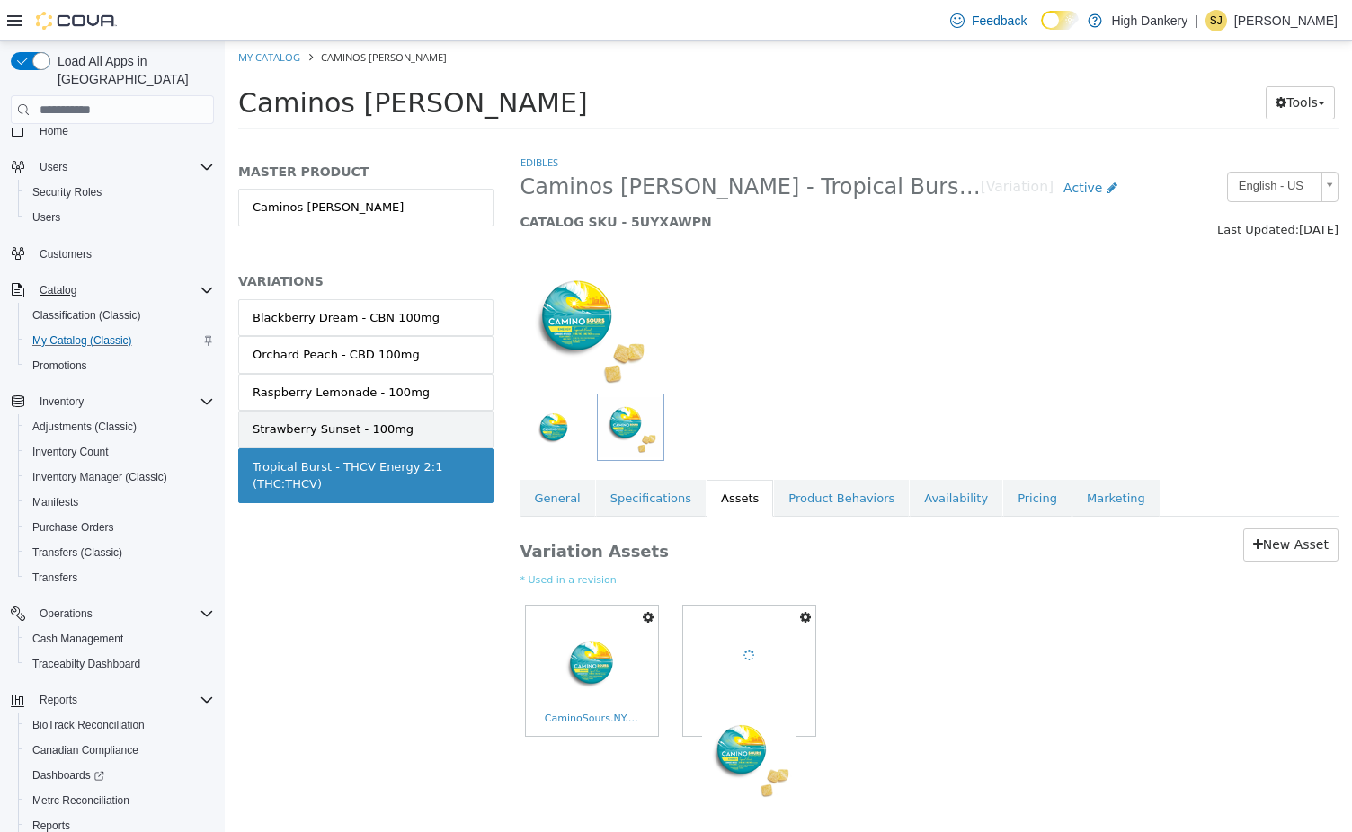
click at [408, 429] on link "Strawberry Sunset - 100mg" at bounding box center [365, 430] width 255 height 38
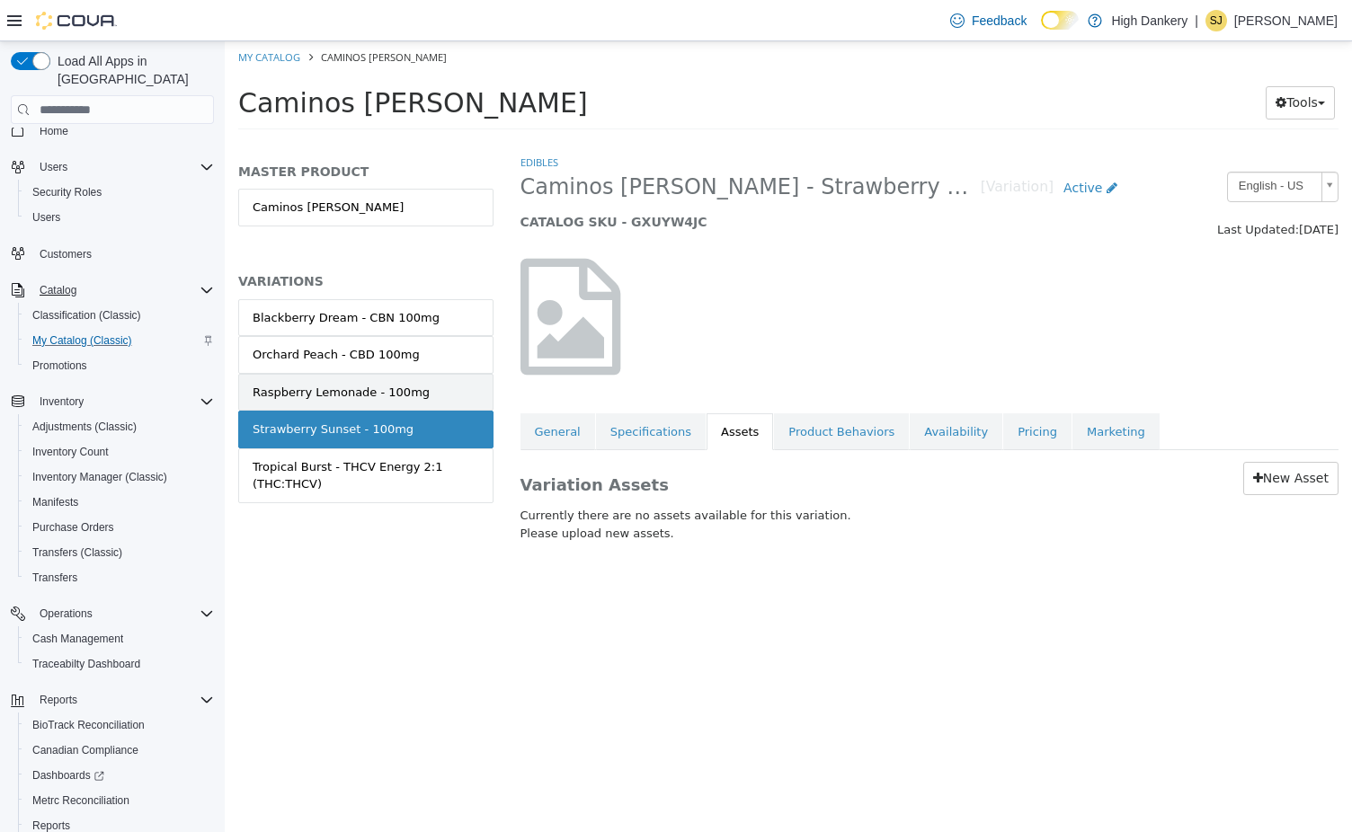
click at [340, 395] on div "Raspberry Lemonade - 100mg" at bounding box center [341, 393] width 177 height 18
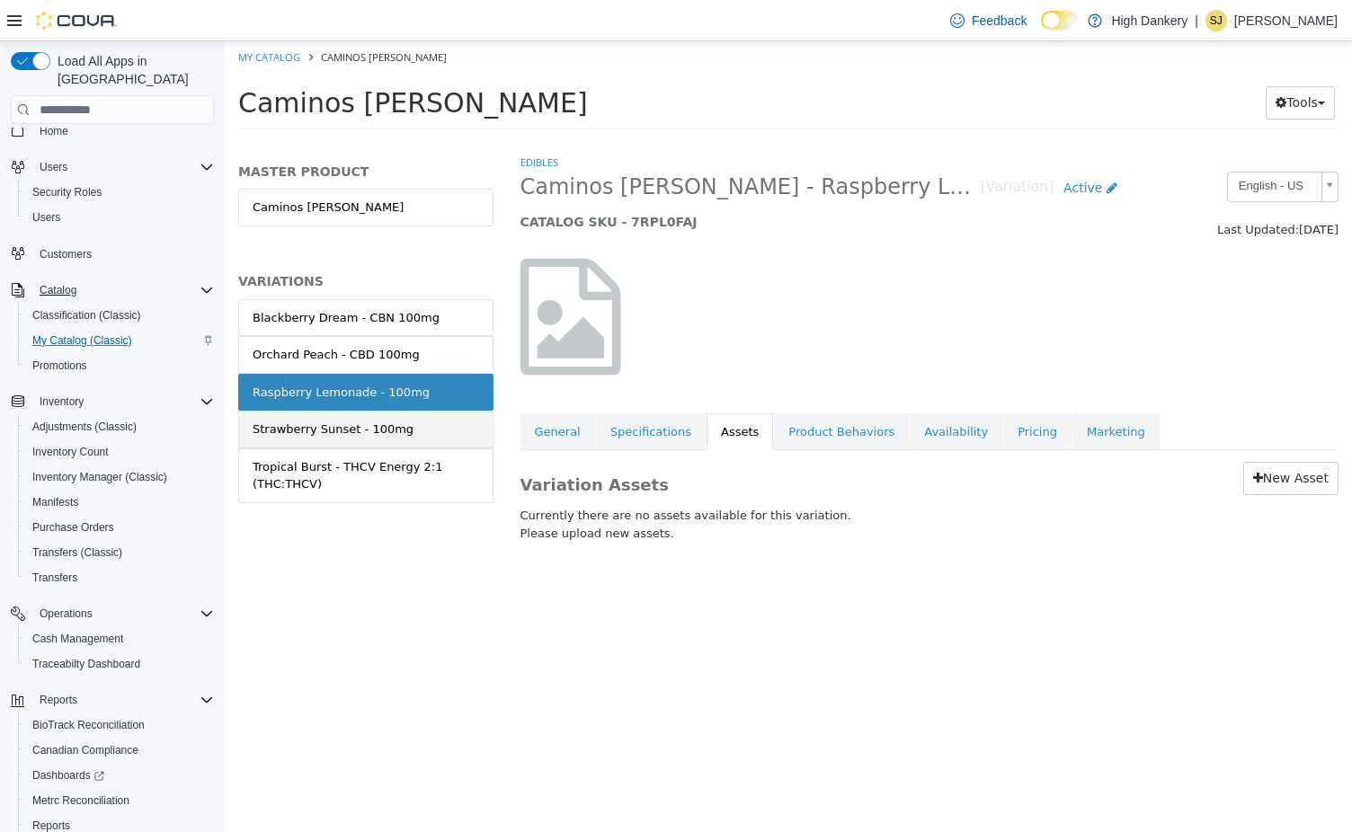
click at [341, 431] on div "Strawberry Sunset - 100mg" at bounding box center [333, 430] width 161 height 18
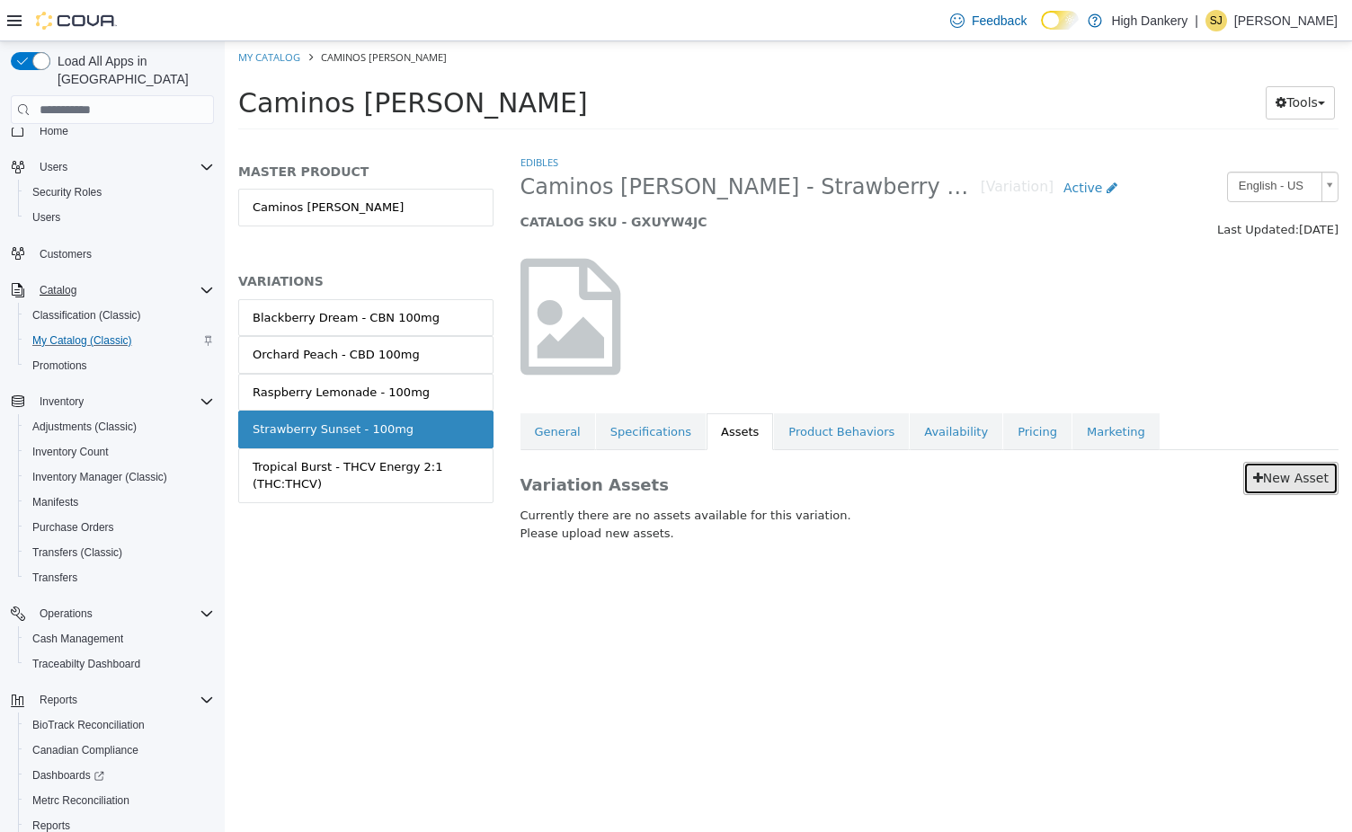
click at [1274, 476] on link "New Asset" at bounding box center [1290, 478] width 95 height 33
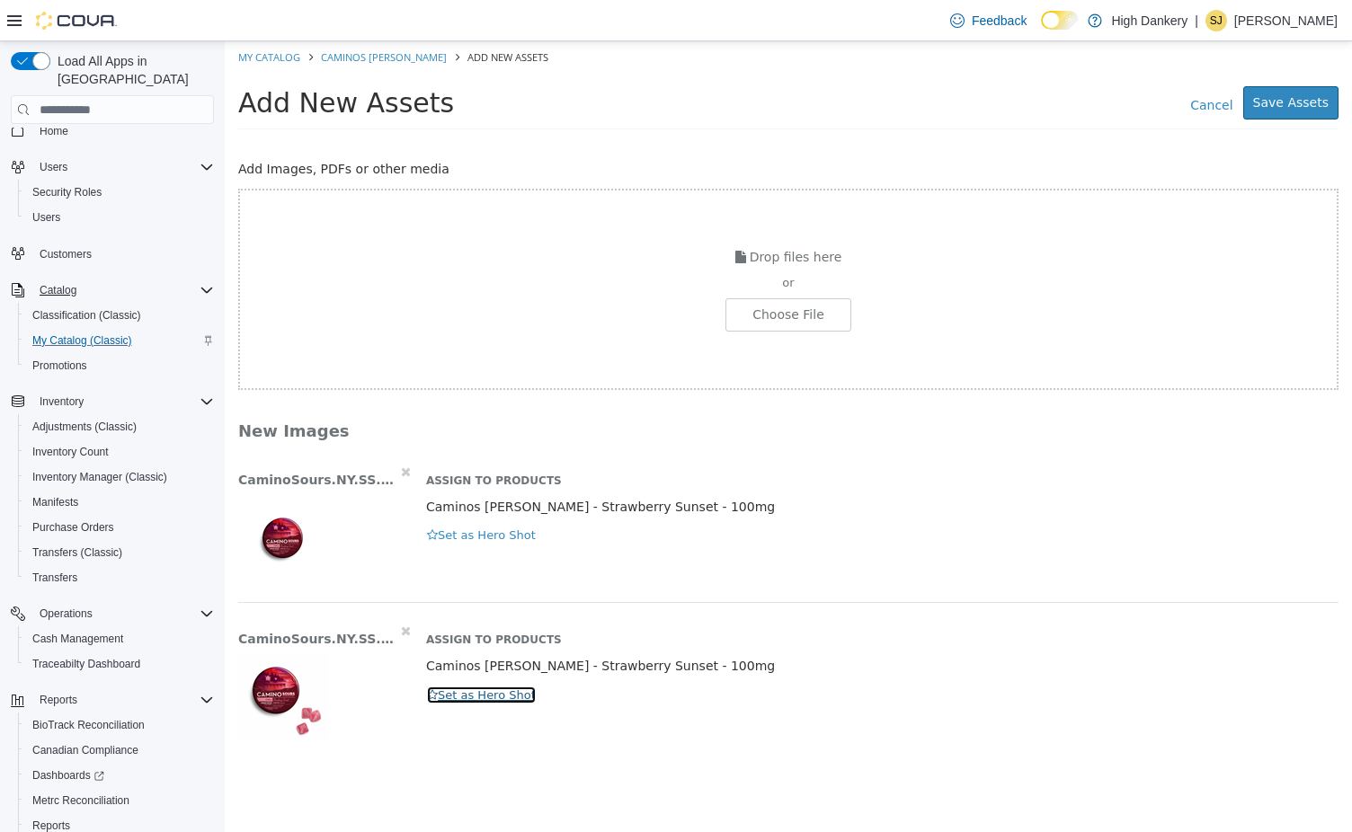
click at [457, 691] on button "Set as Hero Shot" at bounding box center [481, 696] width 111 height 20
click at [896, 515] on p "Caminos [PERSON_NAME] - Strawberry Sunset - 100mg" at bounding box center [882, 507] width 912 height 19
click at [1294, 105] on button "Save Assets" at bounding box center [1290, 102] width 95 height 33
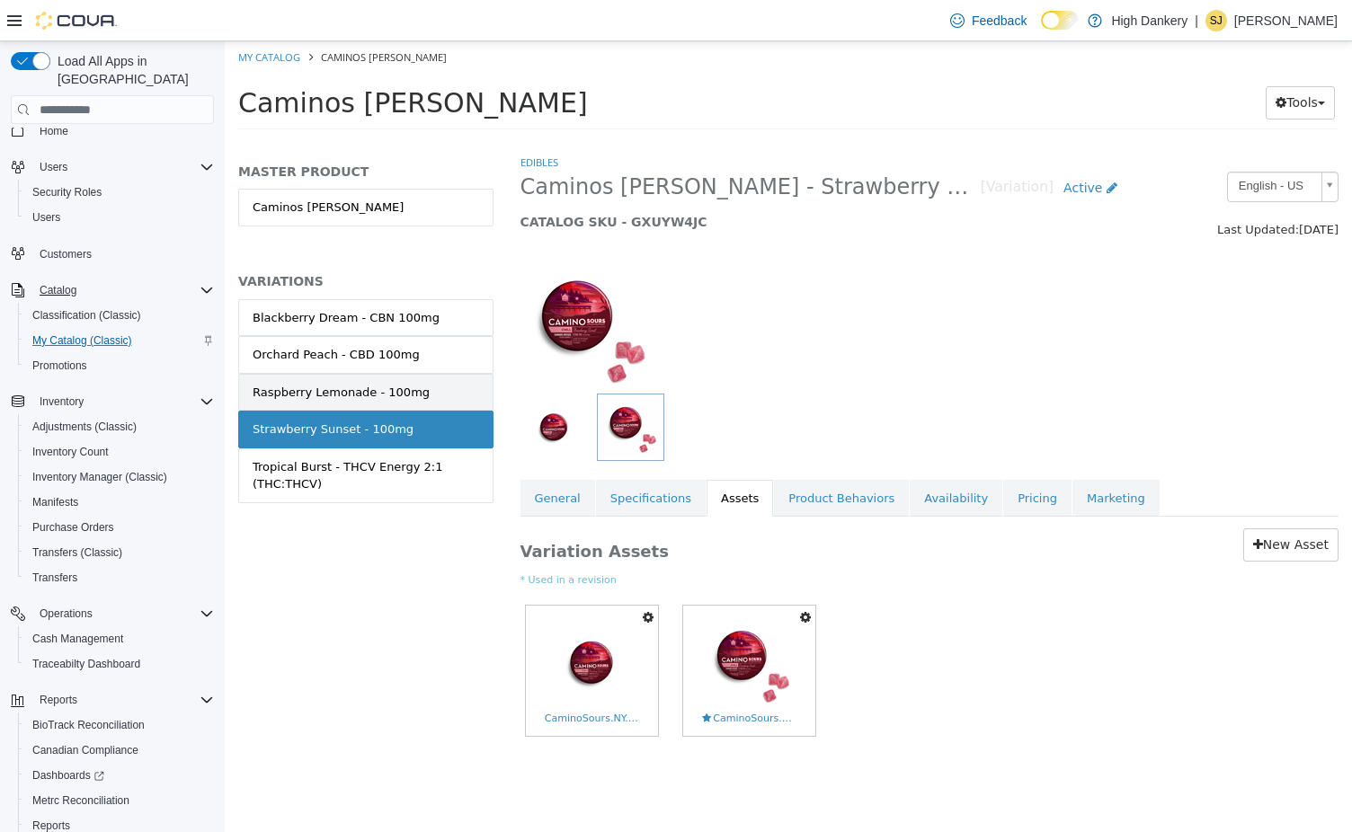
click at [361, 379] on link "Raspberry Lemonade - 100mg" at bounding box center [365, 393] width 255 height 38
